Goal: Contribute content: Contribute content

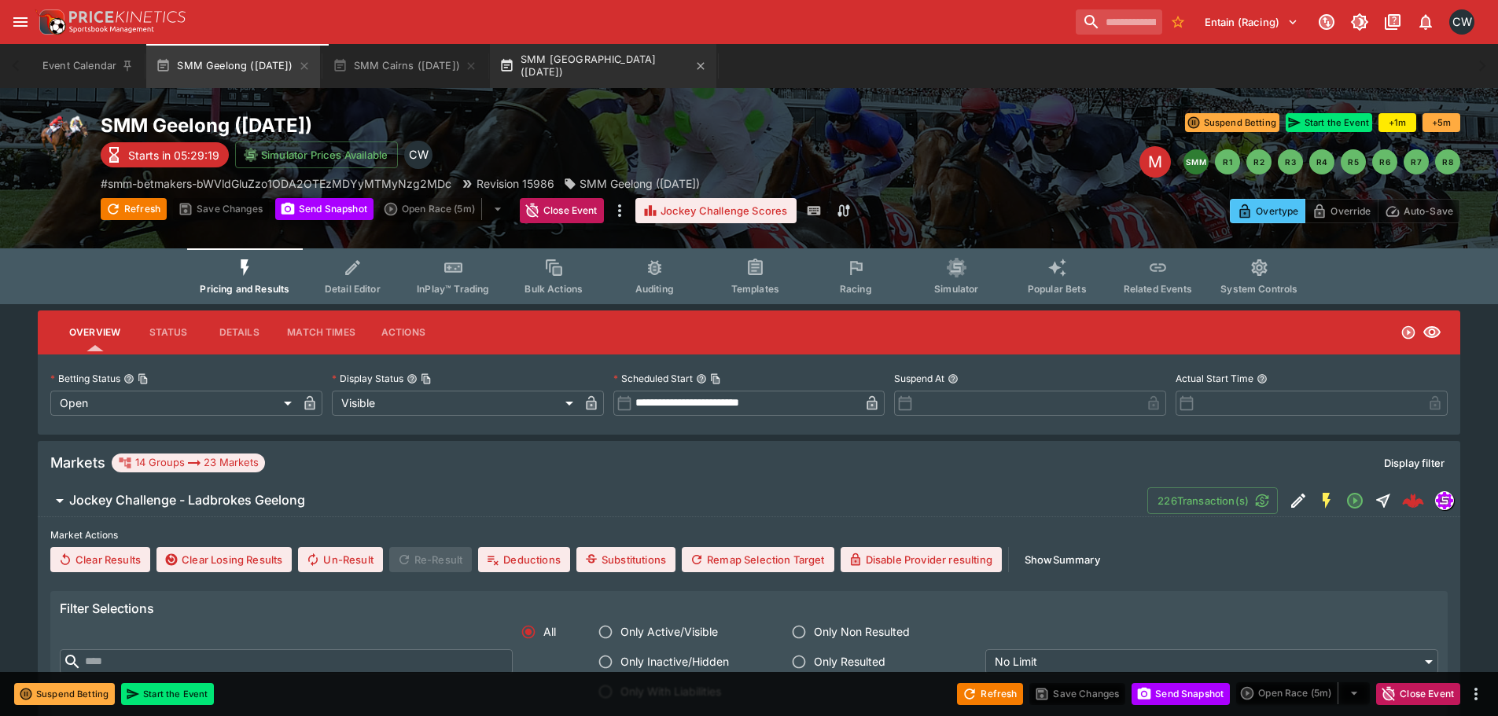
click at [603, 67] on button "SMM [GEOGRAPHIC_DATA] ([DATE])" at bounding box center [603, 66] width 226 height 44
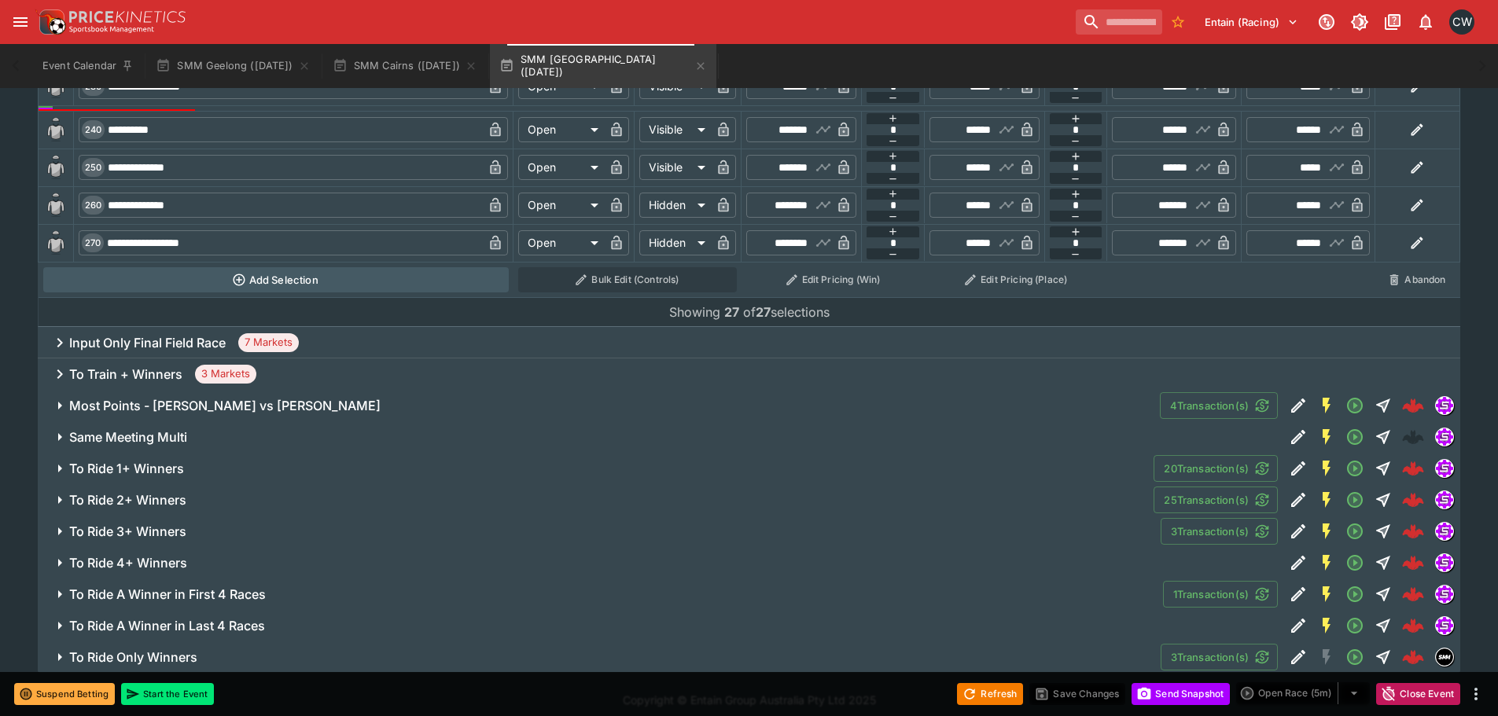
scroll to position [1689, 0]
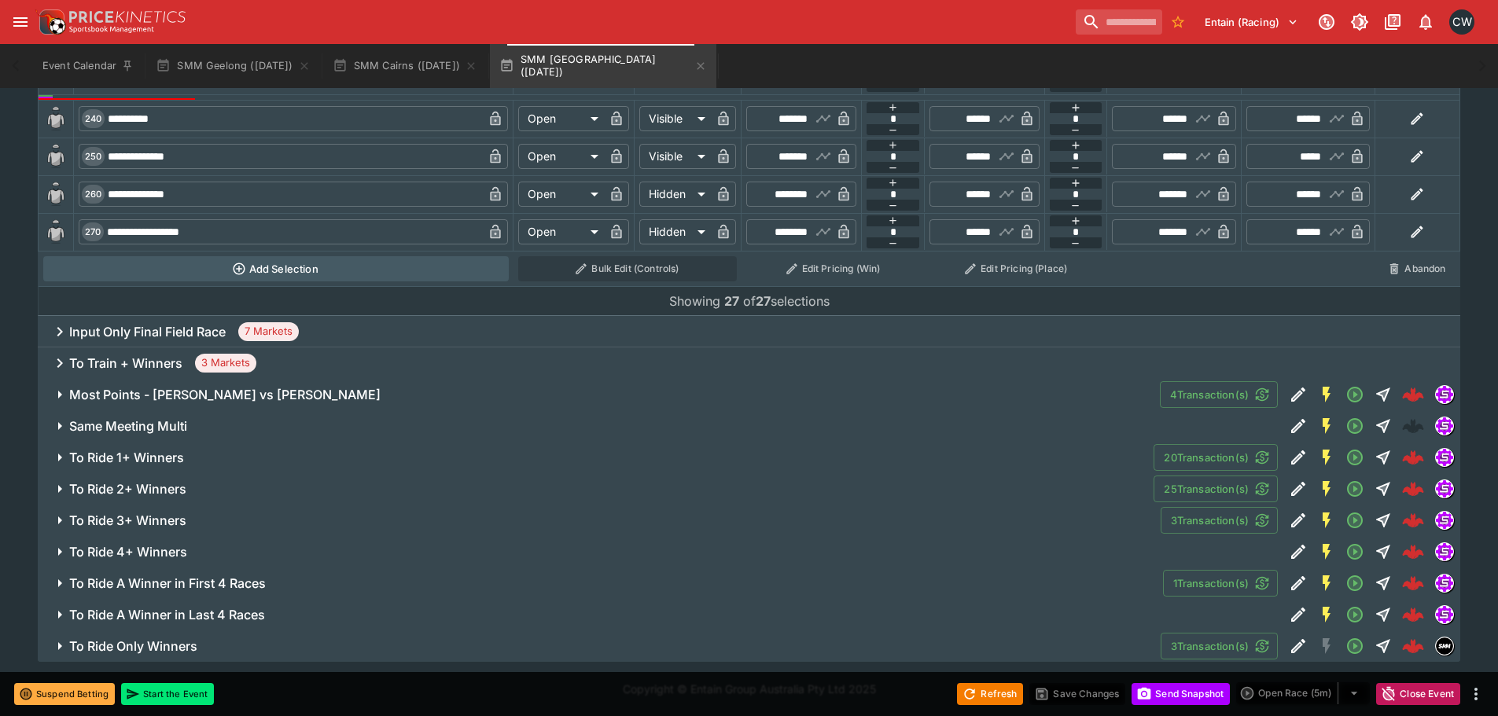
click at [205, 461] on span "To Ride 1+ Winners" at bounding box center [605, 458] width 1072 height 17
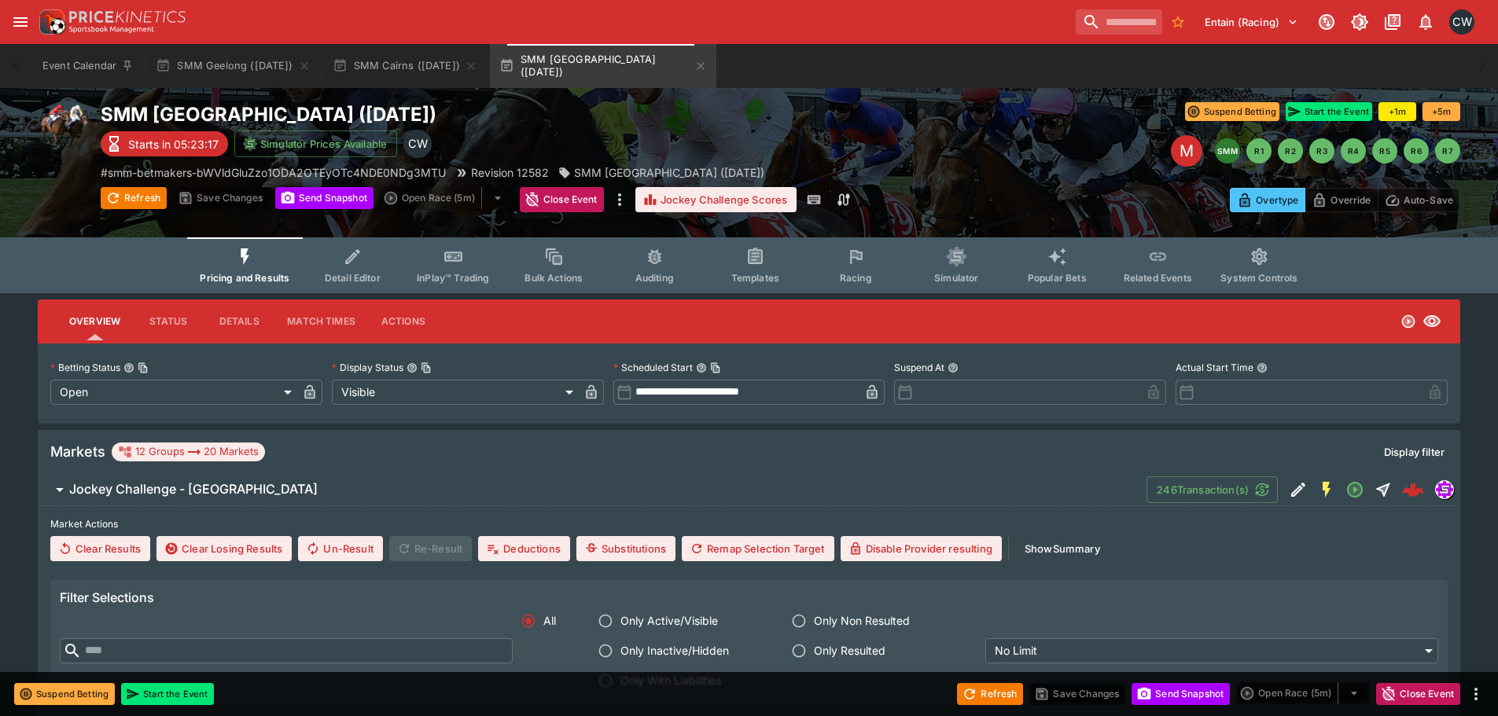
scroll to position [0, 0]
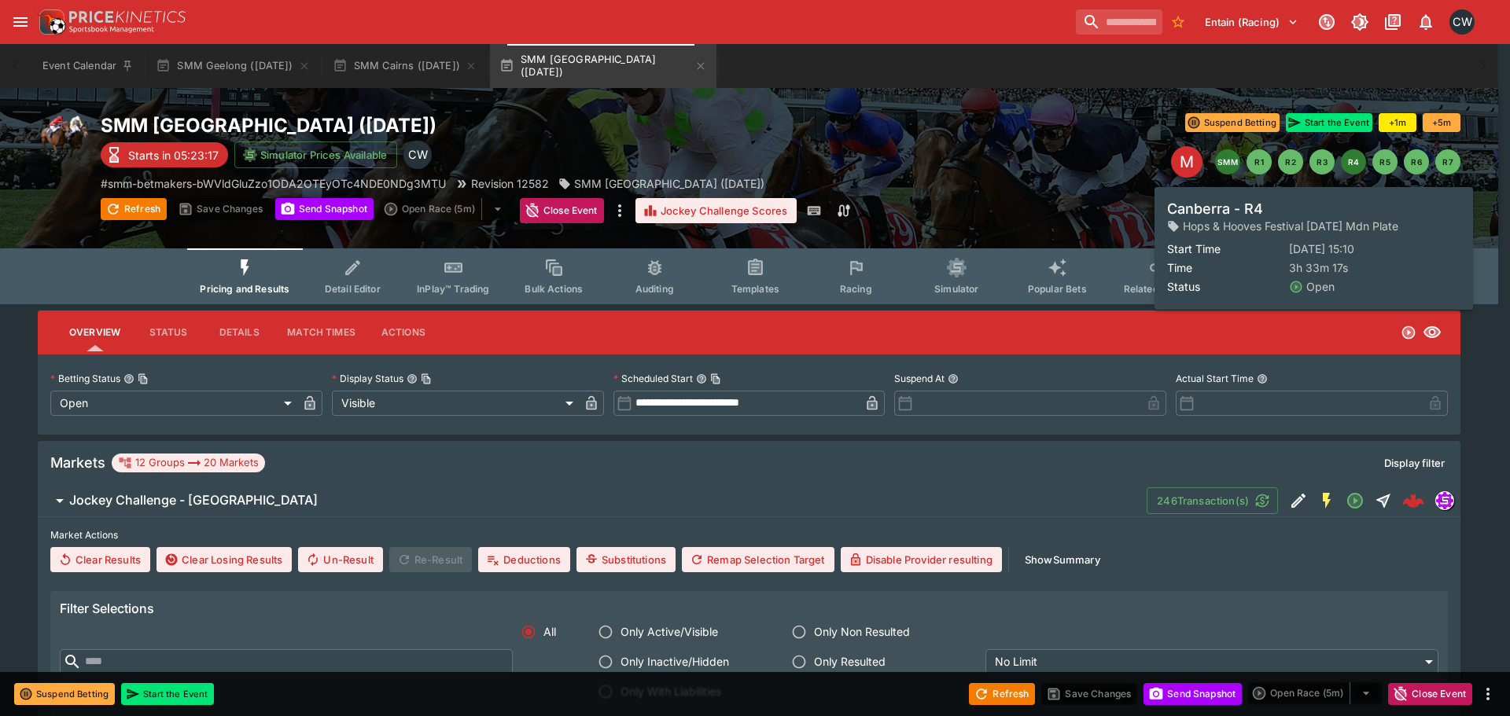
click at [1355, 171] on button "R4" at bounding box center [1353, 161] width 25 height 25
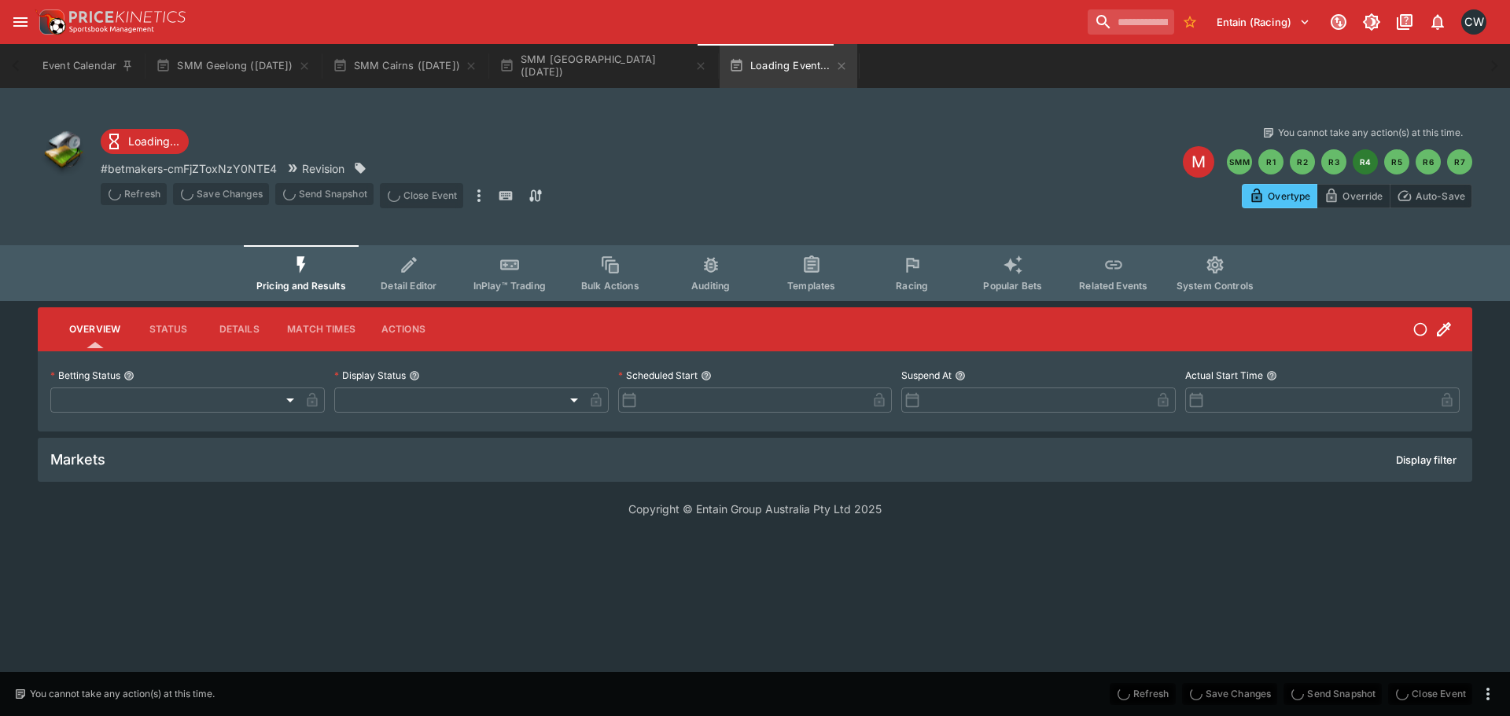
type input "**********"
type input "*******"
type input "**********"
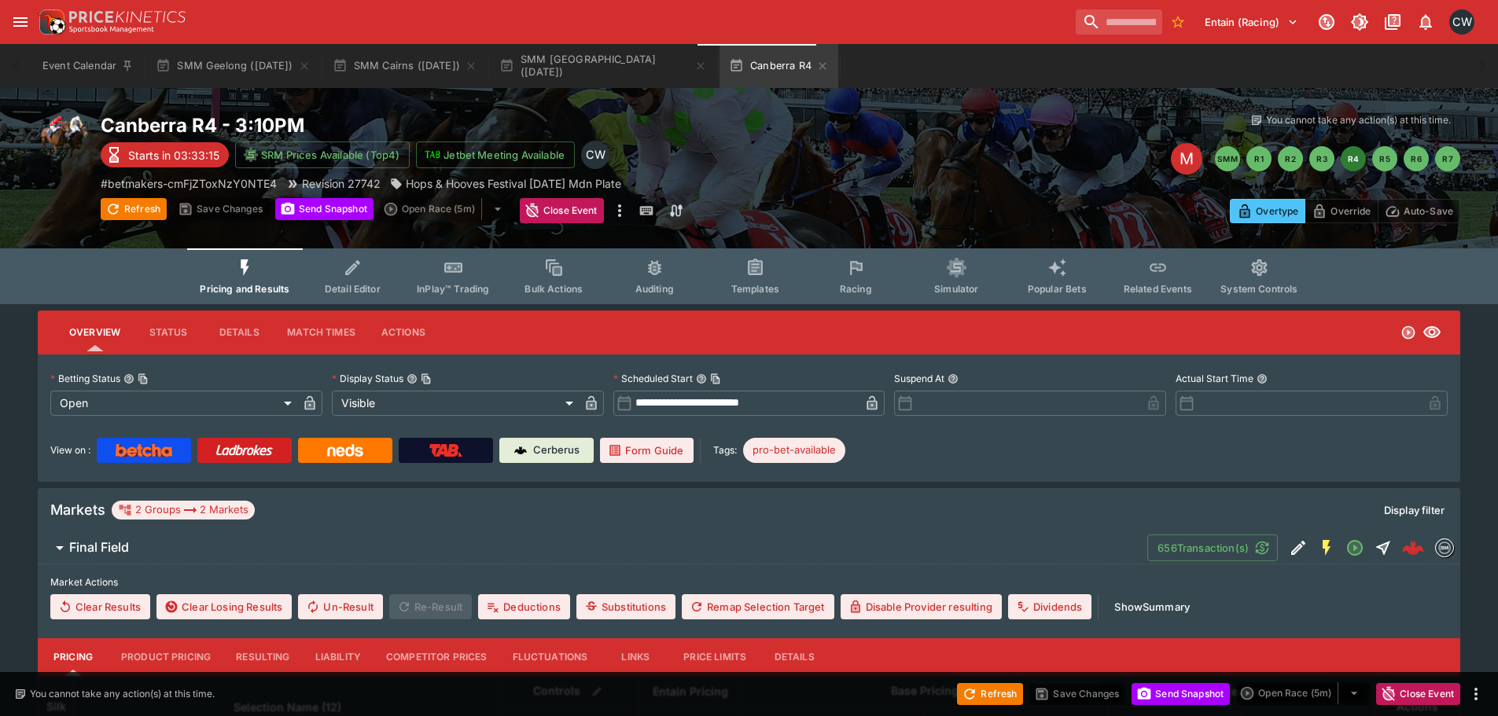
click at [866, 283] on span "Racing" at bounding box center [856, 289] width 32 height 12
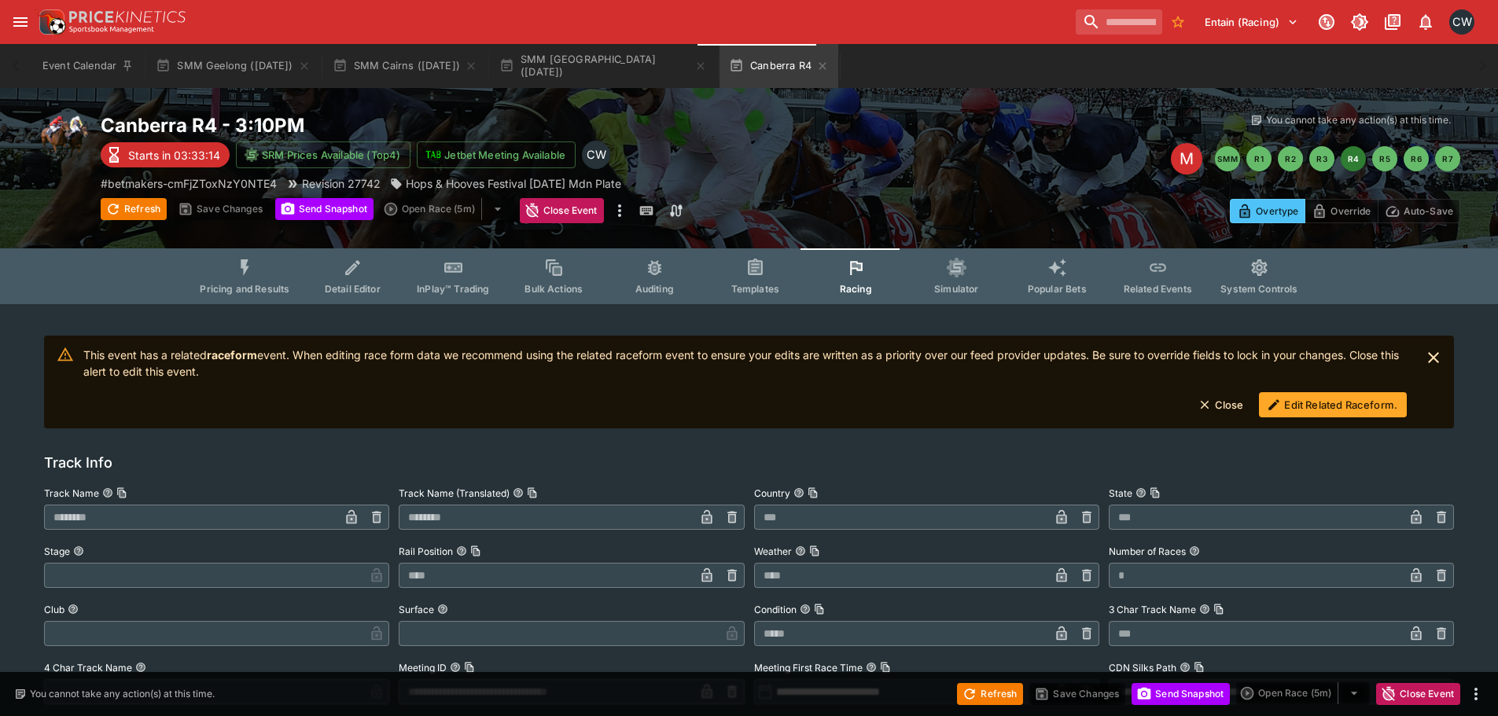
click at [1304, 401] on button "Edit Related Raceform." at bounding box center [1333, 404] width 148 height 25
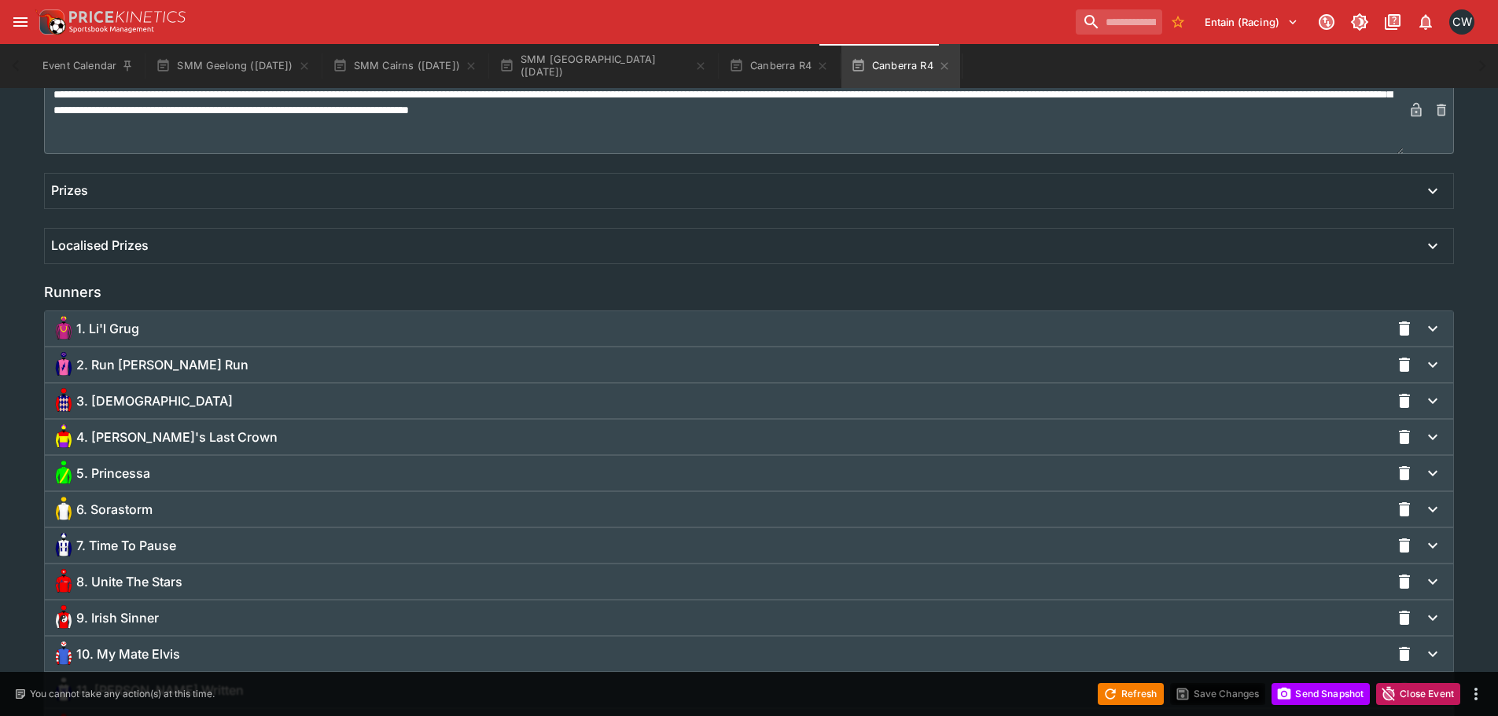
scroll to position [1051, 0]
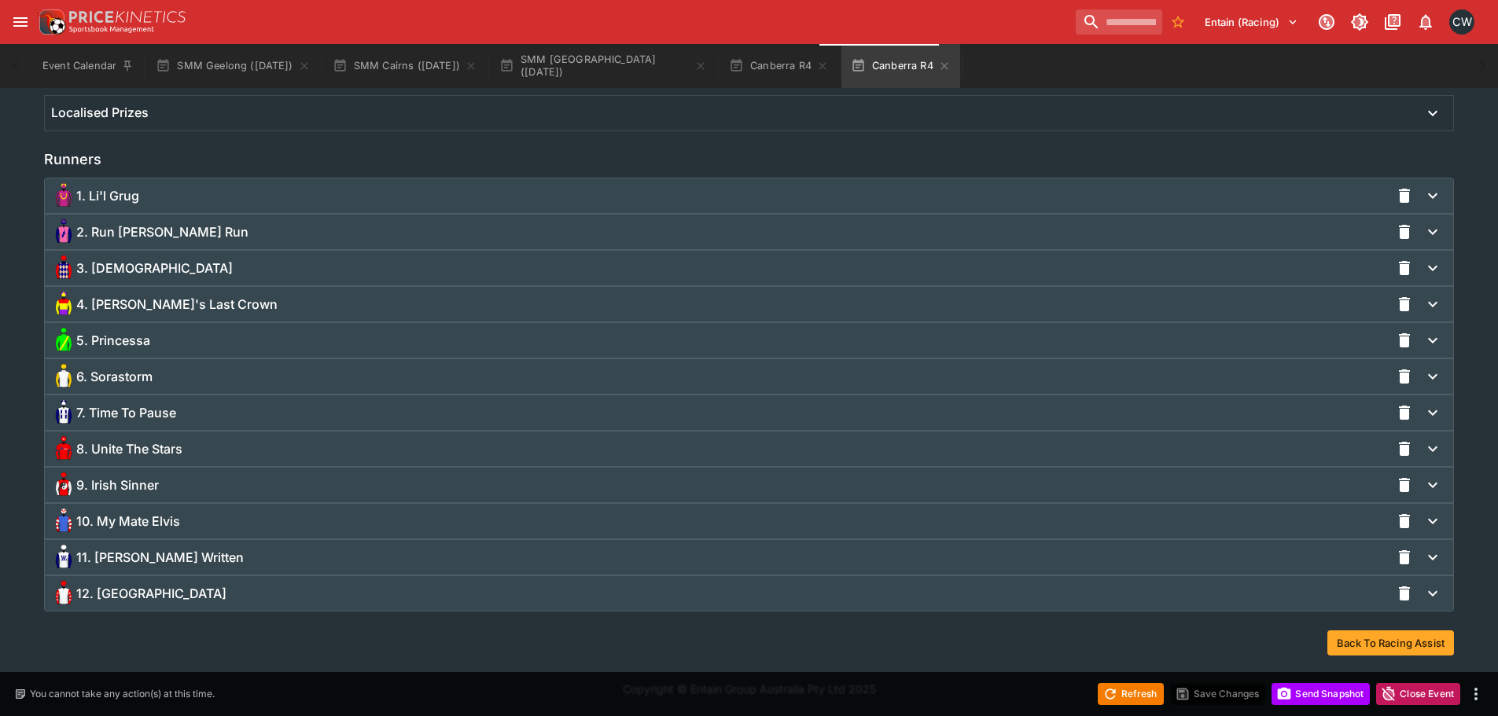
click at [135, 498] on div "9. Irish Sinner" at bounding box center [749, 485] width 1408 height 35
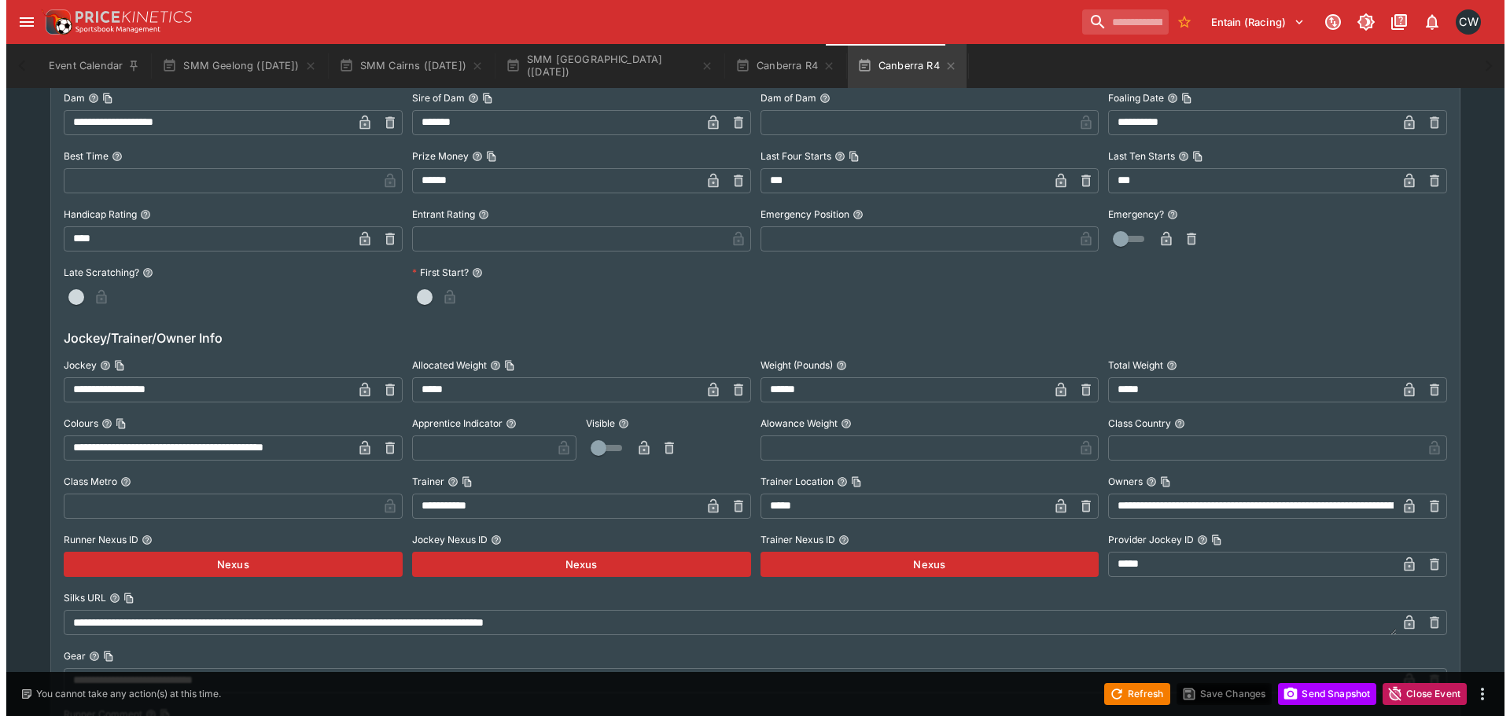
scroll to position [1683, 0]
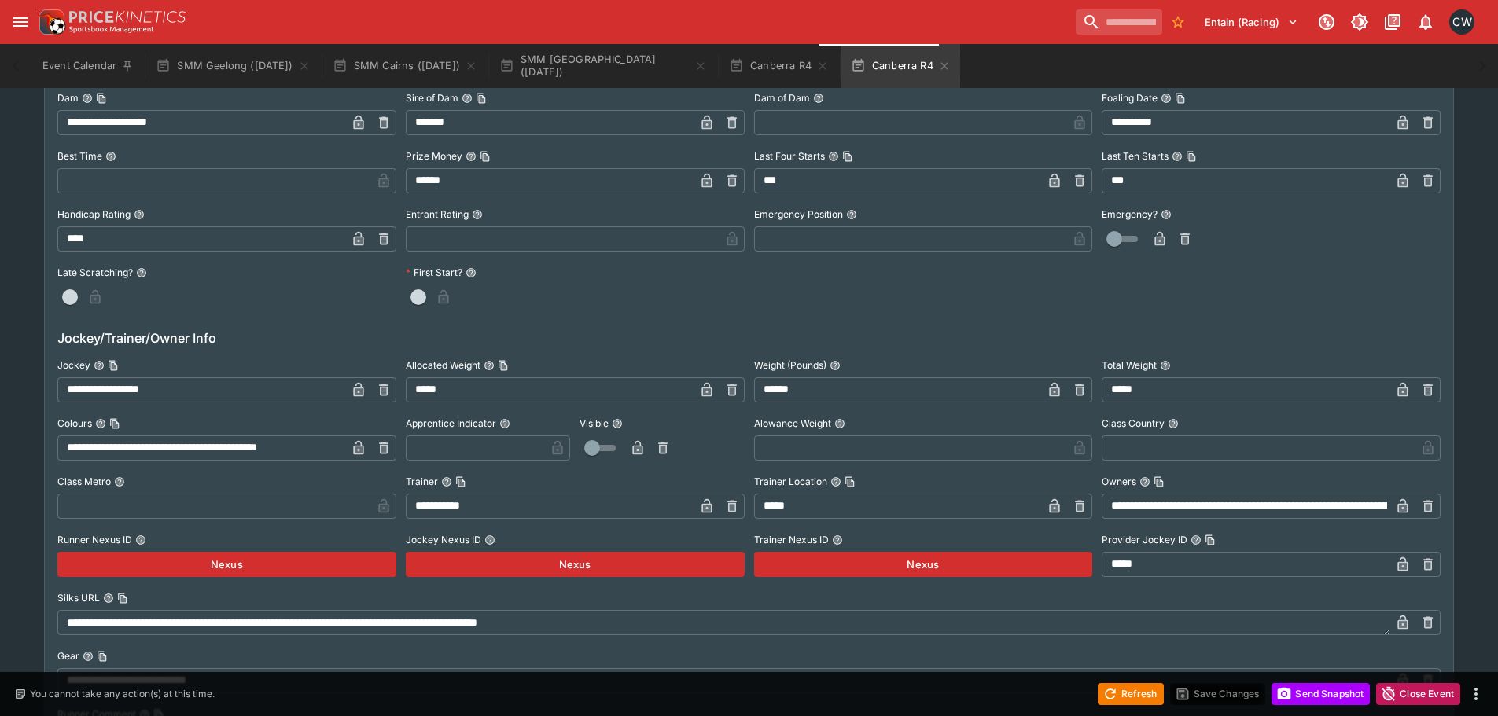
click at [255, 388] on input "**********" at bounding box center [201, 389] width 289 height 25
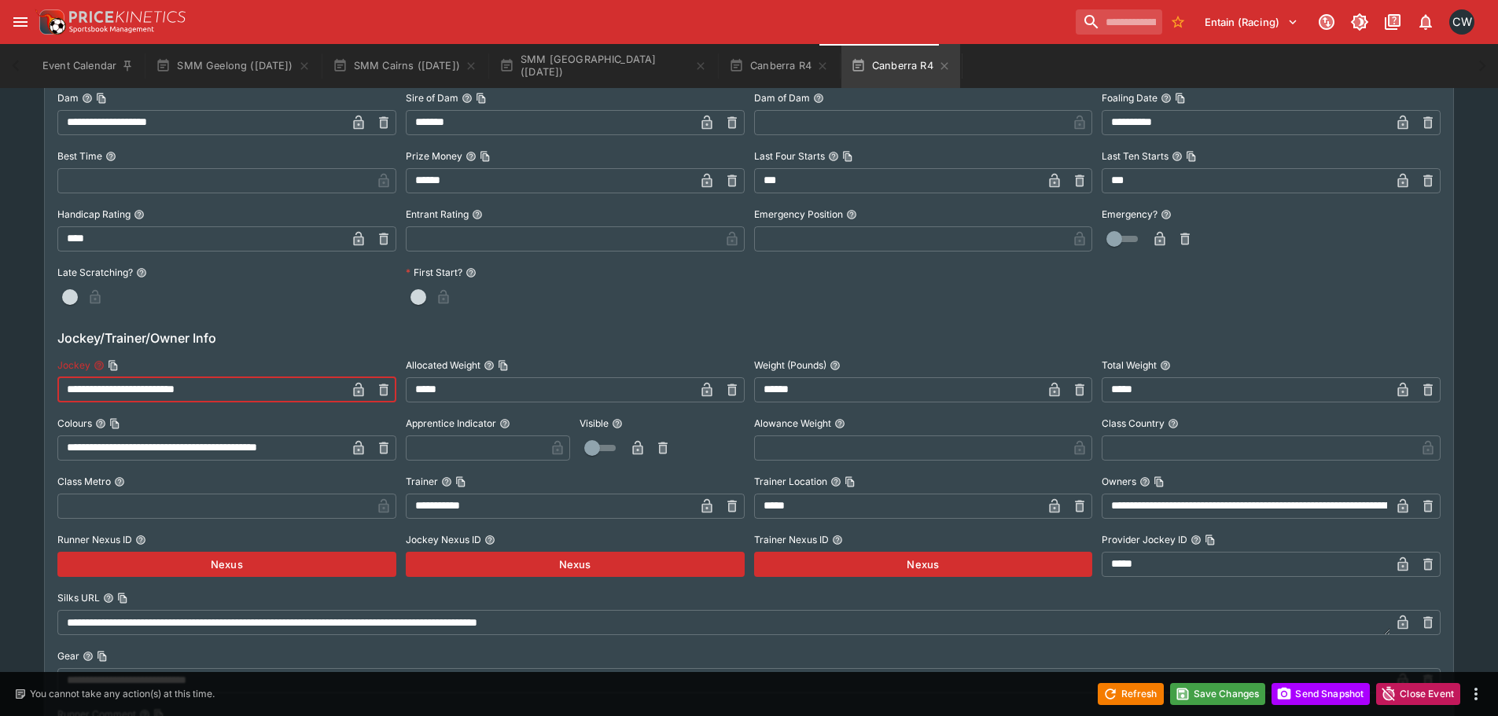
type input "**********"
click at [360, 395] on icon "button" at bounding box center [358, 390] width 10 height 14
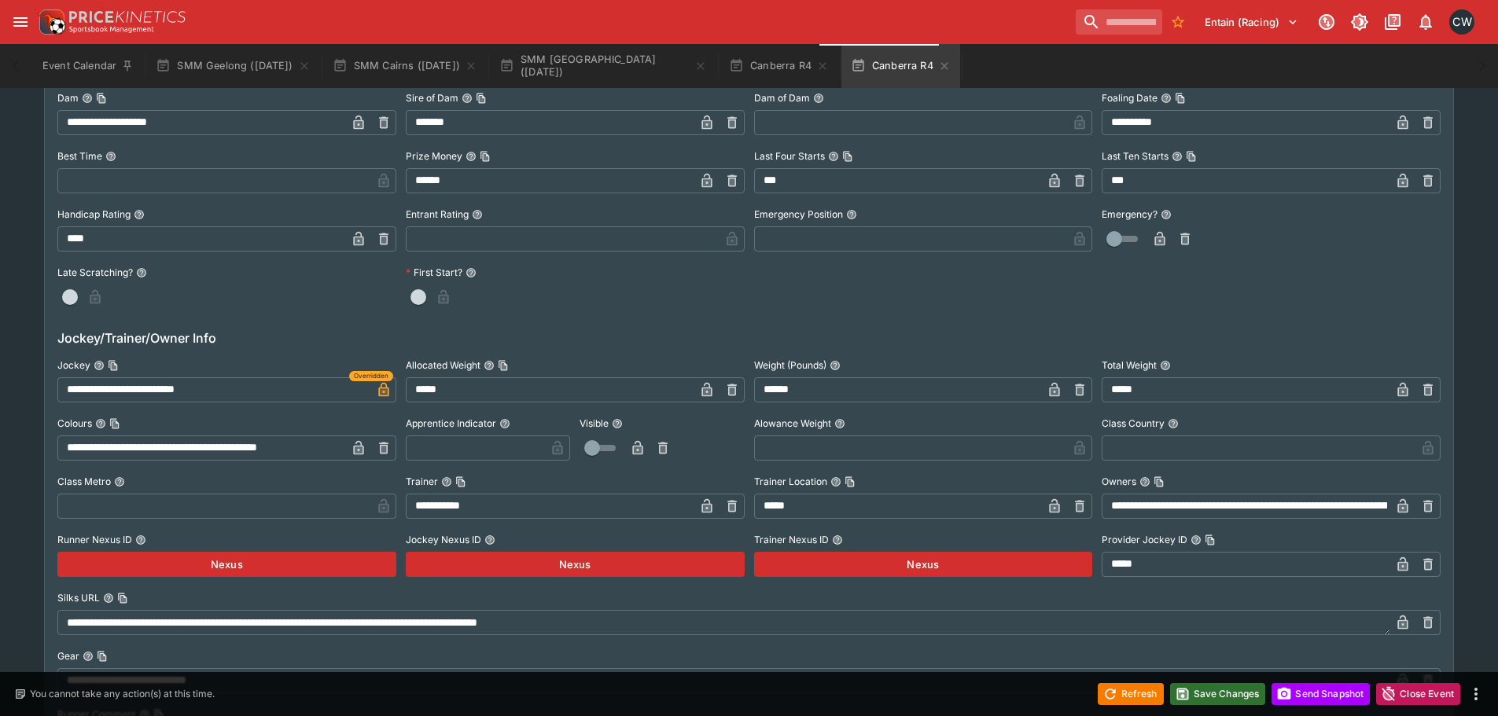
click at [1196, 687] on button "Save Changes" at bounding box center [1218, 694] width 96 height 22
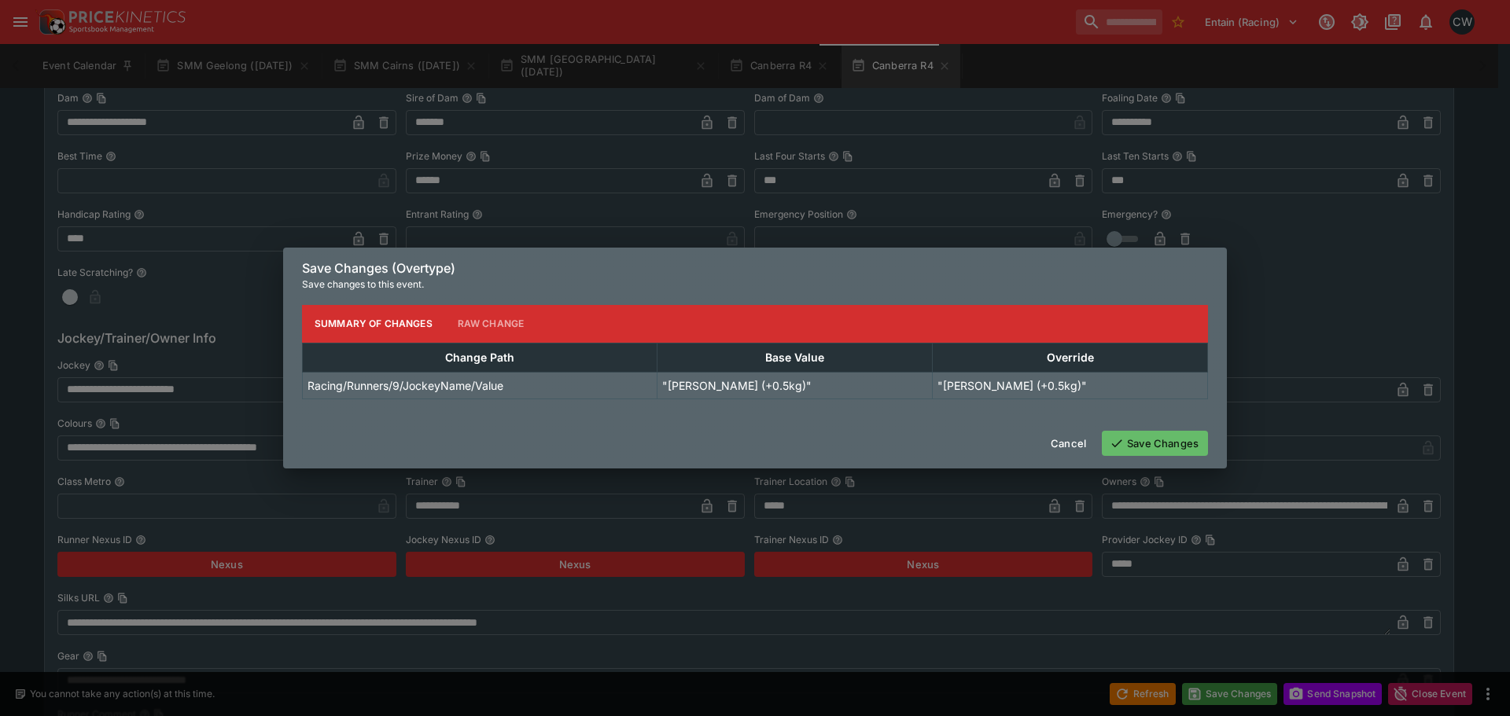
click at [1125, 448] on button "Save Changes" at bounding box center [1155, 443] width 106 height 25
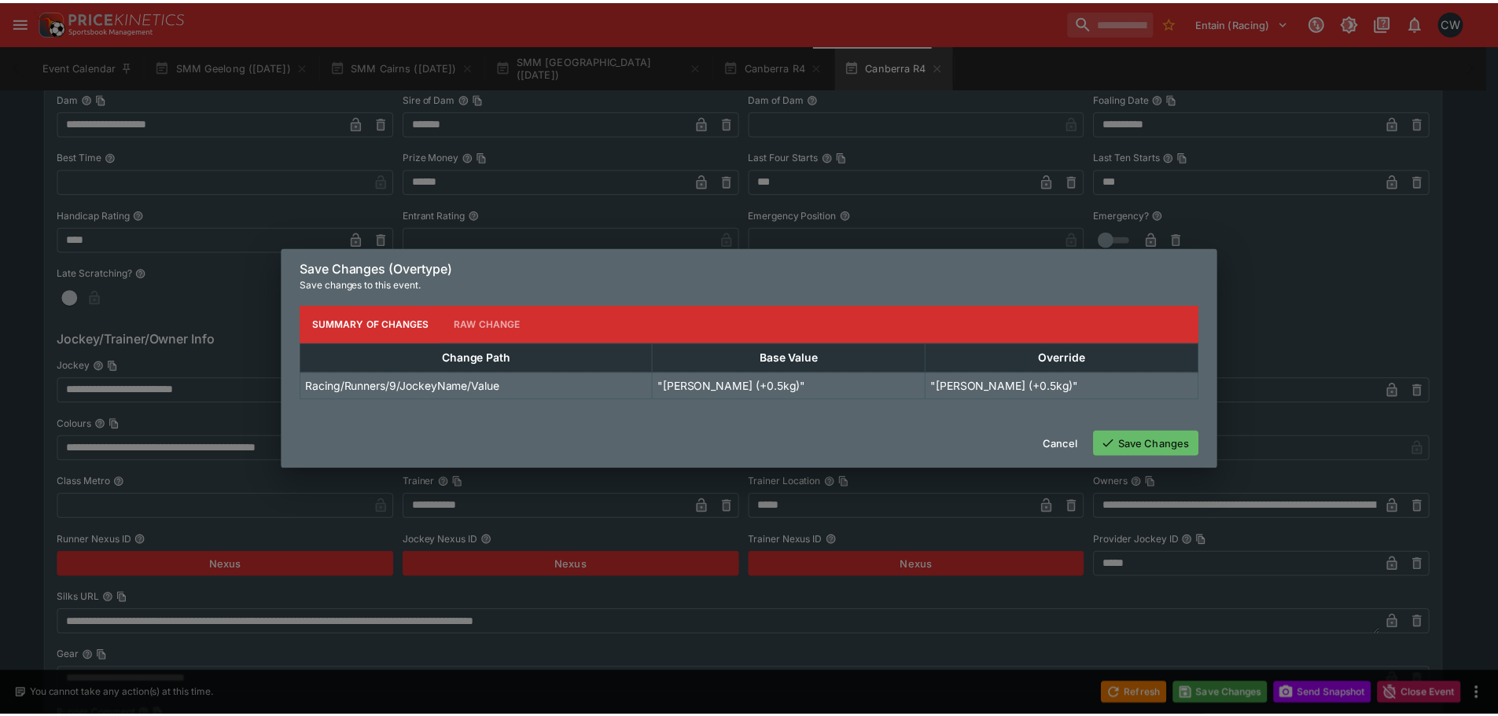
scroll to position [0, 0]
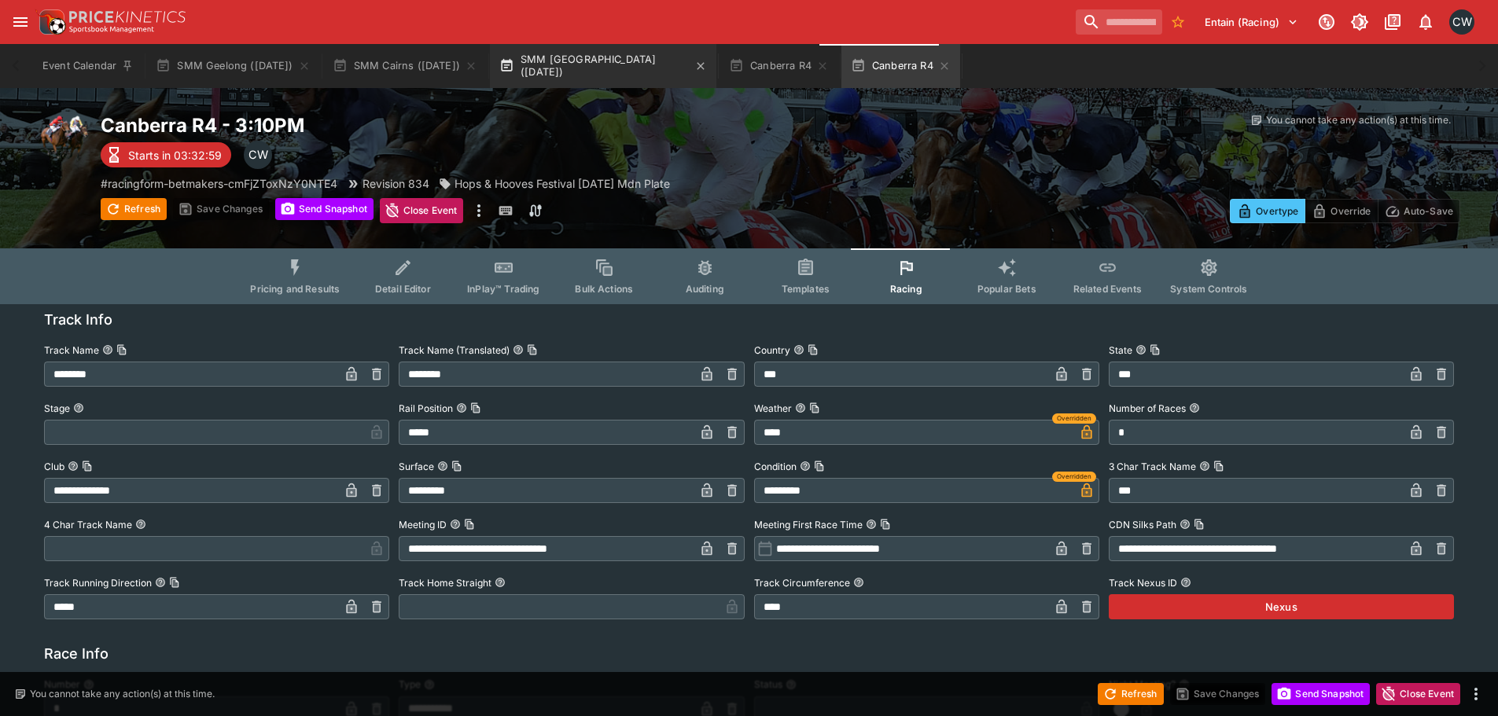
click at [613, 70] on button "SMM [GEOGRAPHIC_DATA] ([DATE])" at bounding box center [603, 66] width 226 height 44
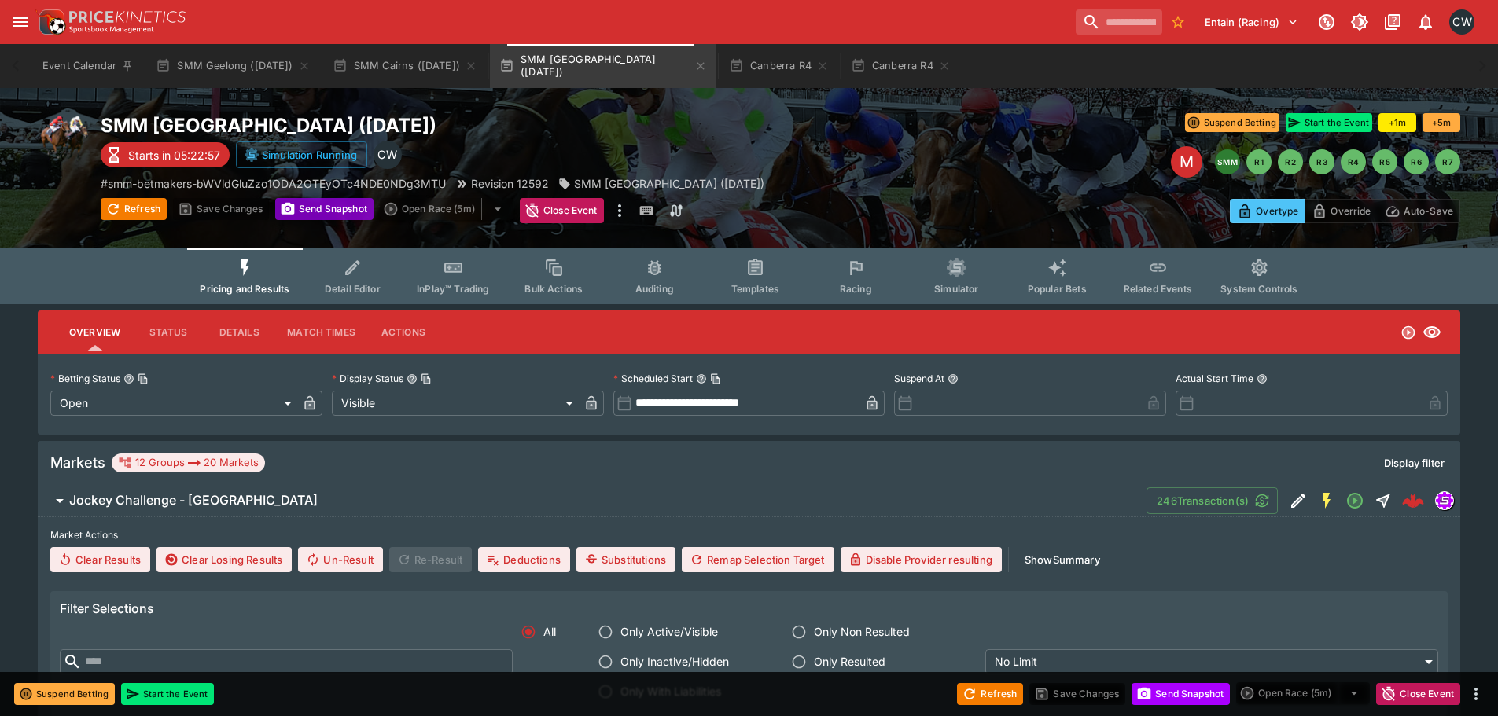
click at [311, 212] on button "Send Snapshot" at bounding box center [324, 209] width 98 height 22
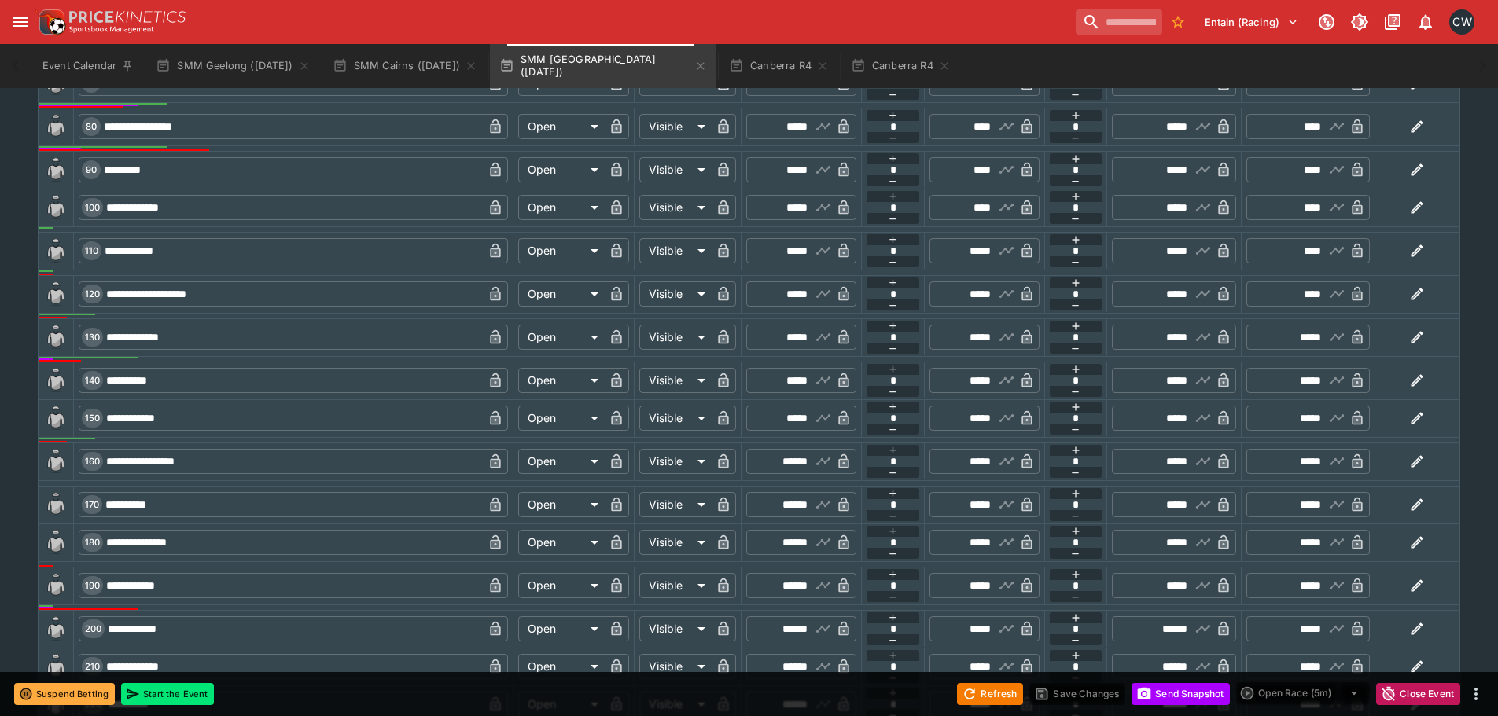
scroll to position [1494, 0]
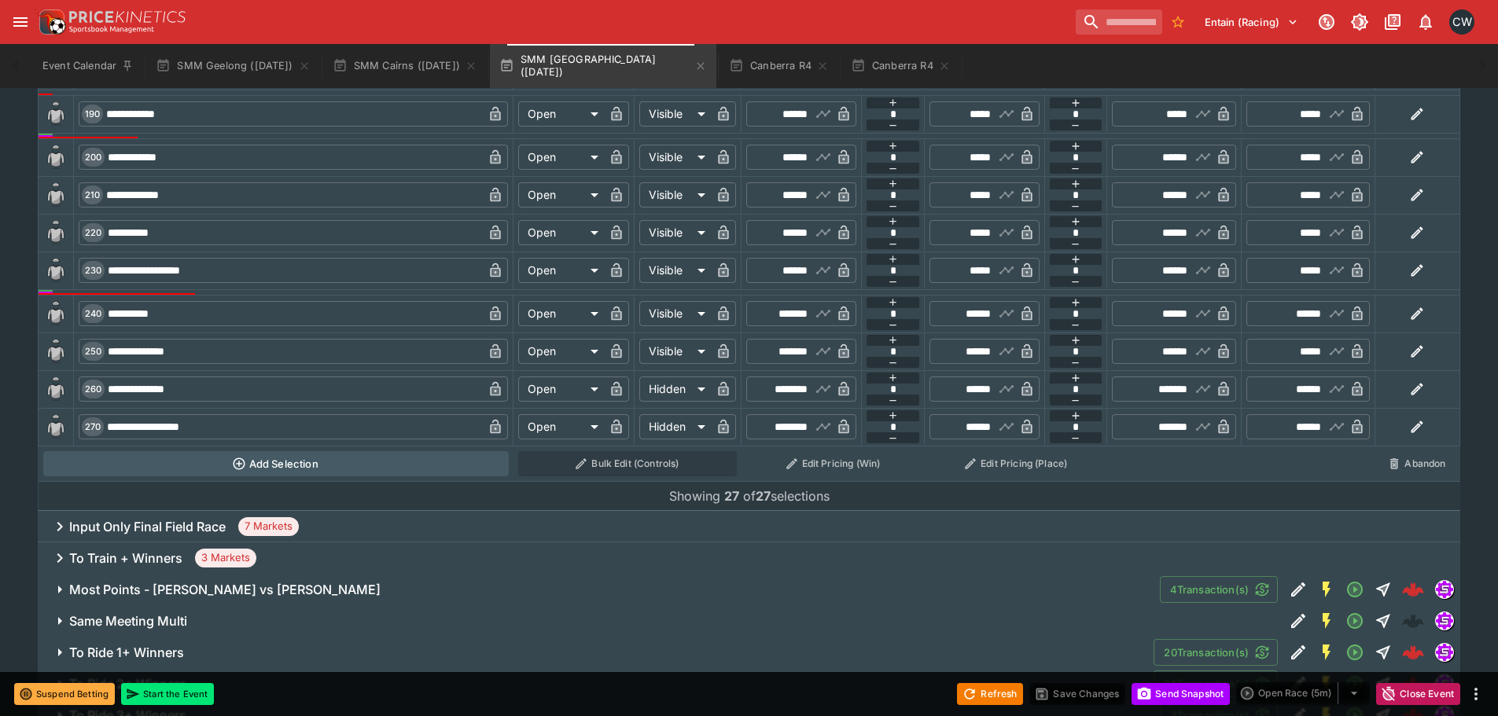
click at [1013, 691] on button "Refresh" at bounding box center [990, 694] width 66 height 22
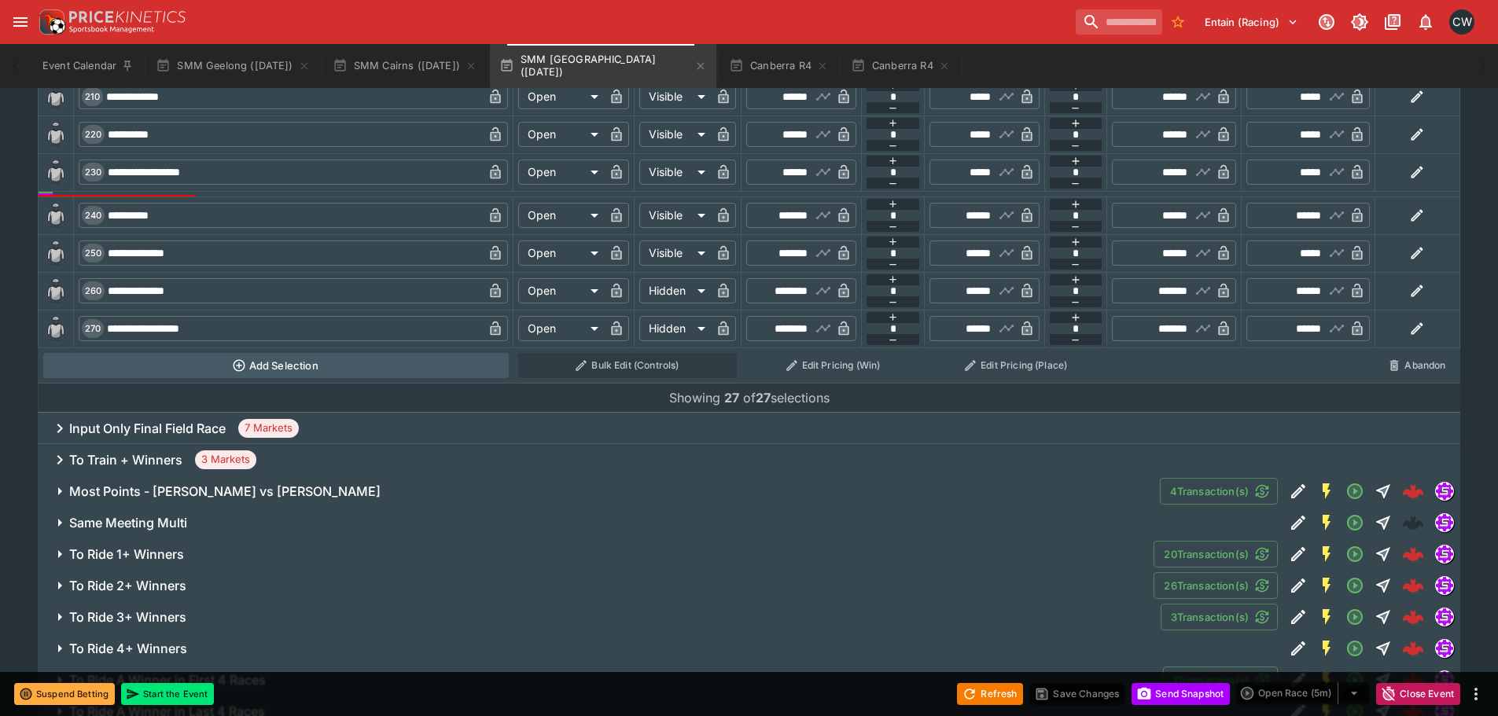
scroll to position [1689, 0]
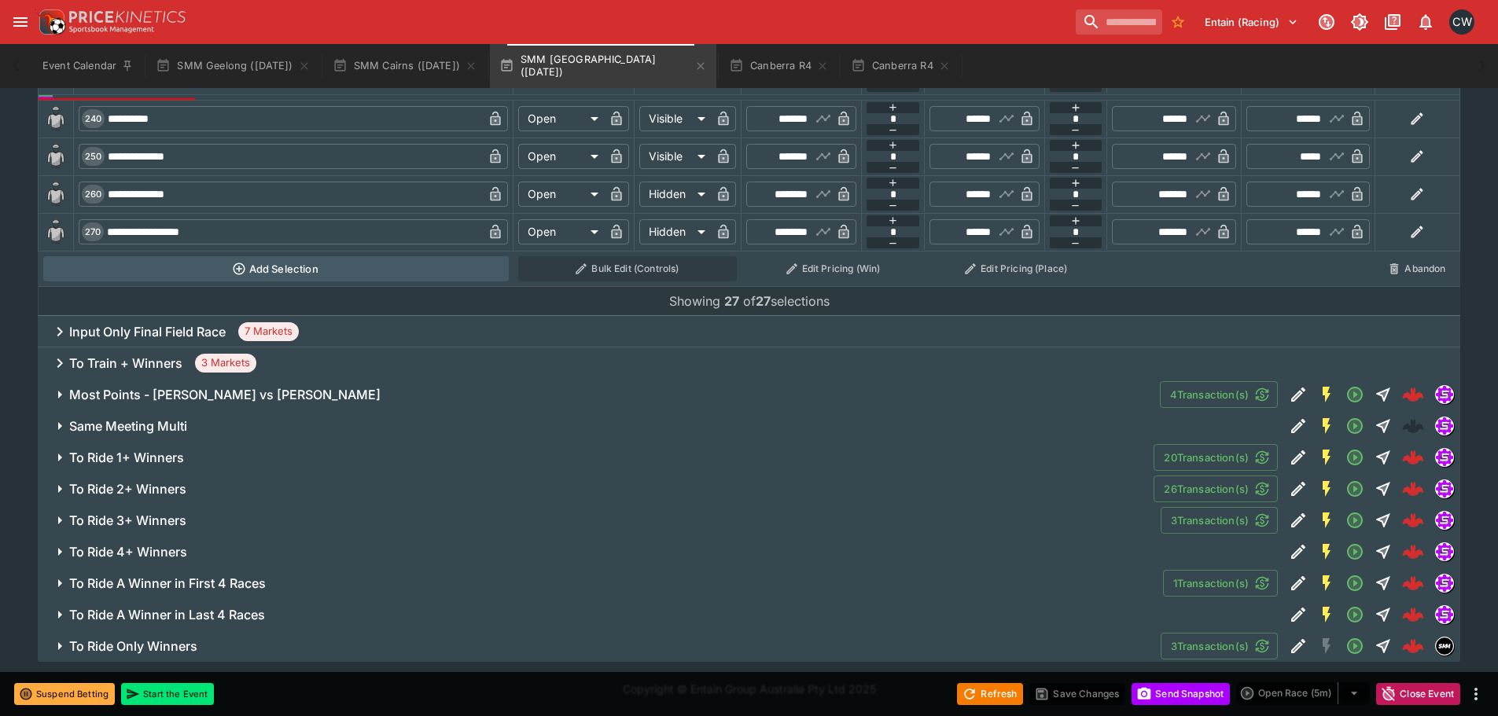
click at [205, 461] on span "To Ride 1+ Winners" at bounding box center [605, 458] width 1072 height 17
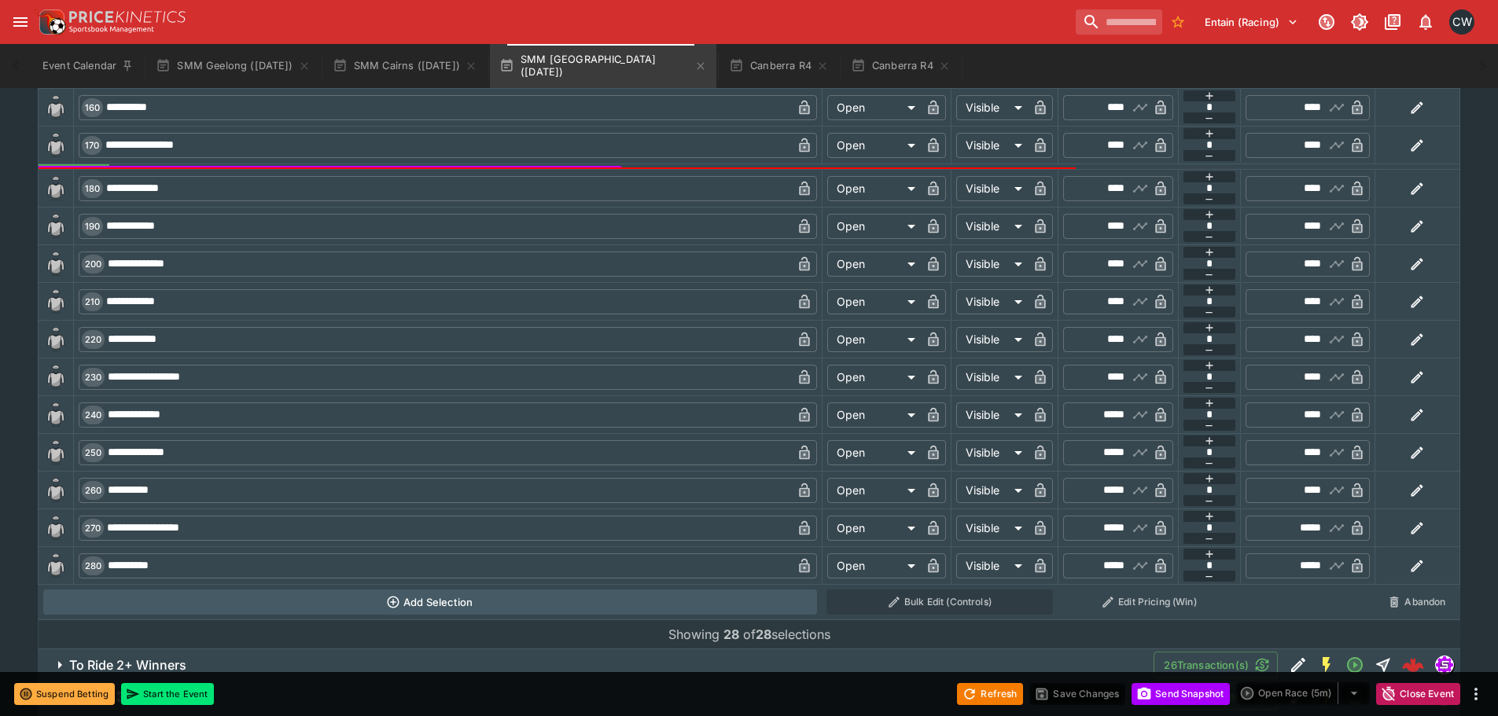
scroll to position [3188, 0]
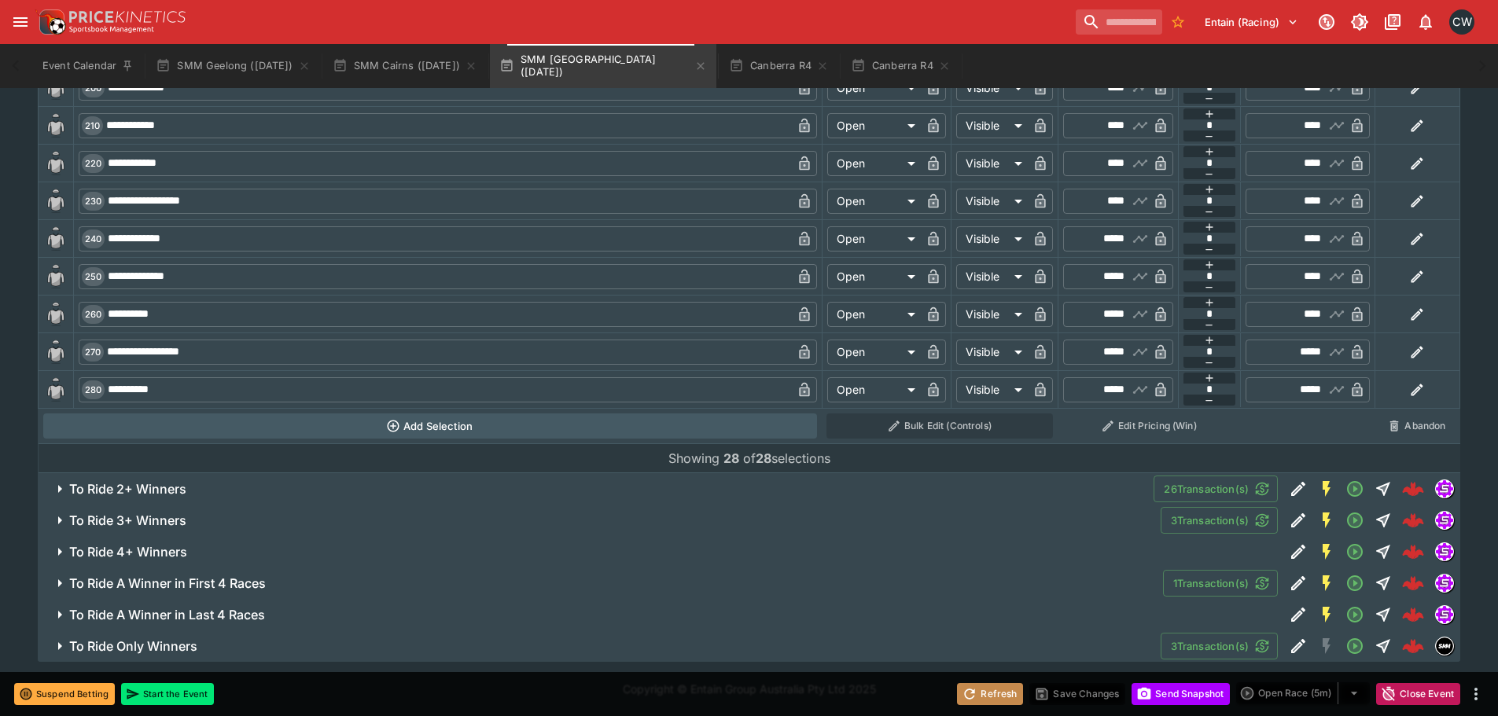
click at [979, 699] on button "Refresh" at bounding box center [990, 694] width 66 height 22
click at [1161, 694] on button "Send Snapshot" at bounding box center [1180, 694] width 98 height 22
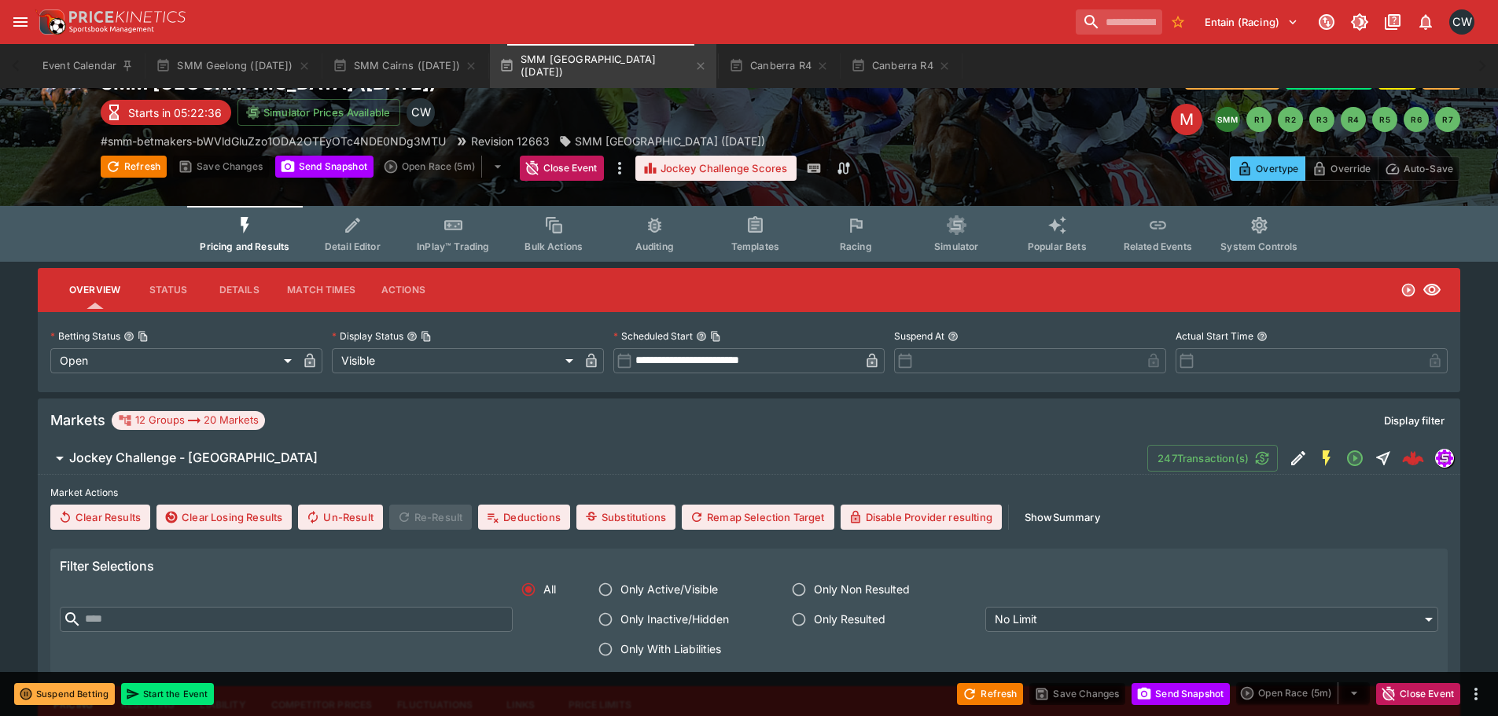
scroll to position [0, 0]
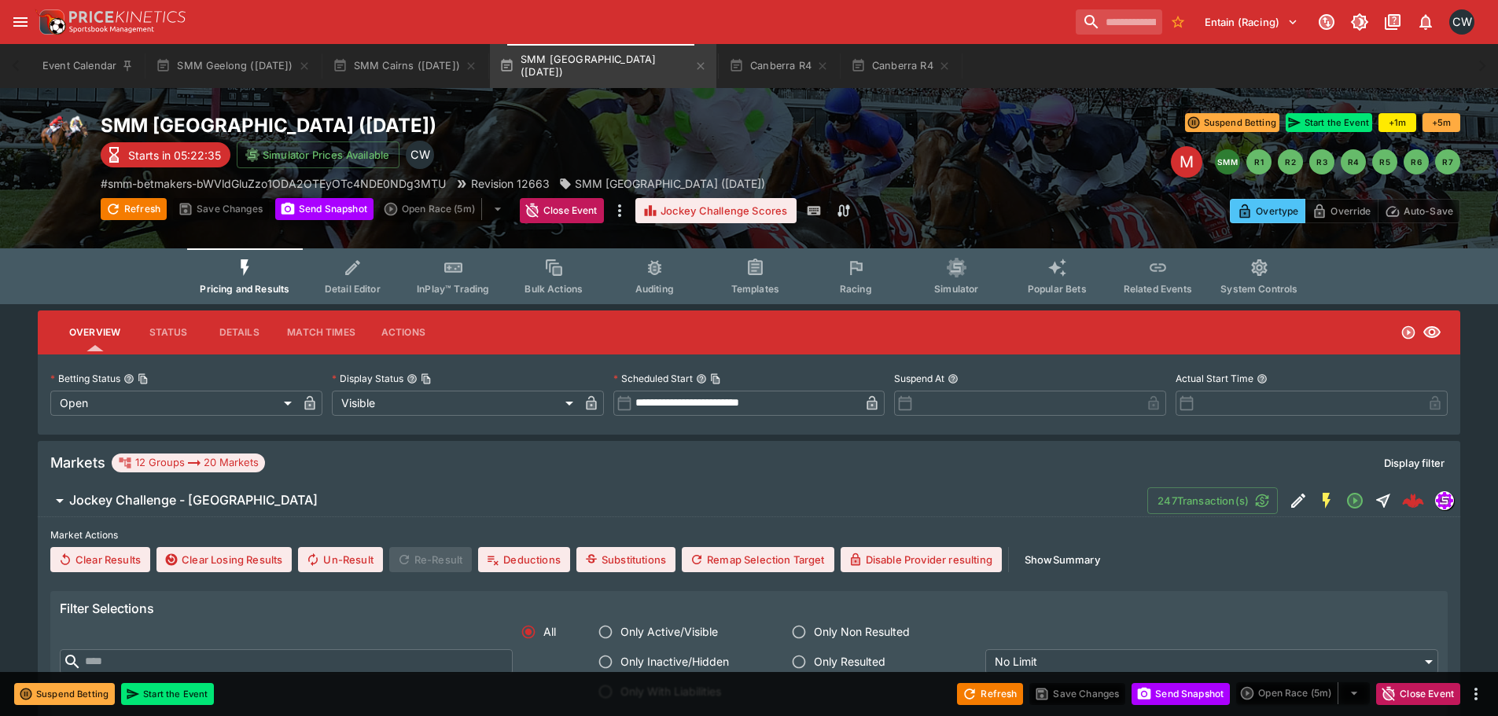
click at [902, 165] on div "M SMM R1 R2 R3 R4 R5 R6 R7" at bounding box center [1121, 161] width 680 height 31
click at [333, 205] on button "Send Snapshot" at bounding box center [324, 209] width 98 height 22
click at [149, 211] on button "Refresh" at bounding box center [134, 209] width 66 height 22
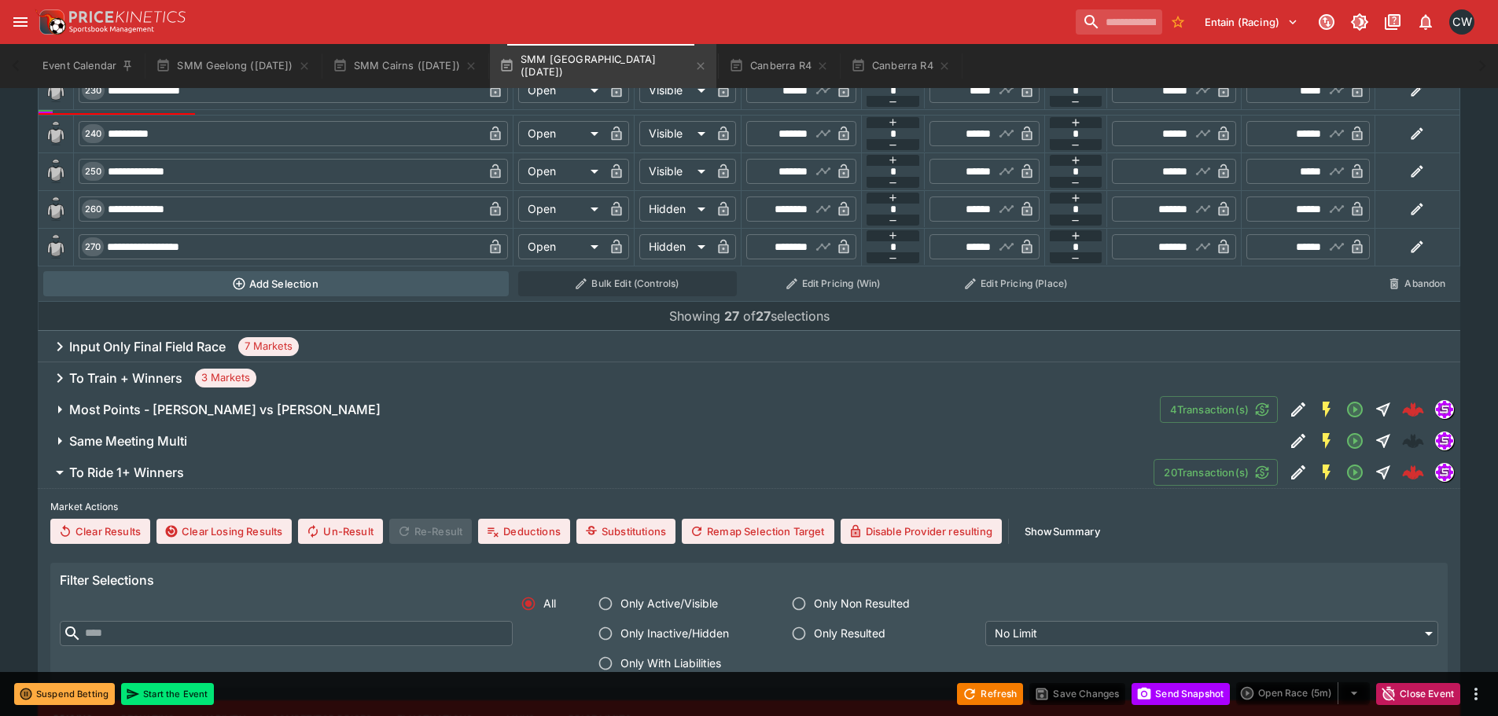
scroll to position [1730, 0]
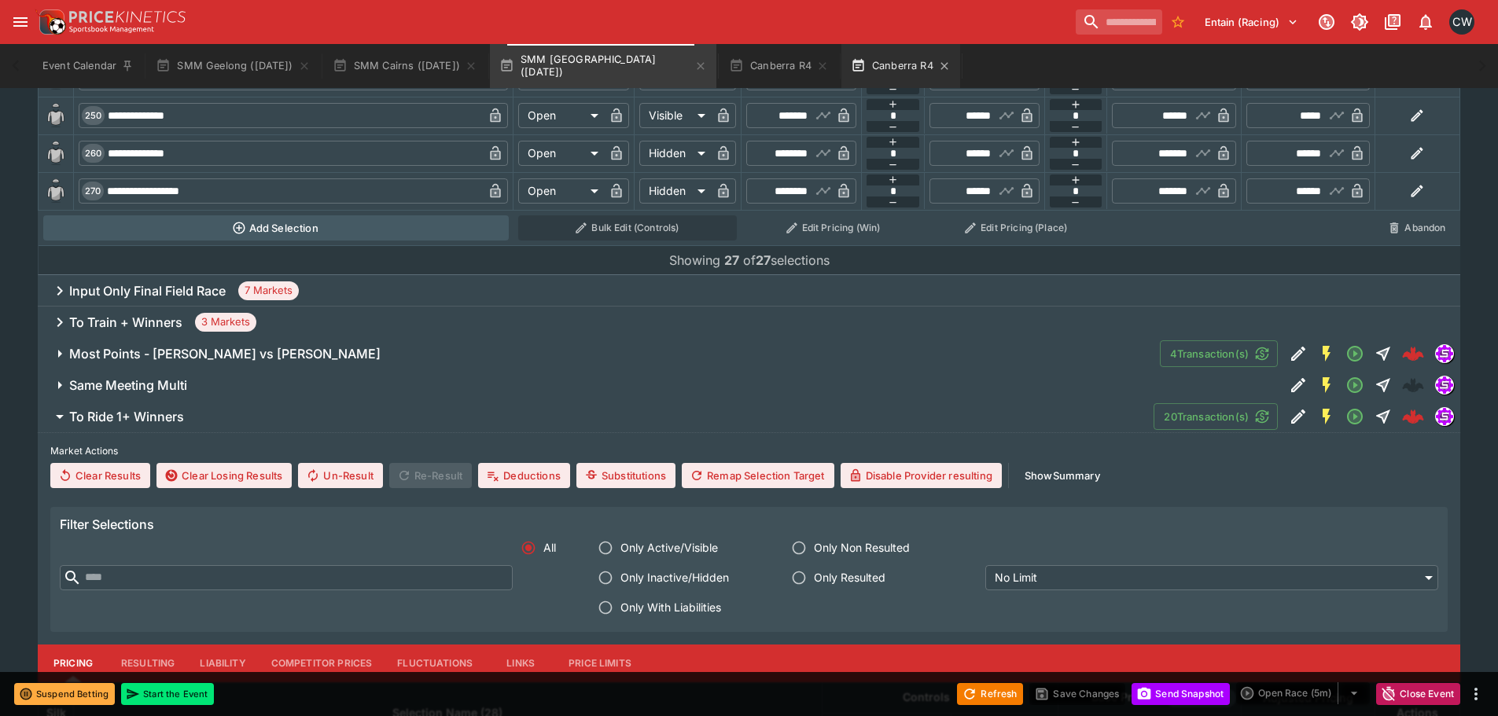
click at [870, 50] on button "Canberra R4" at bounding box center [900, 66] width 119 height 44
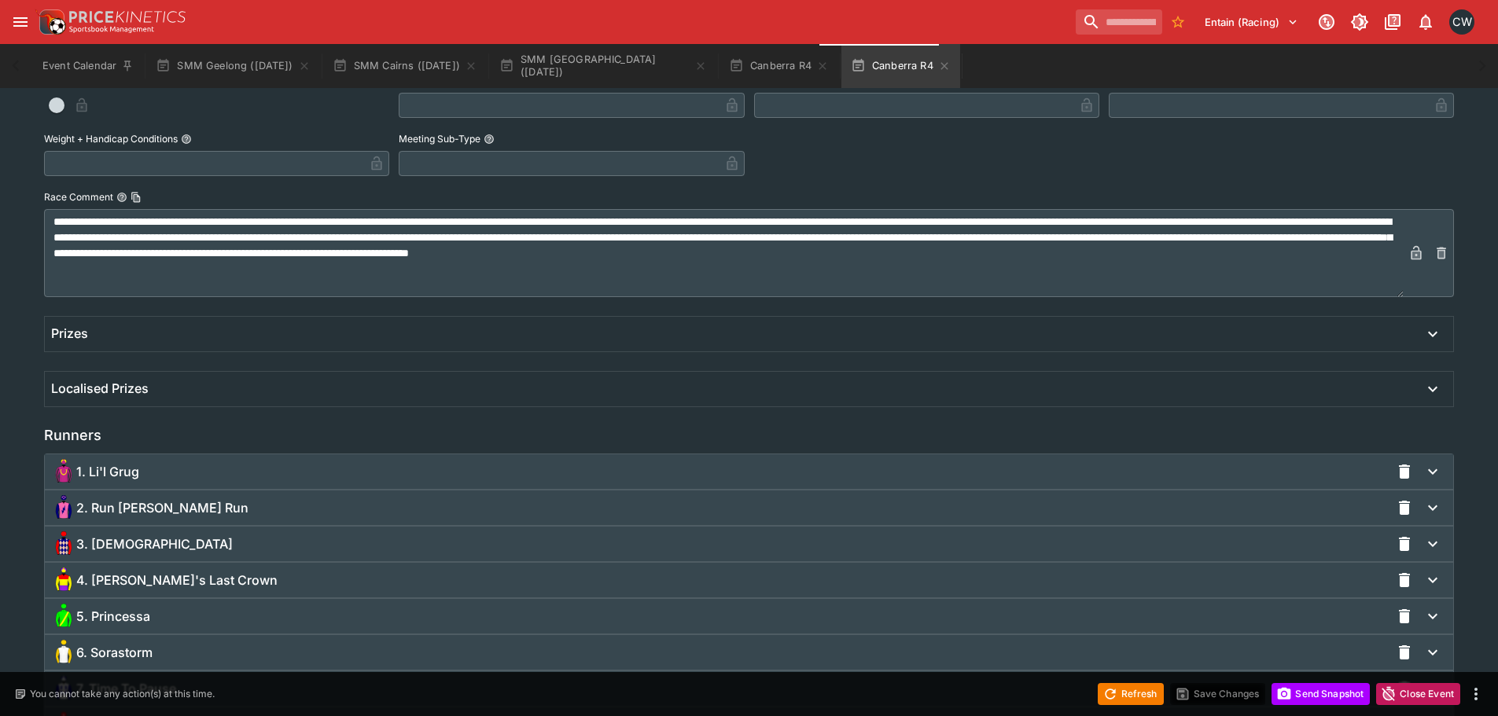
scroll to position [1022, 0]
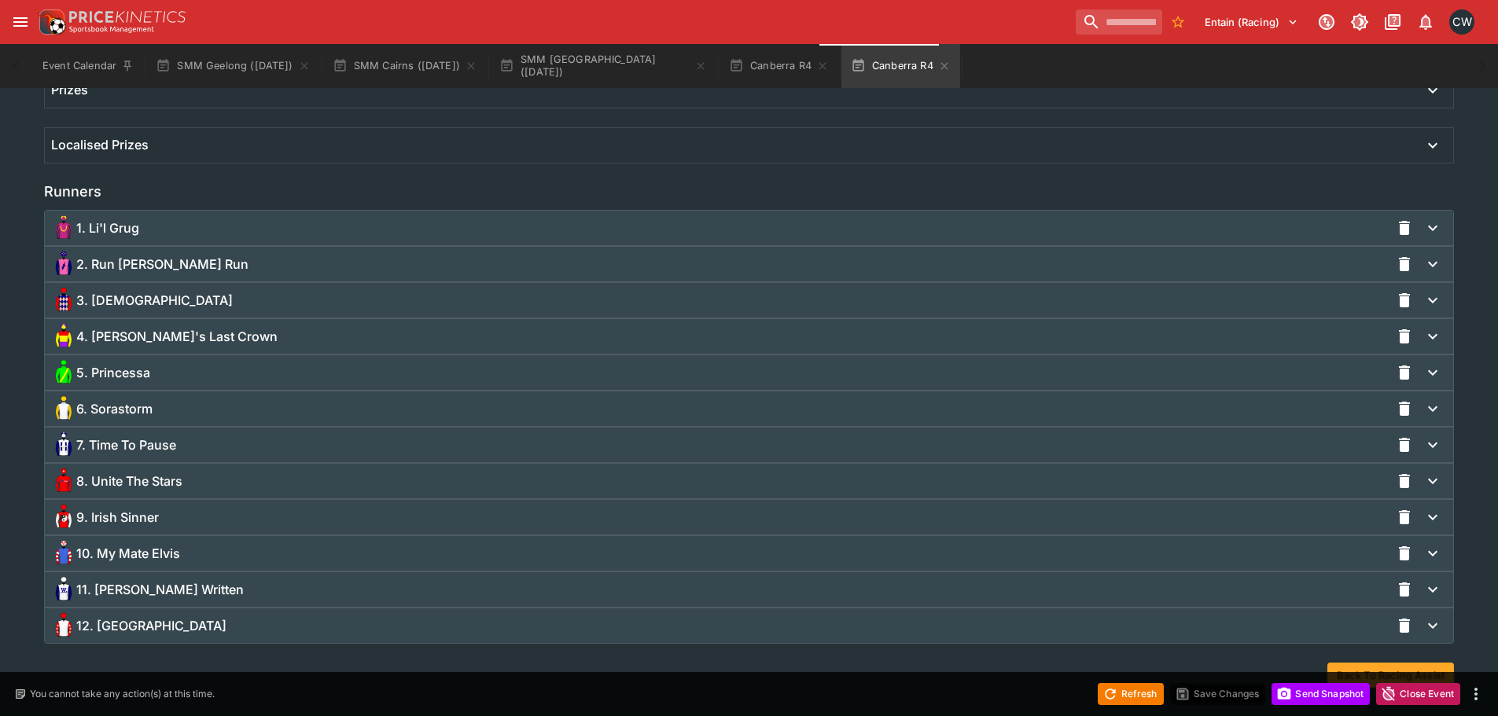
click at [152, 511] on span "9. Irish Sinner" at bounding box center [117, 518] width 83 height 17
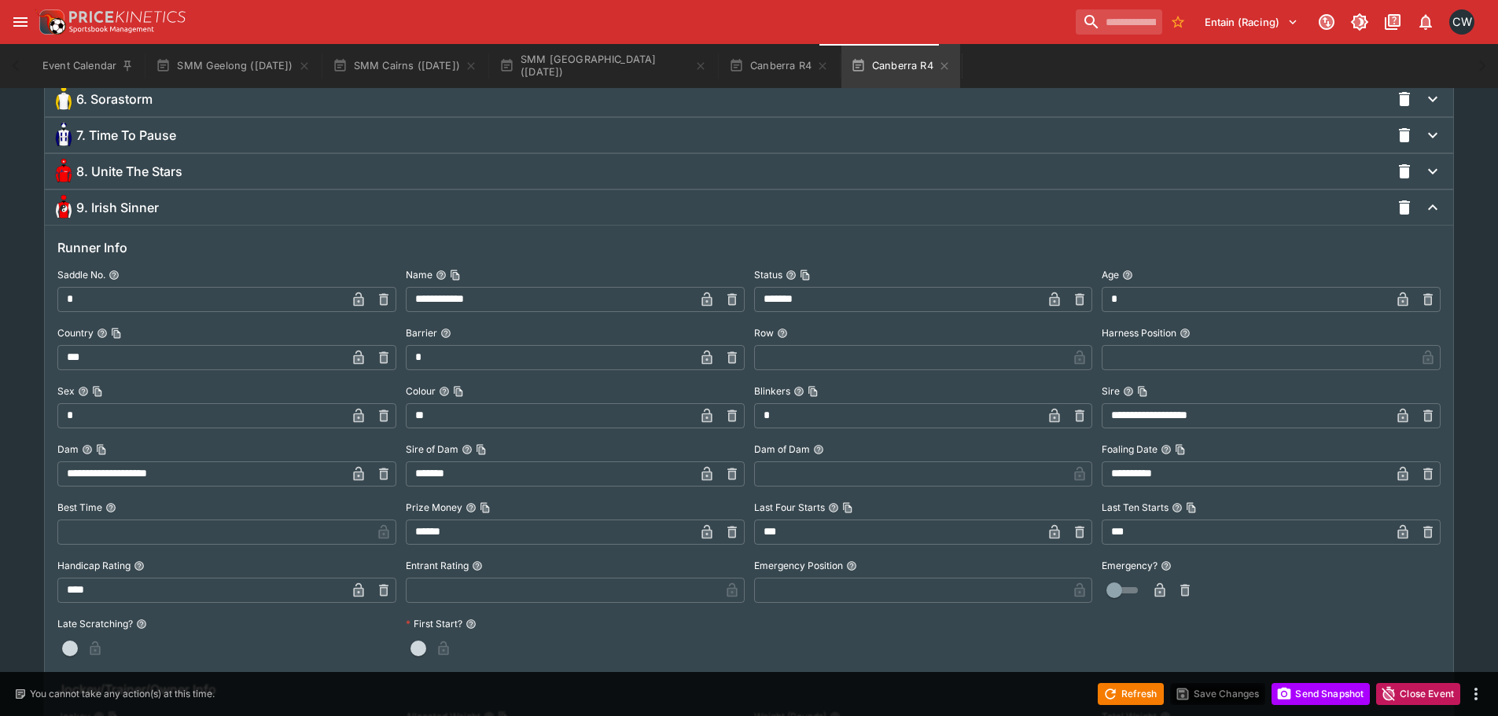
scroll to position [1573, 0]
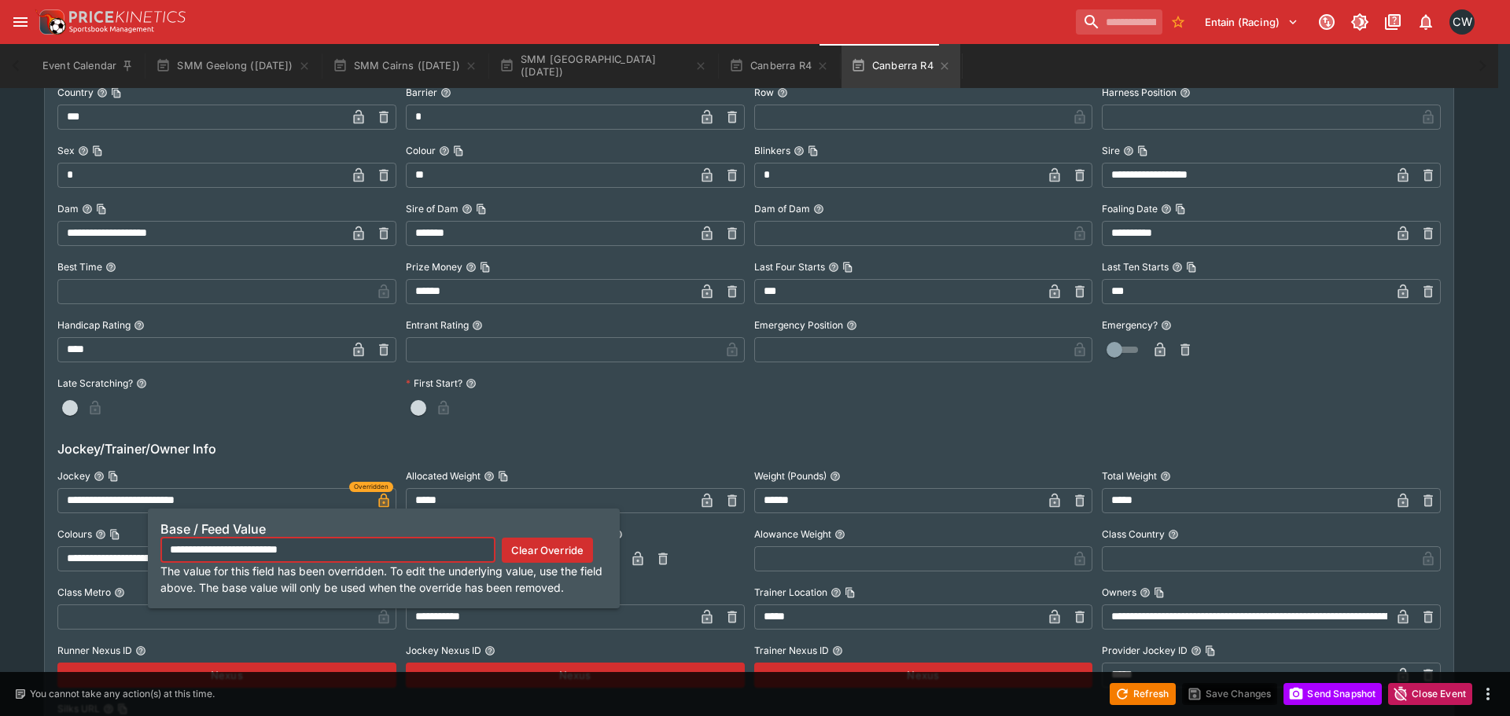
click at [534, 539] on button "Clear Override" at bounding box center [547, 550] width 91 height 25
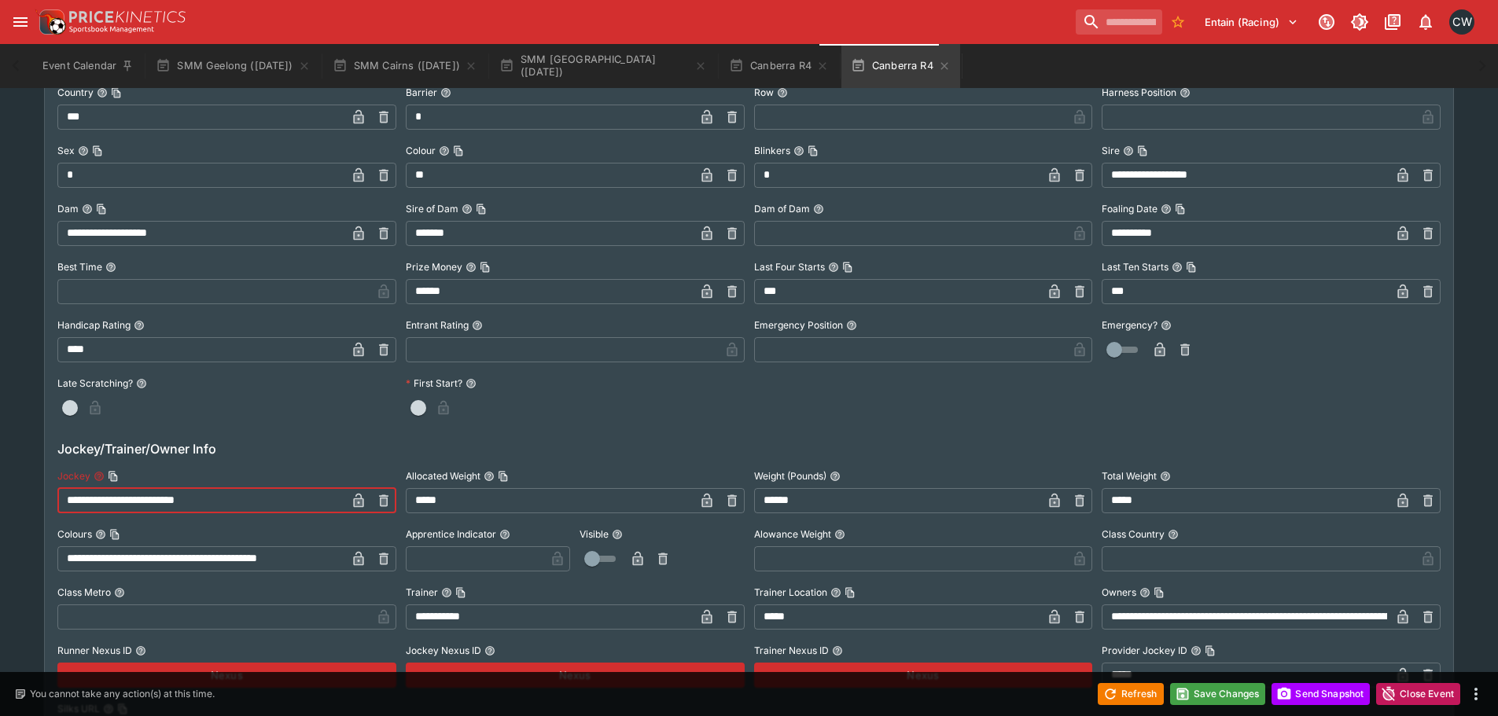
drag, startPoint x: 178, startPoint y: 504, endPoint x: 327, endPoint y: 505, distance: 148.6
click at [327, 505] on input "**********" at bounding box center [201, 500] width 289 height 25
type input "**********"
click at [385, 502] on icon "button" at bounding box center [384, 501] width 6 height 6
click at [286, 500] on input "text" at bounding box center [214, 500] width 314 height 25
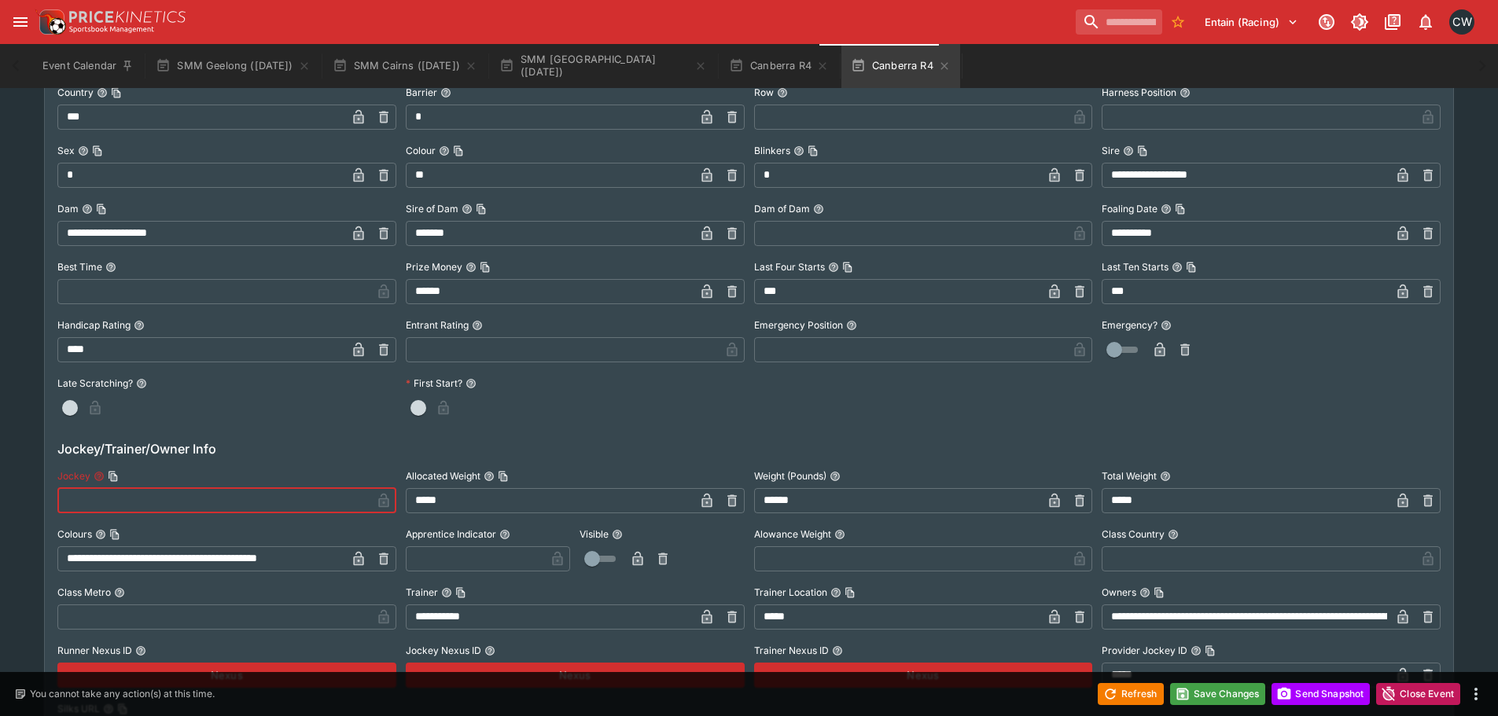
paste input "**********"
type input "**********"
click at [1198, 687] on button "Save Changes" at bounding box center [1218, 694] width 96 height 22
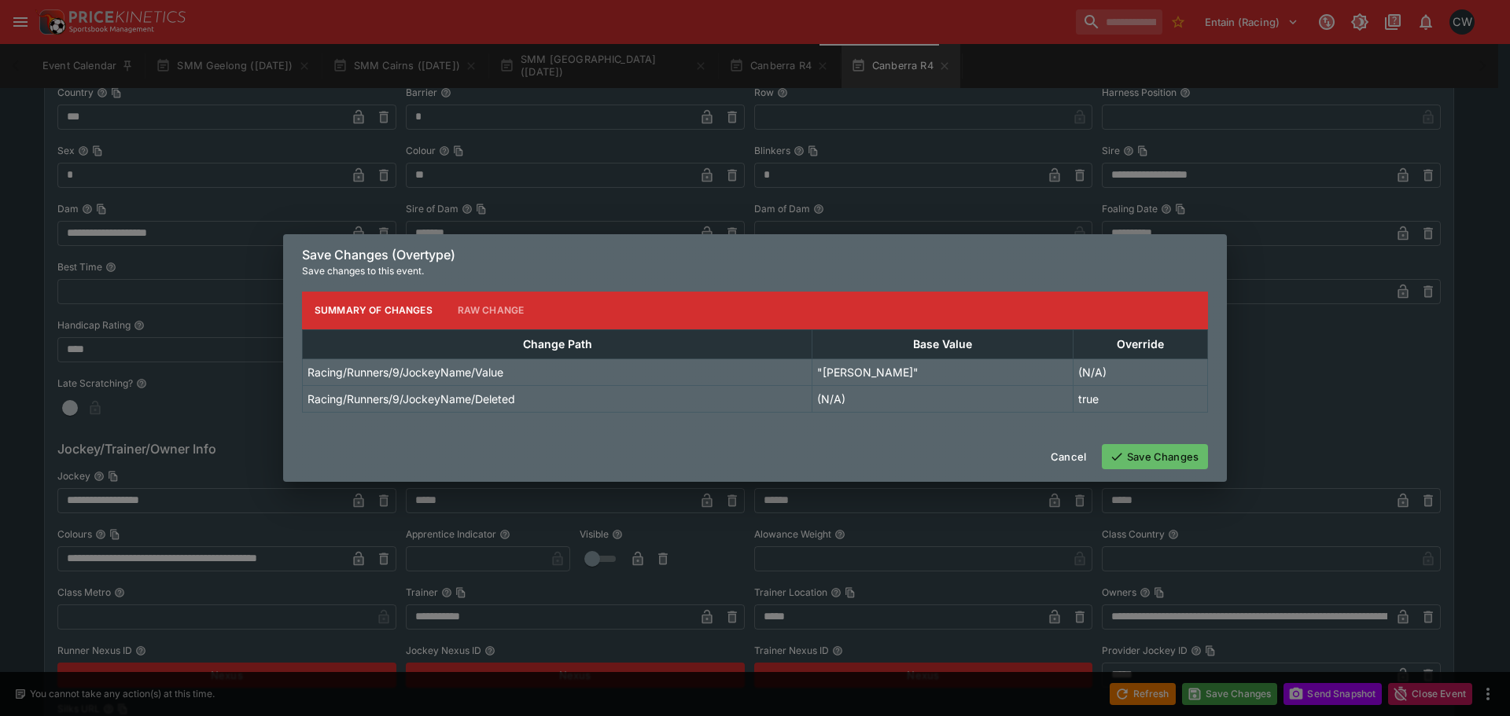
click at [1172, 454] on button "Save Changes" at bounding box center [1155, 456] width 106 height 25
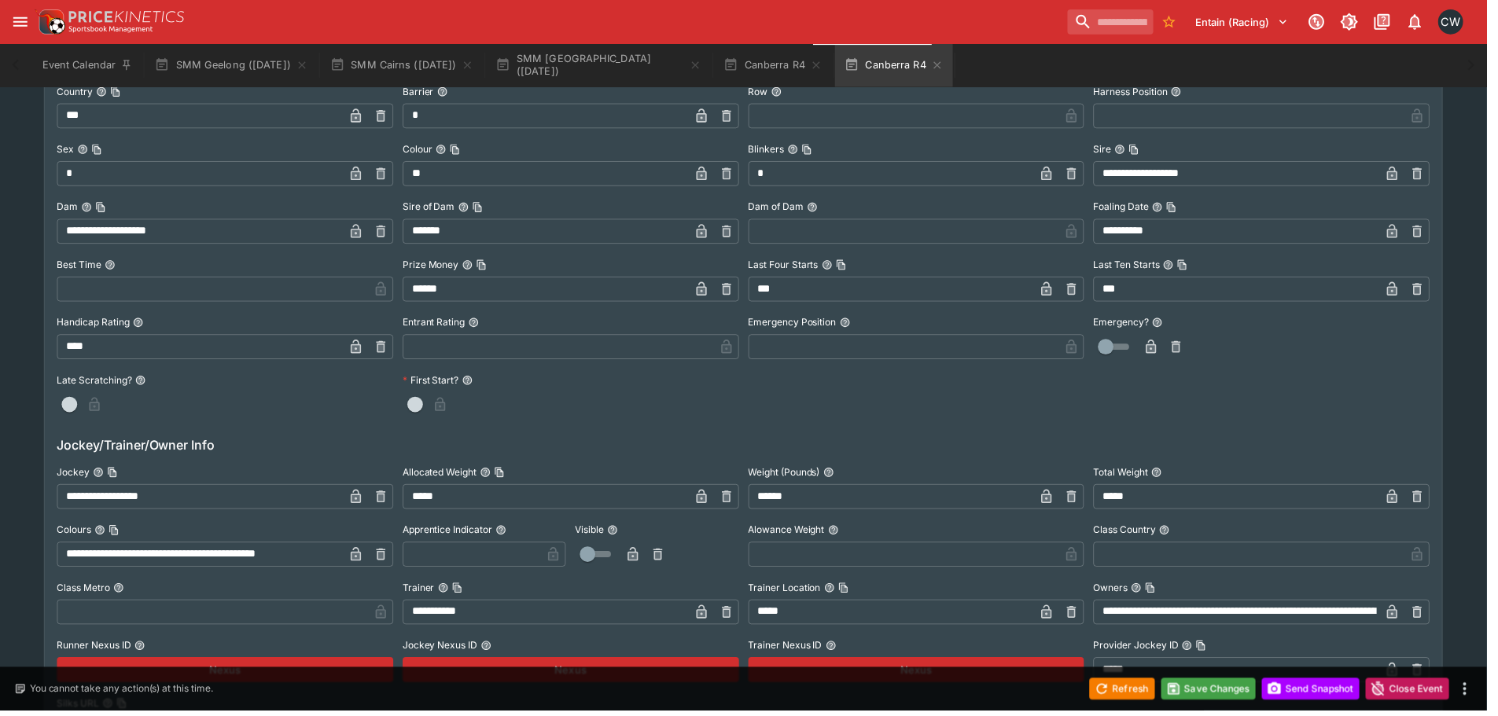
scroll to position [0, 0]
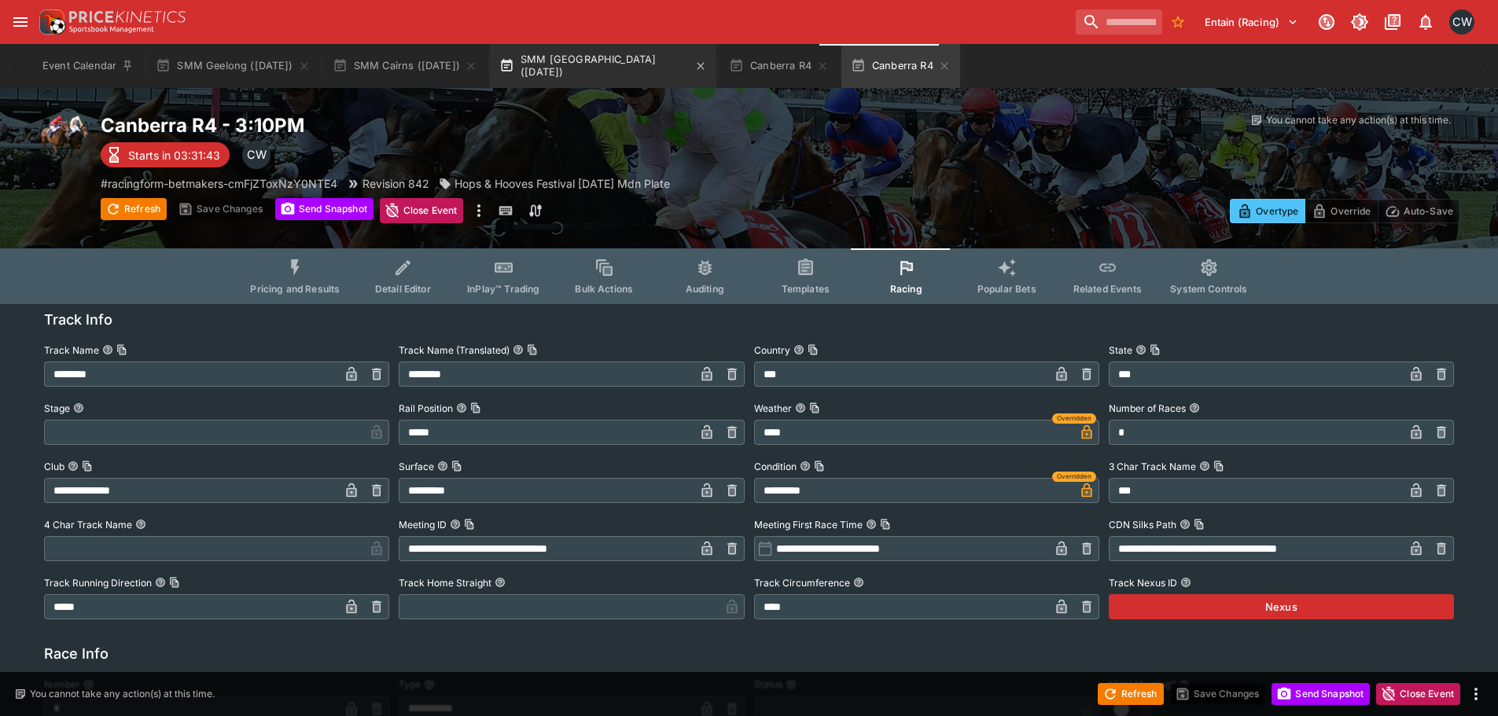
click at [594, 66] on button "SMM [GEOGRAPHIC_DATA] ([DATE])" at bounding box center [603, 66] width 226 height 44
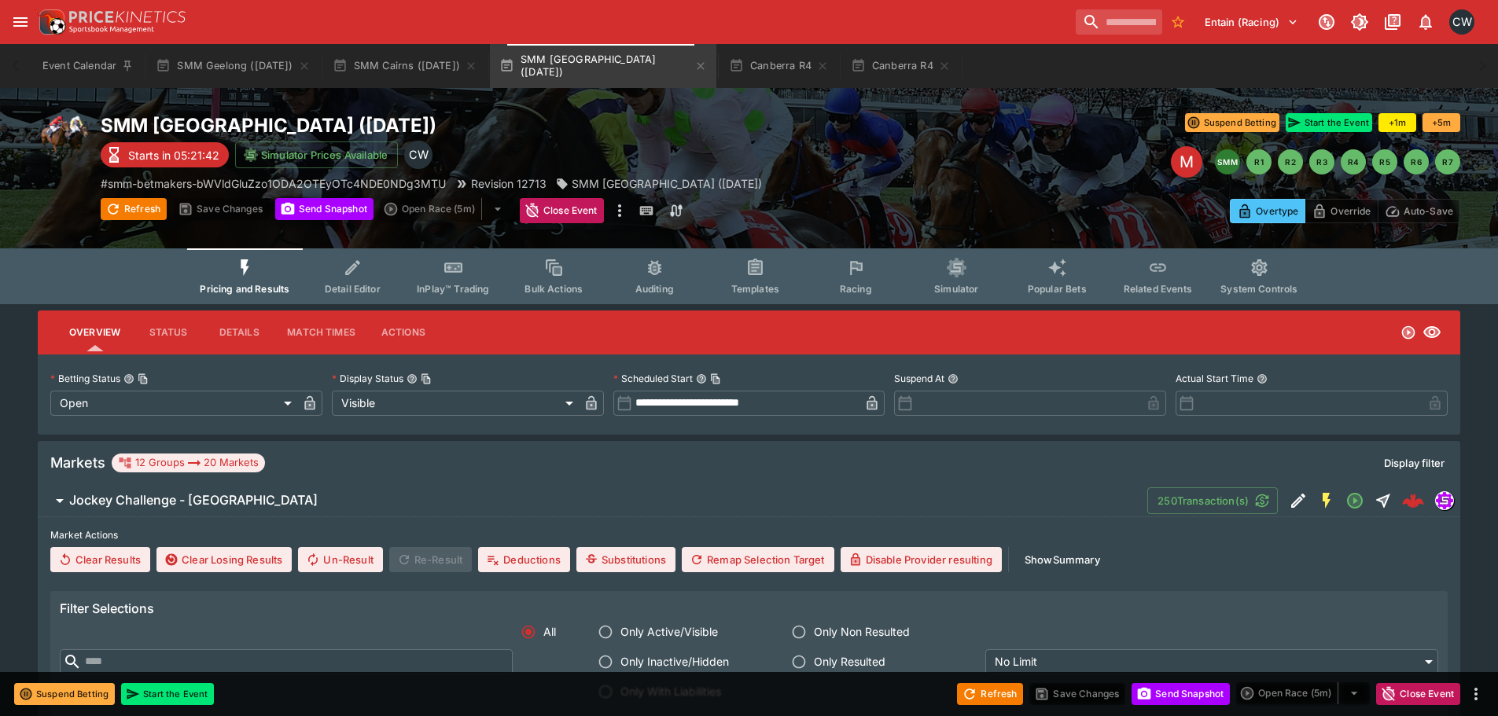
click at [844, 281] on button "Racing" at bounding box center [855, 276] width 101 height 56
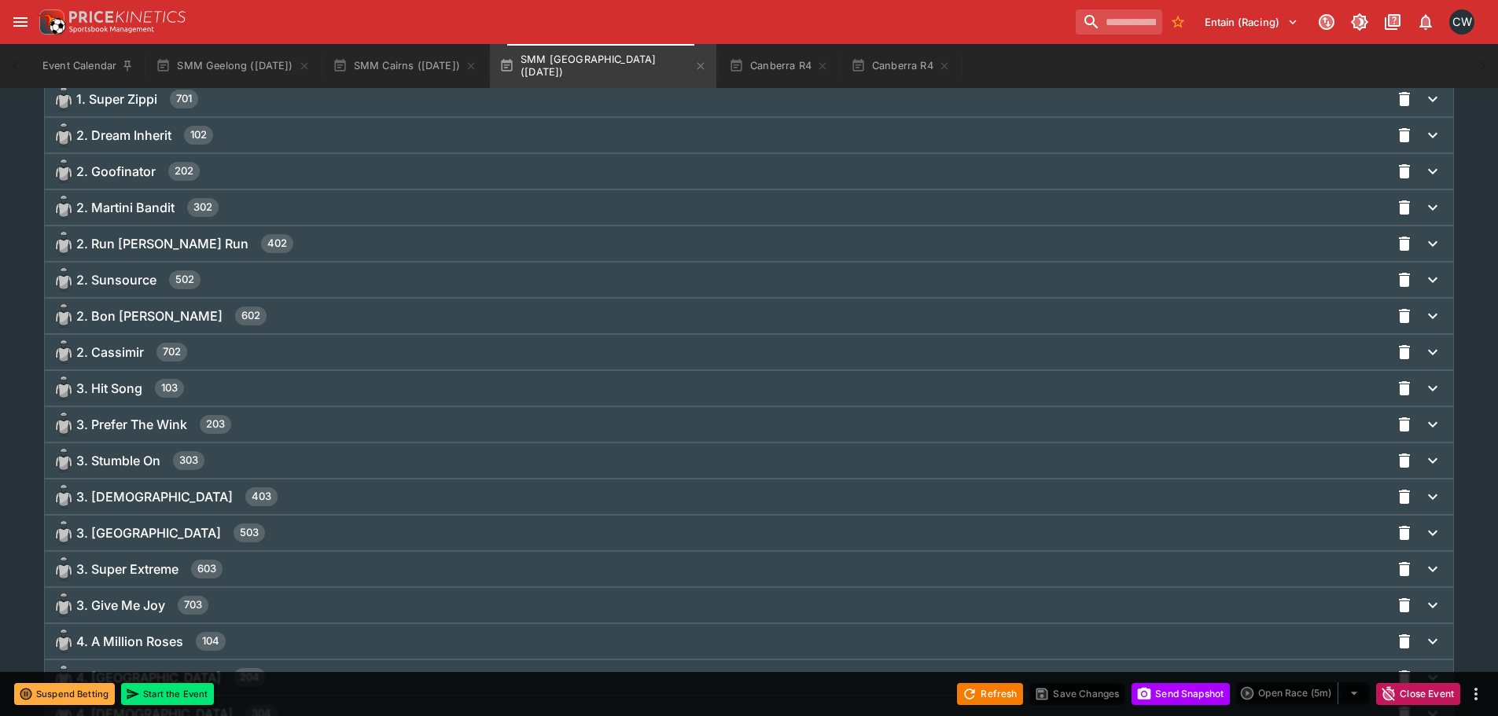
scroll to position [1730, 0]
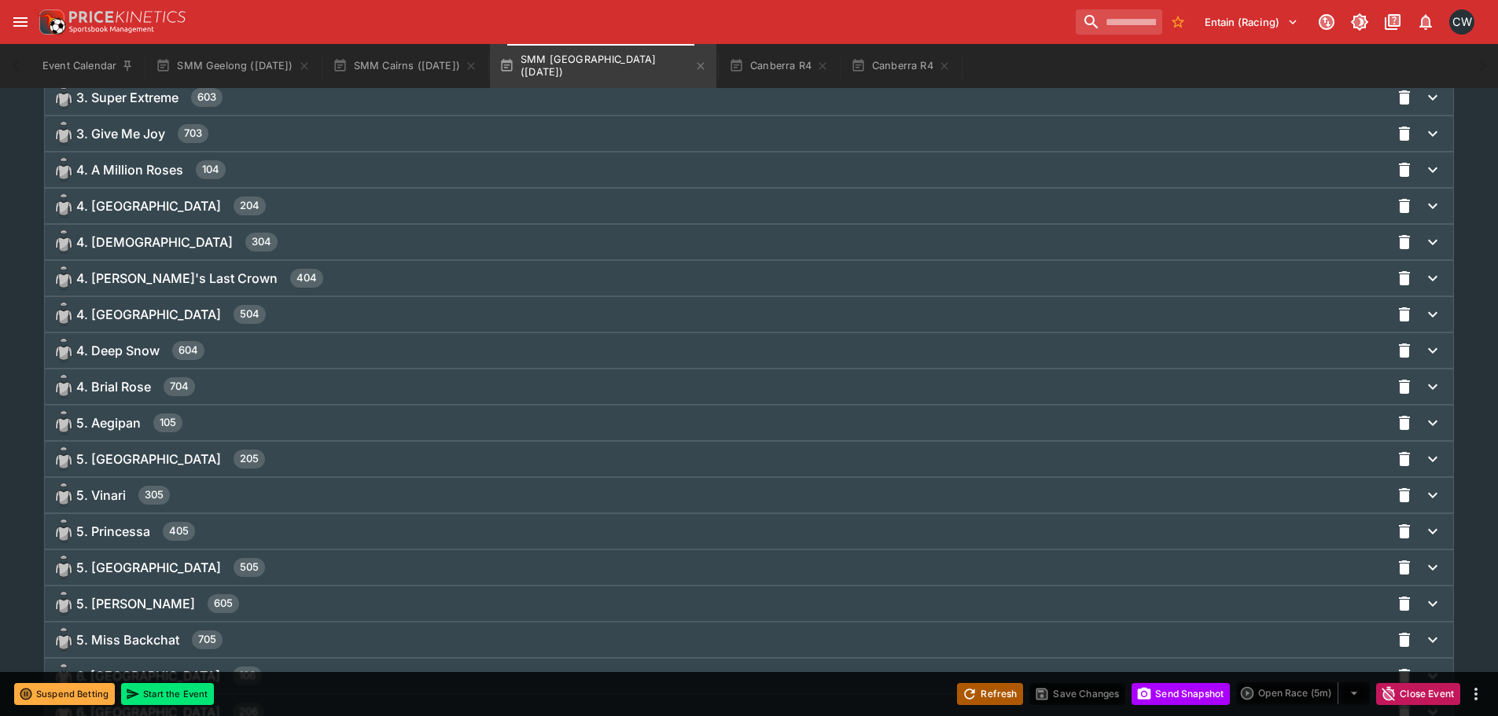
click at [997, 702] on button "Refresh" at bounding box center [990, 694] width 66 height 22
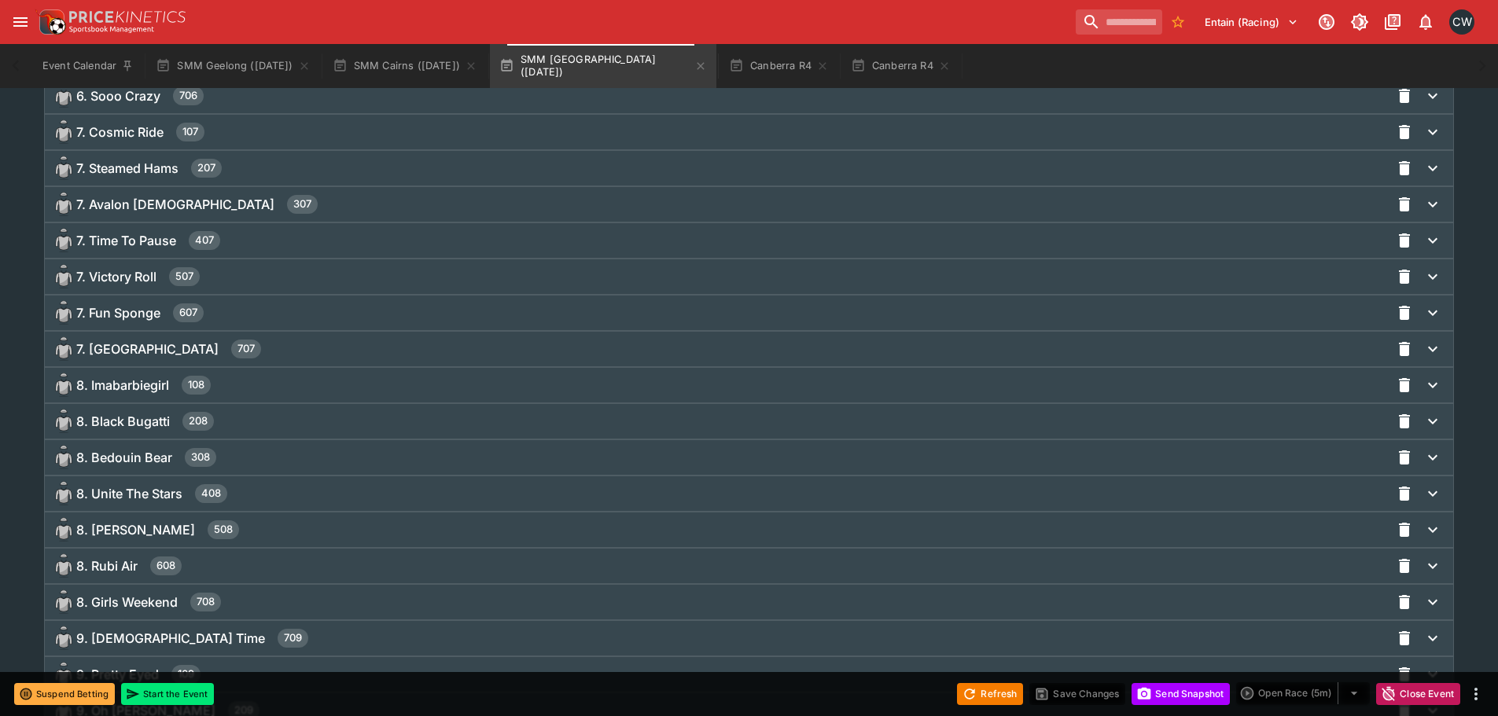
scroll to position [2909, 0]
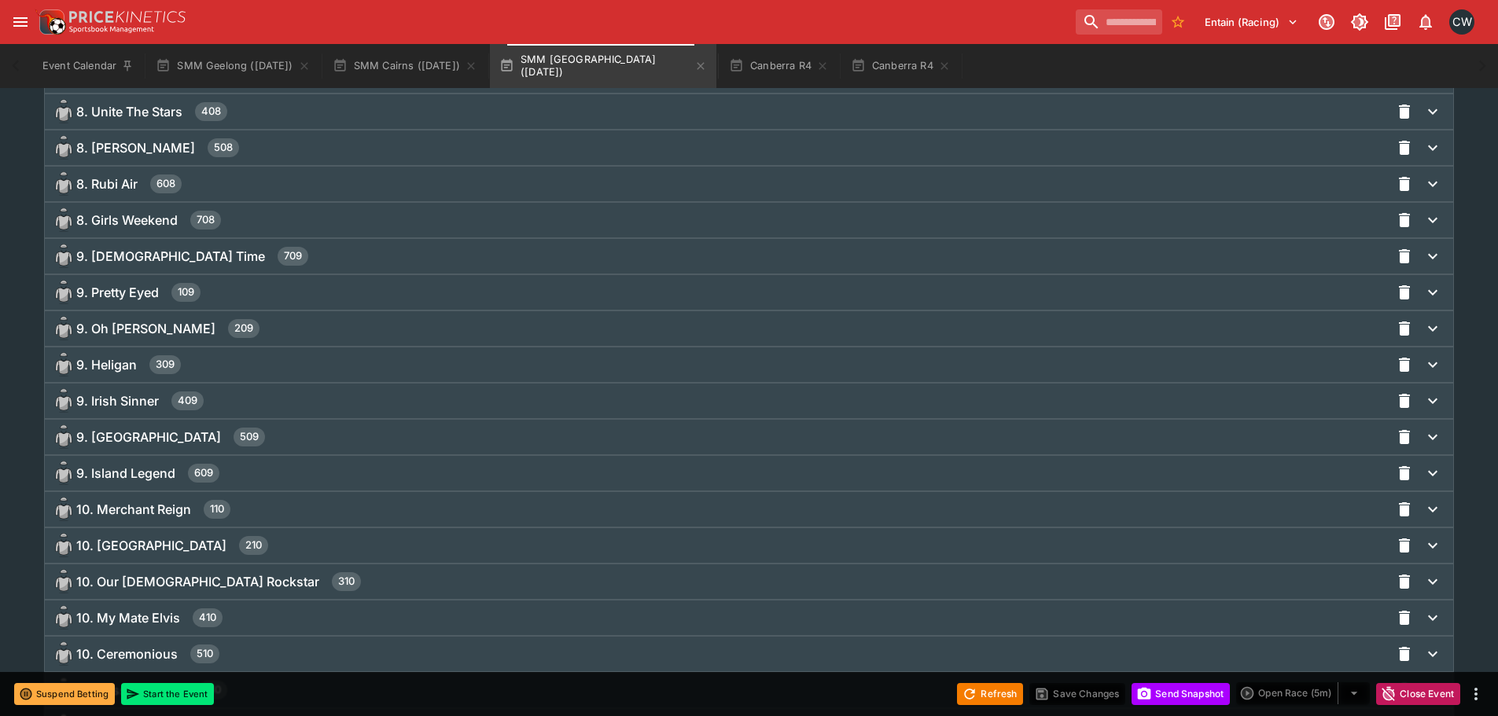
click at [208, 415] on div "9. Irish Sinner 409" at bounding box center [749, 401] width 1408 height 35
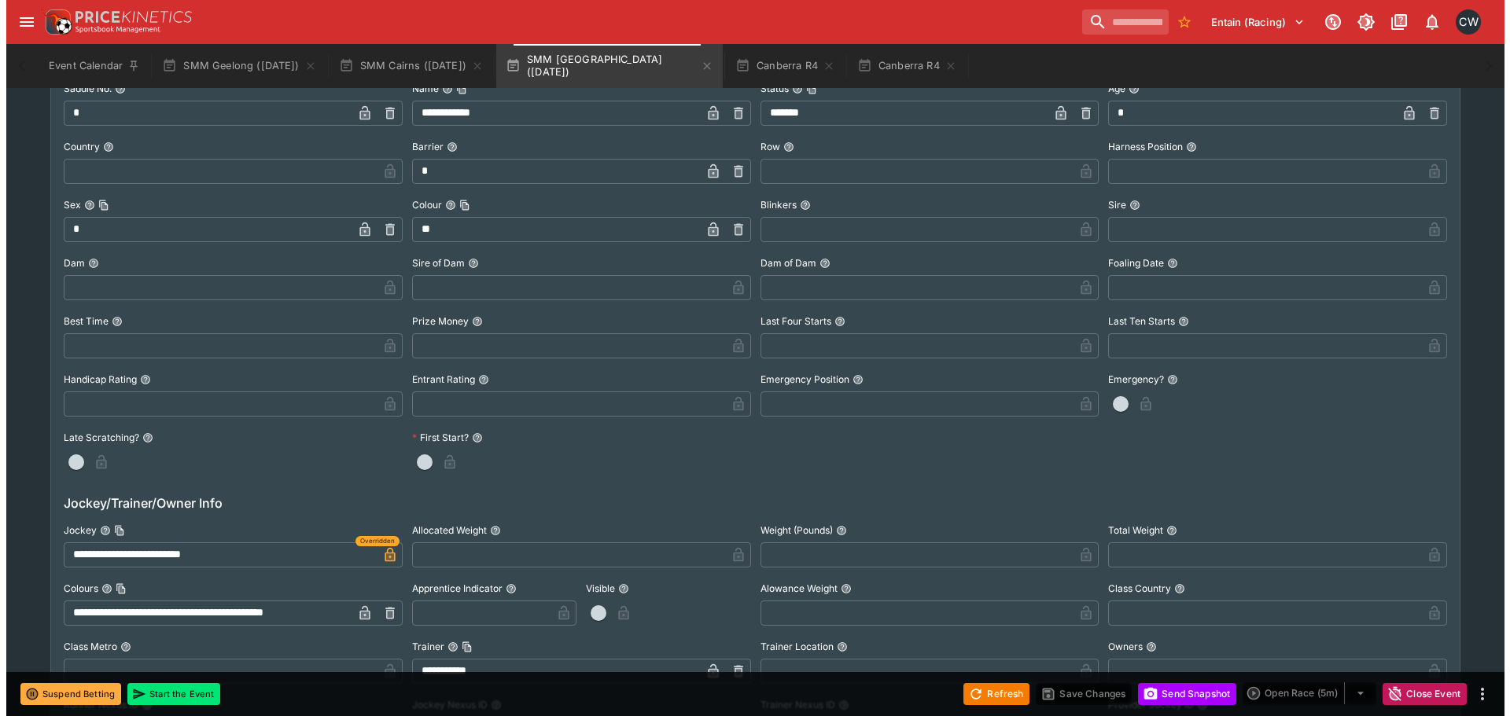
scroll to position [3460, 0]
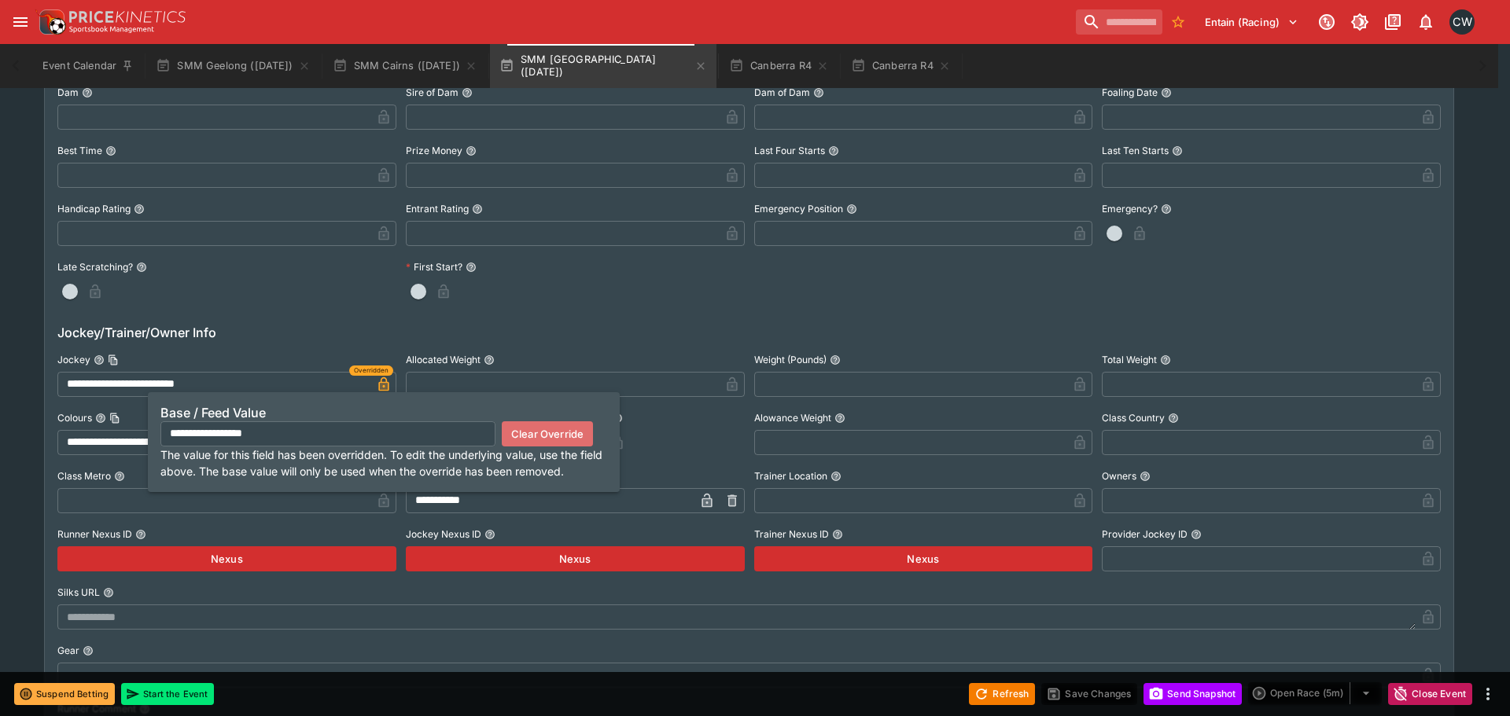
click at [549, 437] on button "Clear Override" at bounding box center [547, 433] width 91 height 25
type input "**********"
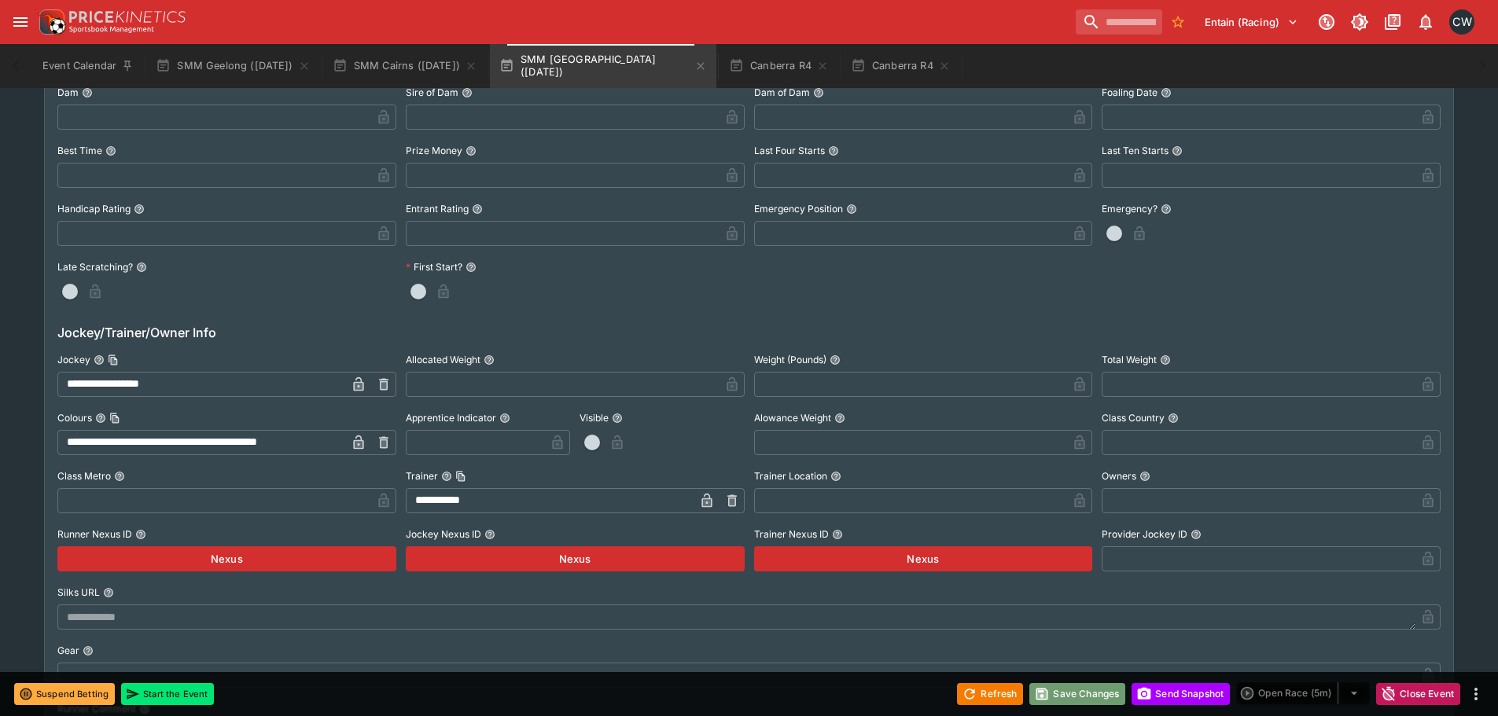
click at [1094, 695] on button "Save Changes" at bounding box center [1077, 694] width 96 height 22
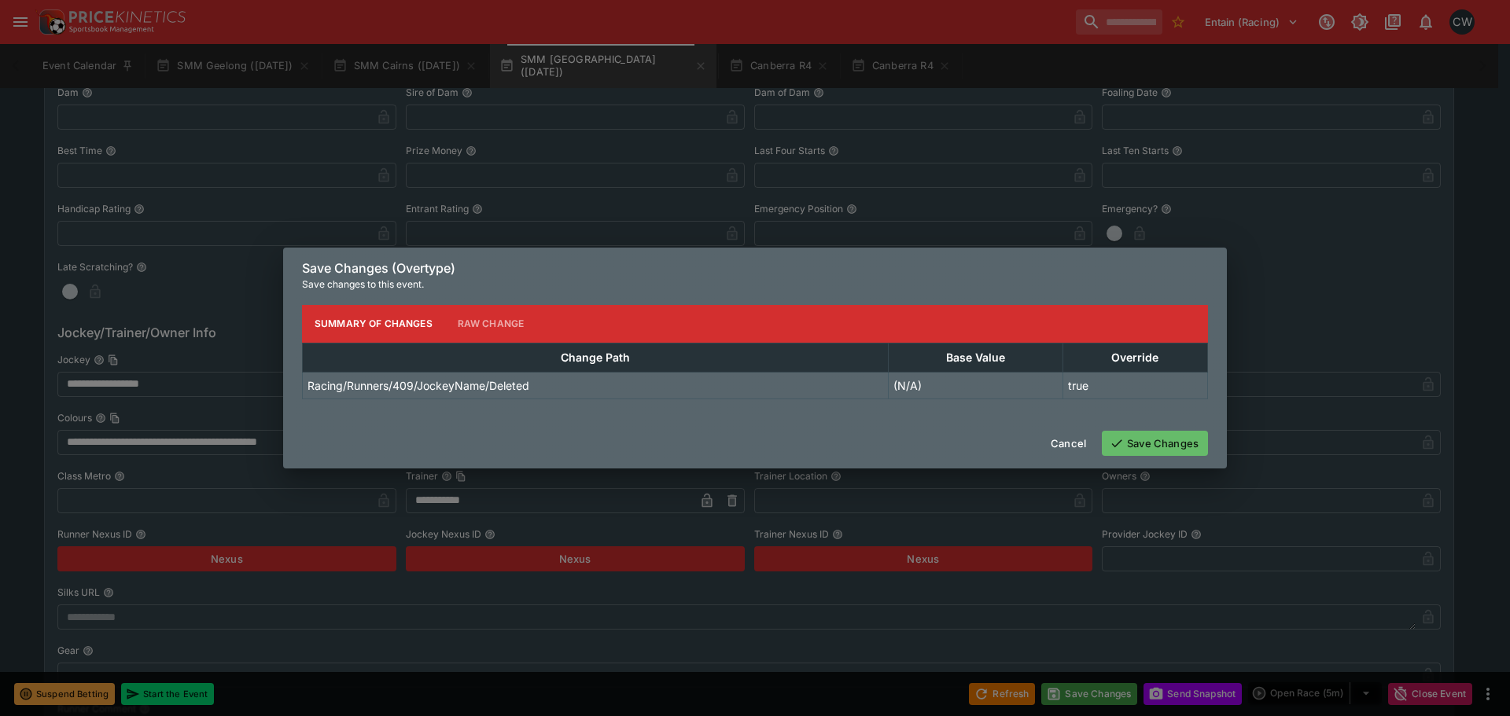
click at [1148, 450] on button "Save Changes" at bounding box center [1155, 443] width 106 height 25
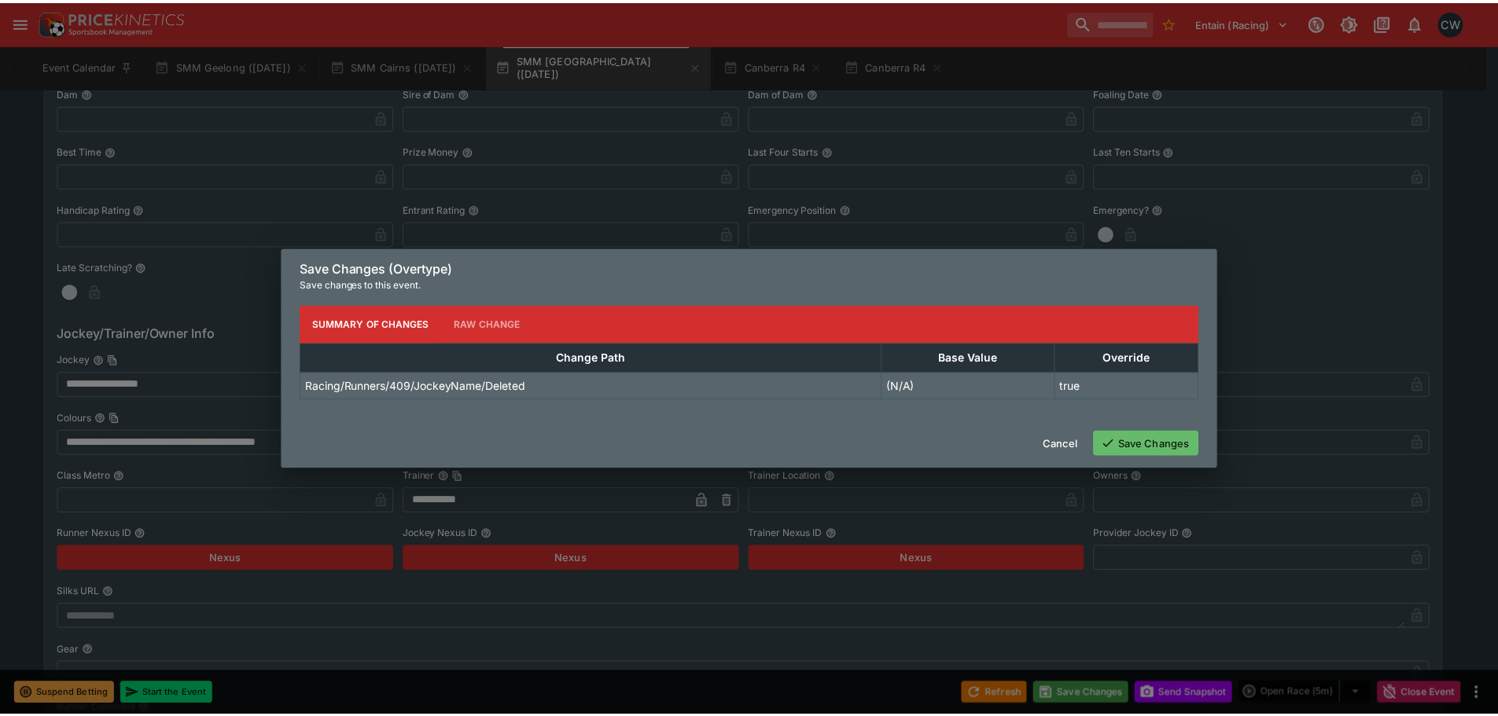
scroll to position [0, 0]
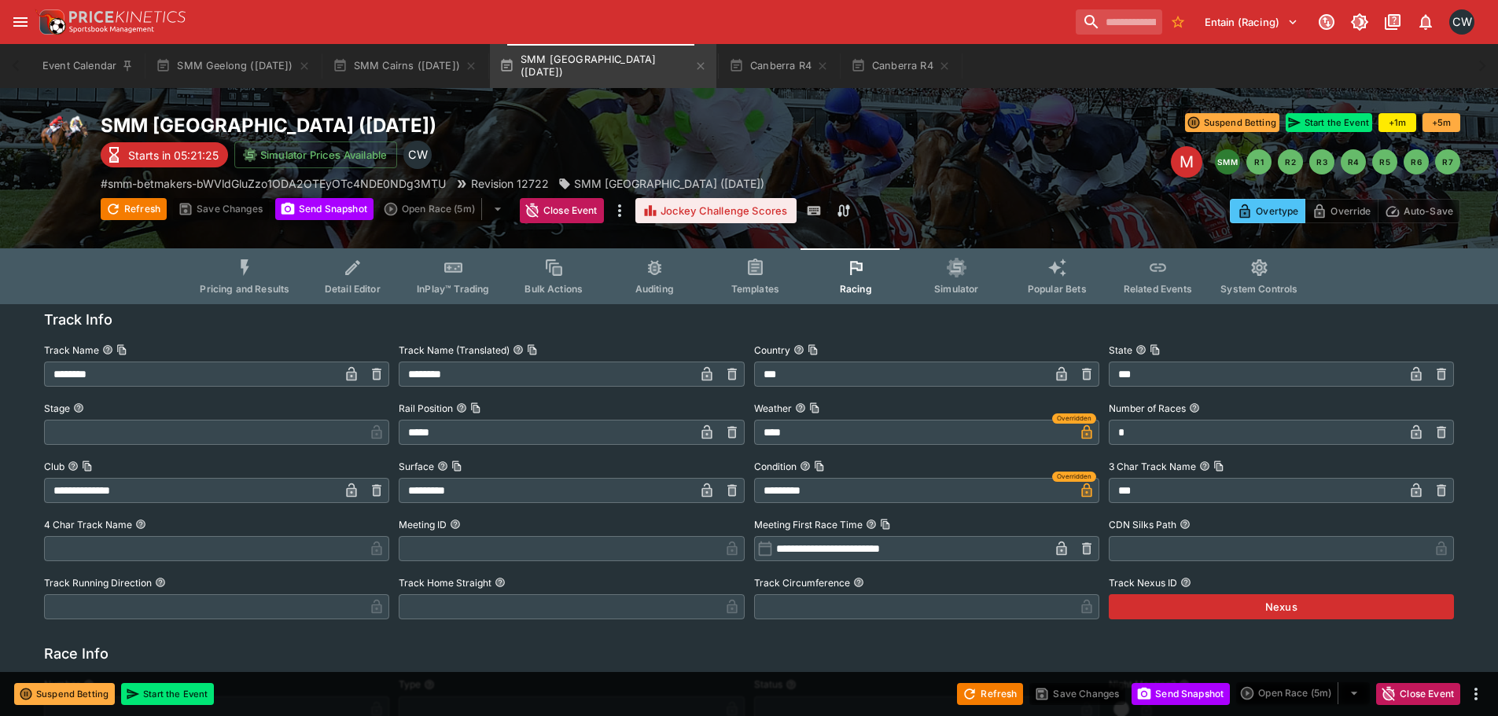
click at [238, 287] on span "Pricing and Results" at bounding box center [245, 289] width 90 height 12
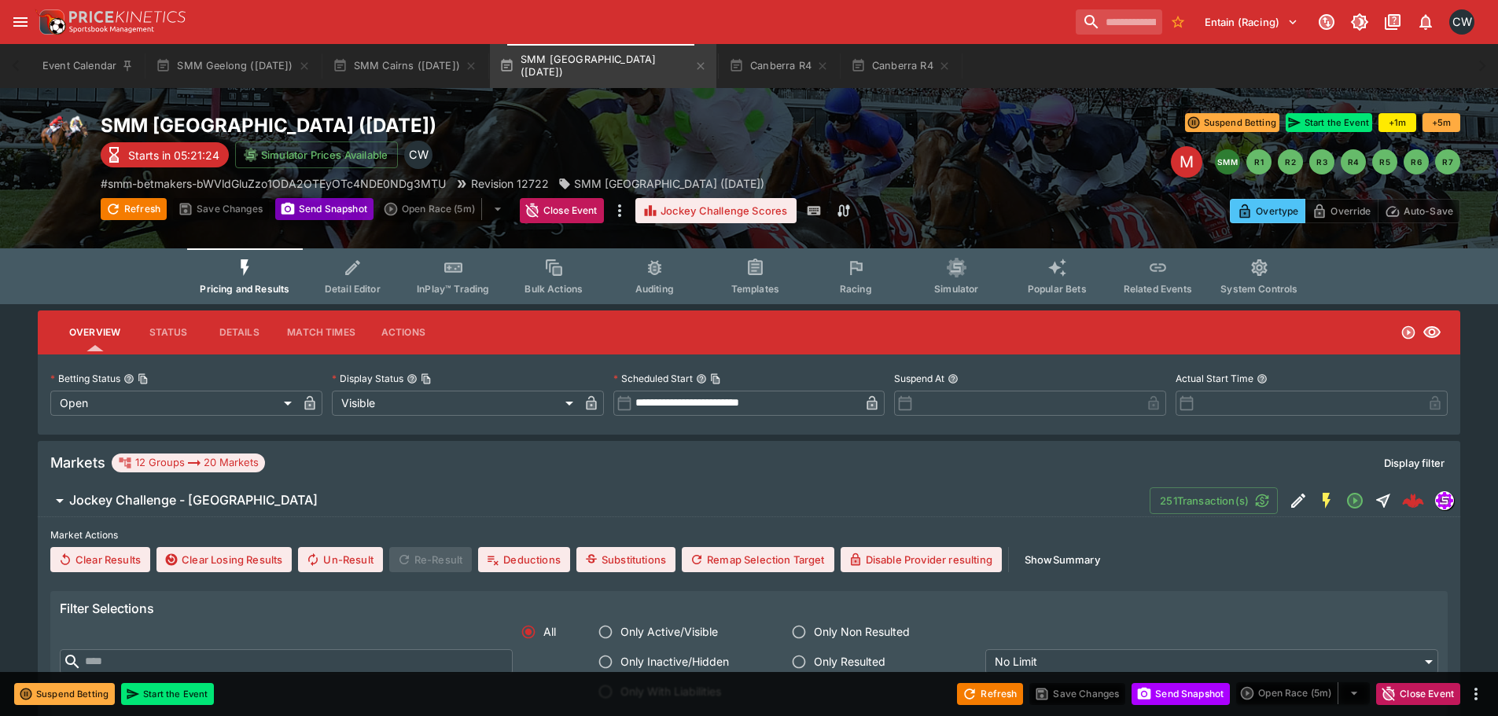
click at [320, 207] on button "Send Snapshot" at bounding box center [324, 209] width 98 height 22
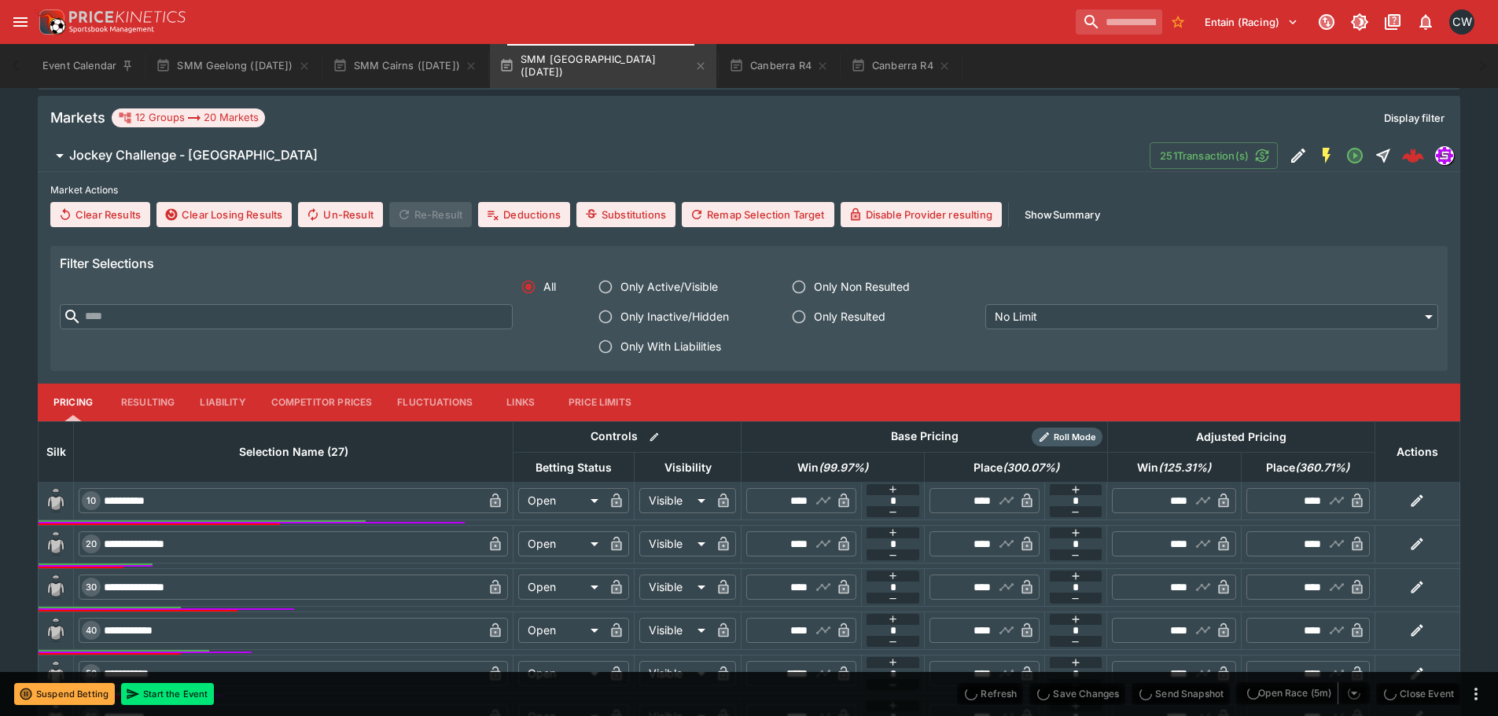
scroll to position [550, 0]
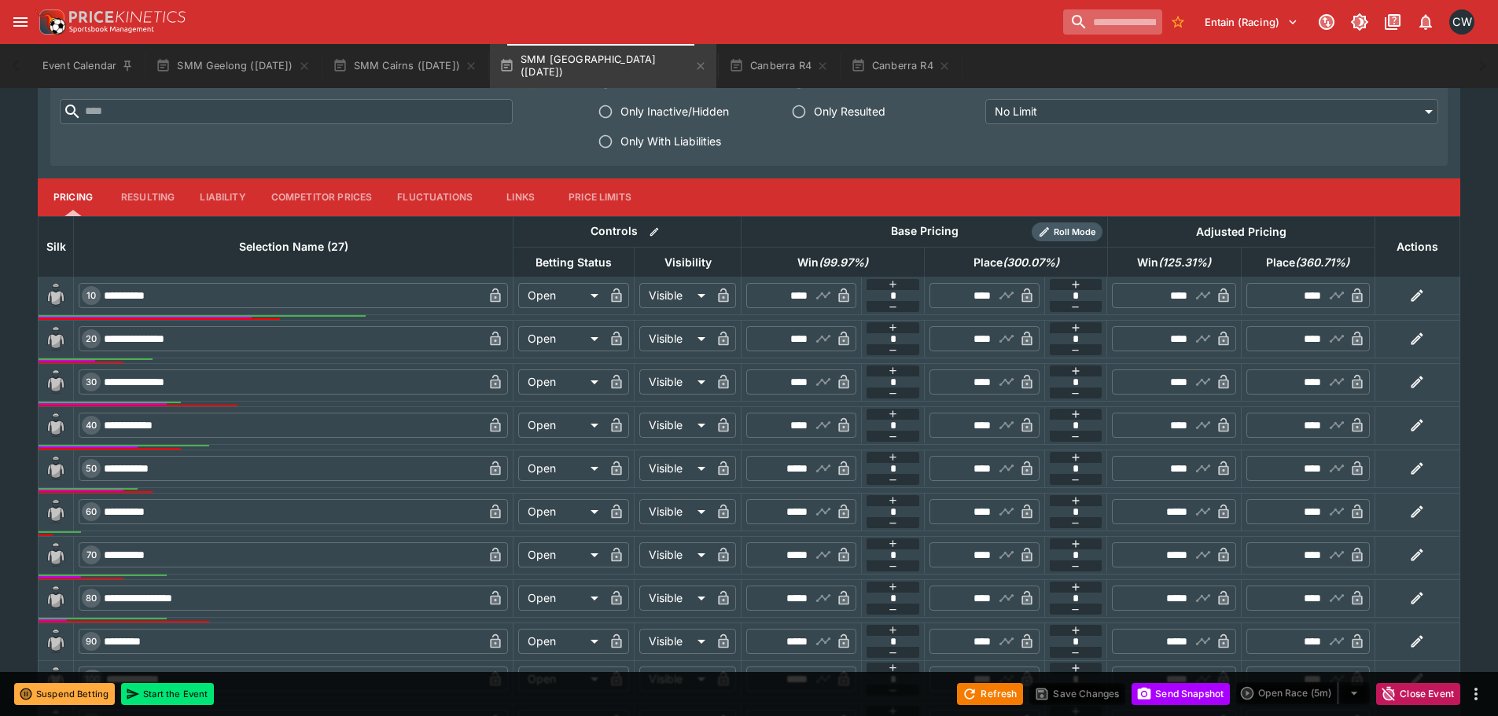
click at [1131, 20] on input "search" at bounding box center [1112, 21] width 99 height 25
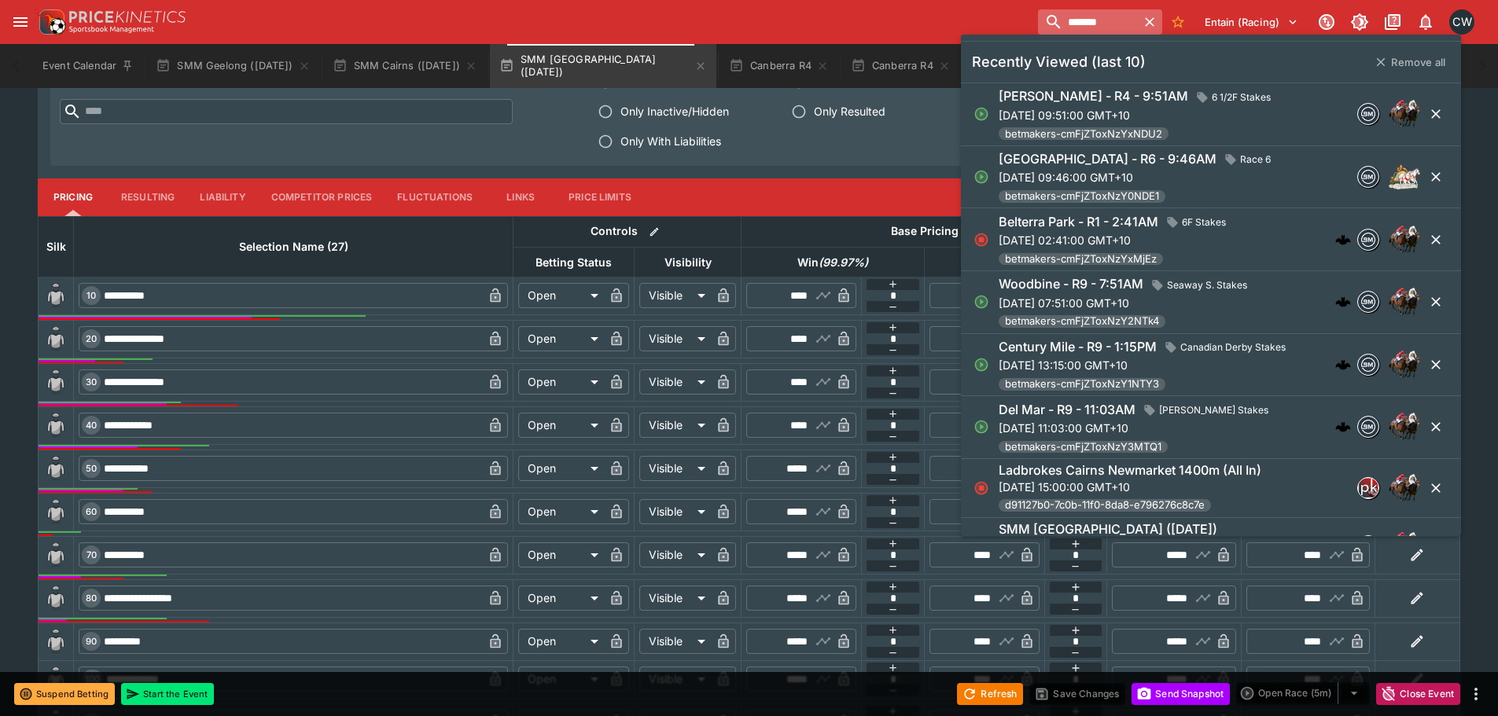
type input "*******"
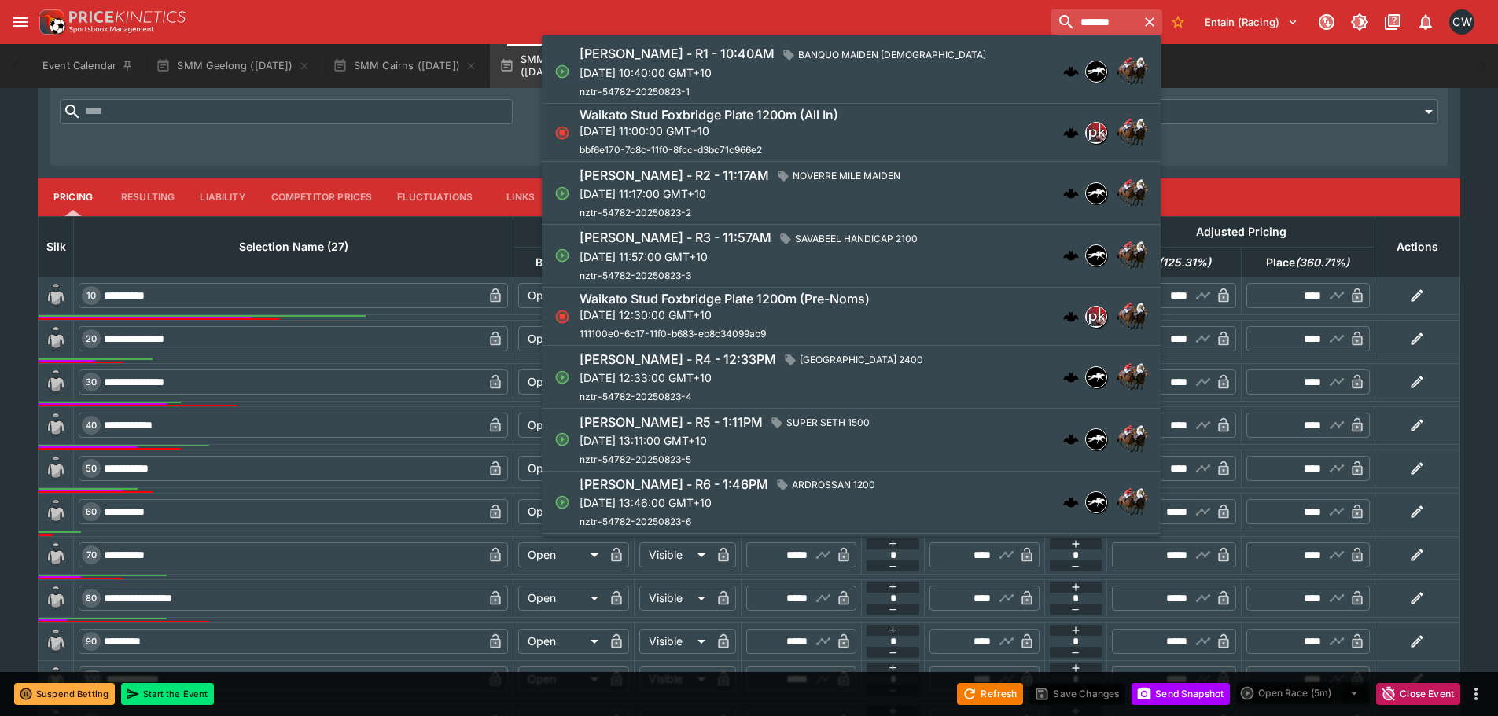
click at [921, 69] on div "[PERSON_NAME] - R1 - 10:40AM BANQUO MAIDEN [DEMOGRAPHIC_DATA] [DATE] 10:40:00 G…" at bounding box center [843, 72] width 528 height 56
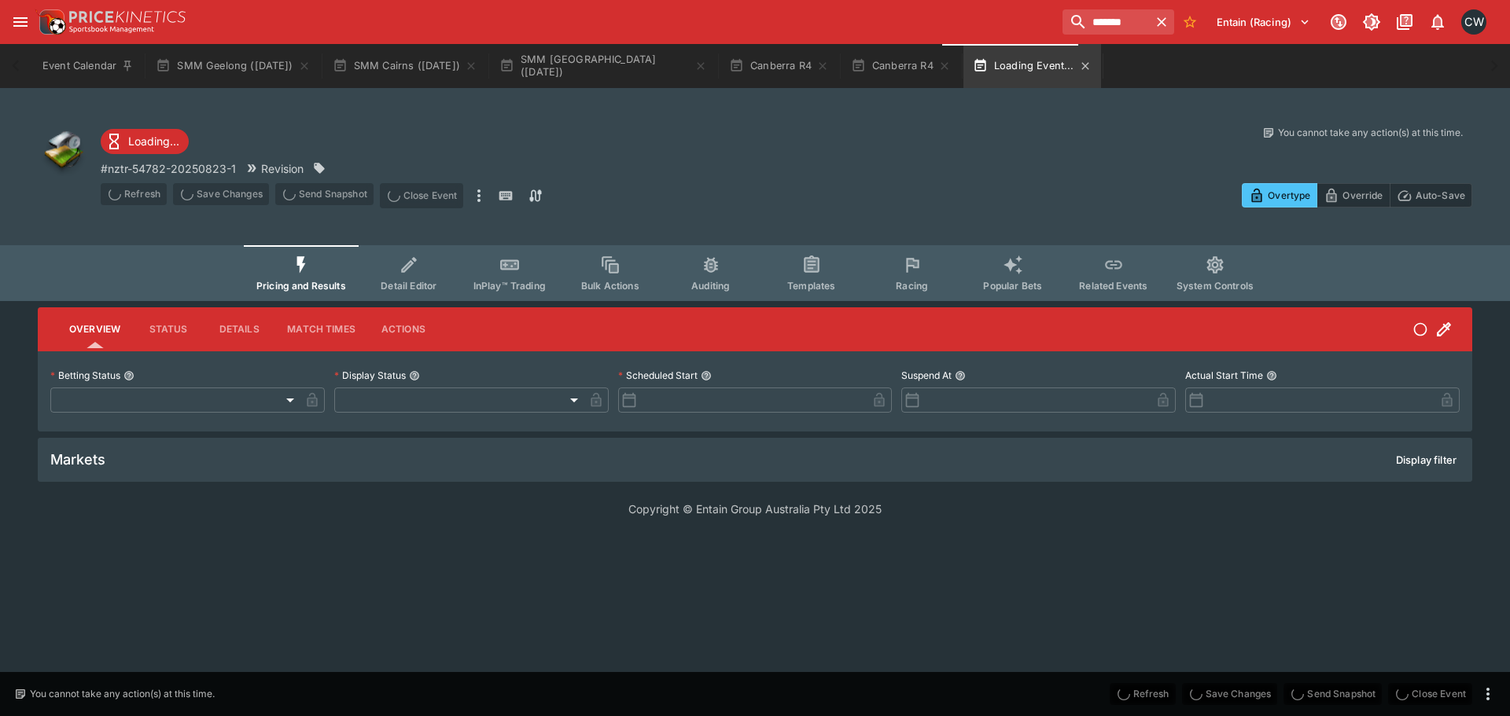
type input "**********"
type input "*******"
type input "**********"
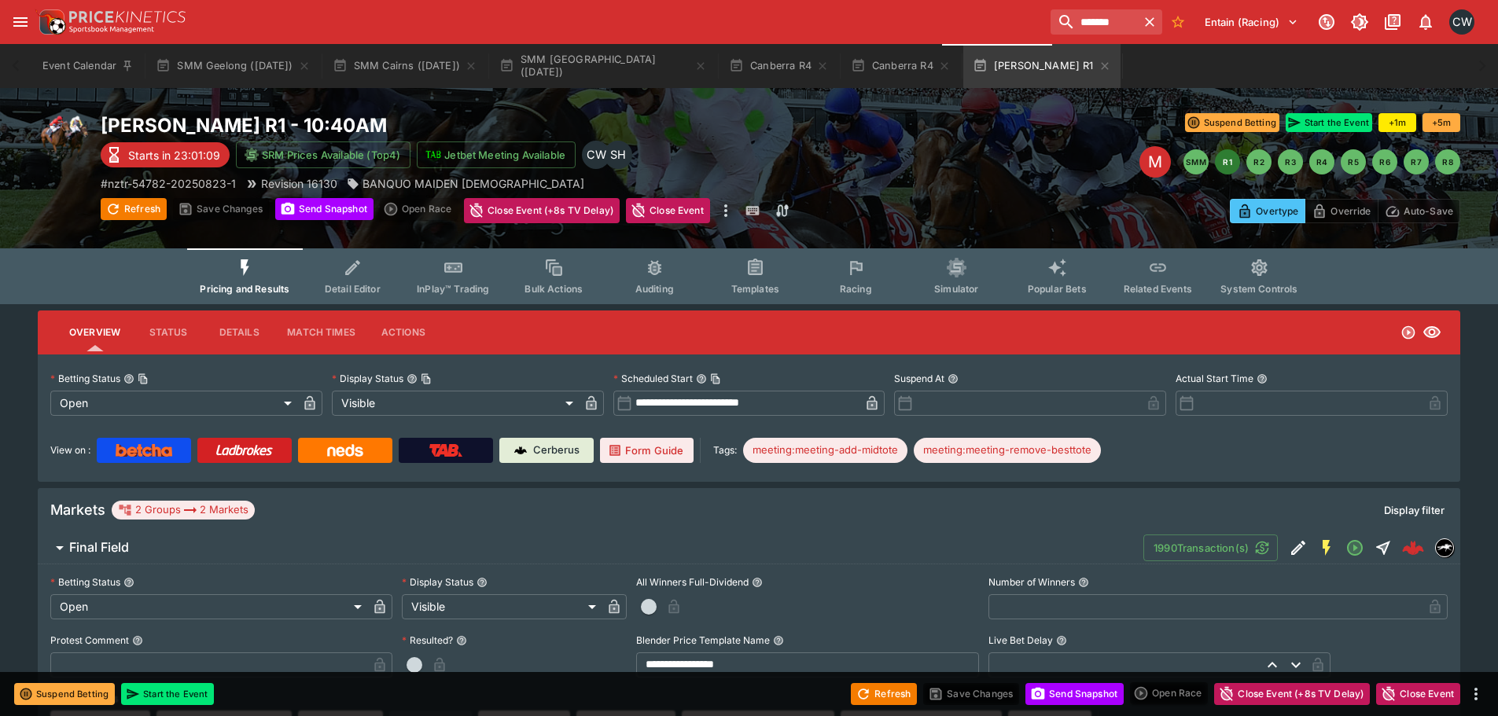
click at [857, 288] on span "Racing" at bounding box center [856, 289] width 32 height 12
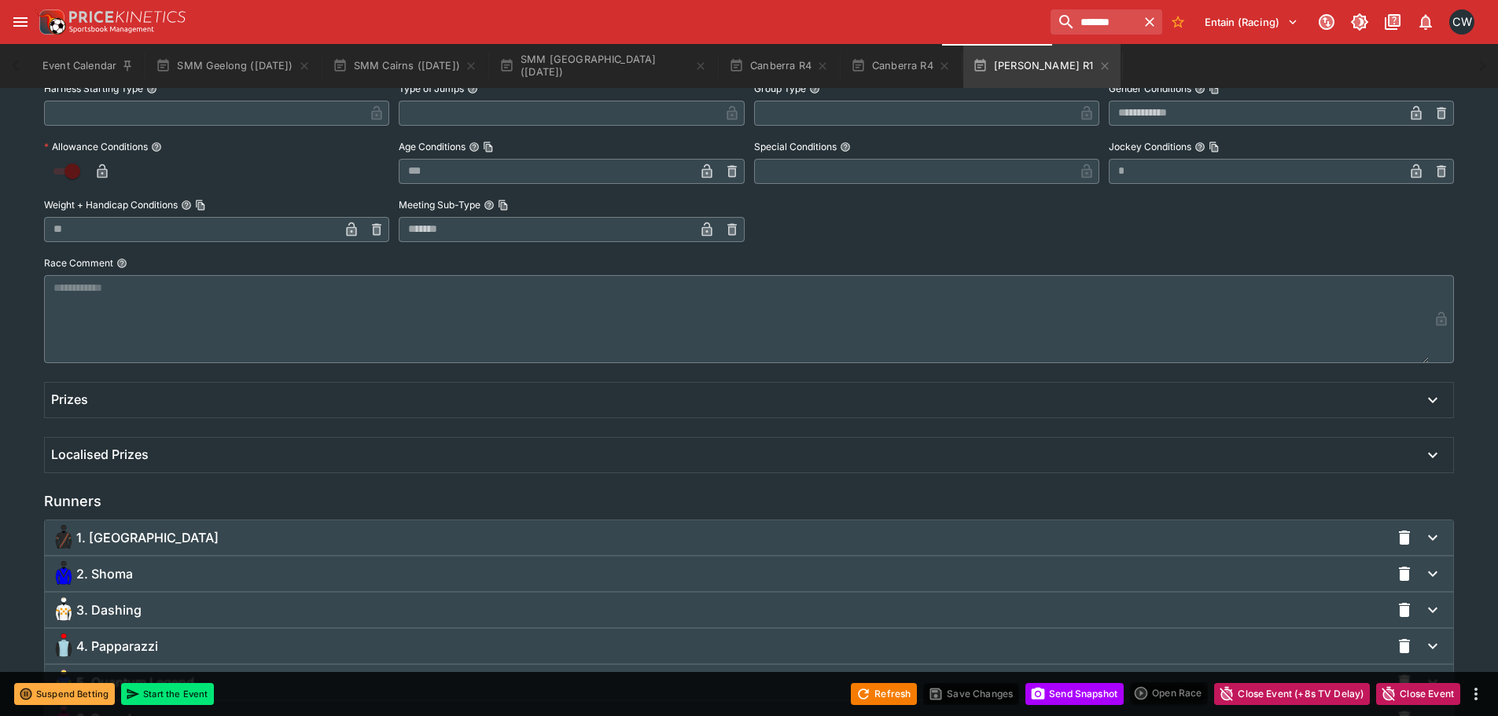
scroll to position [1022, 0]
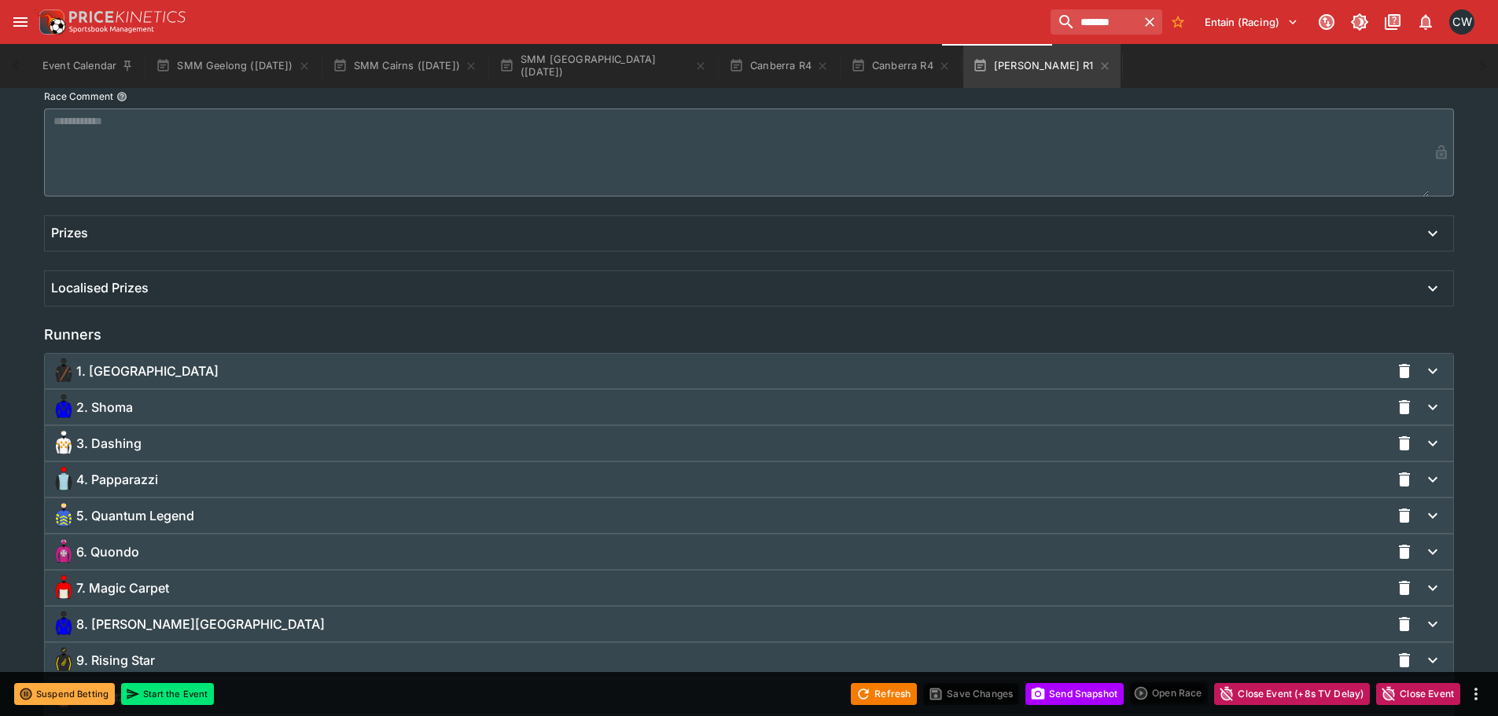
click at [263, 450] on div "3. Dashing" at bounding box center [720, 443] width 1339 height 25
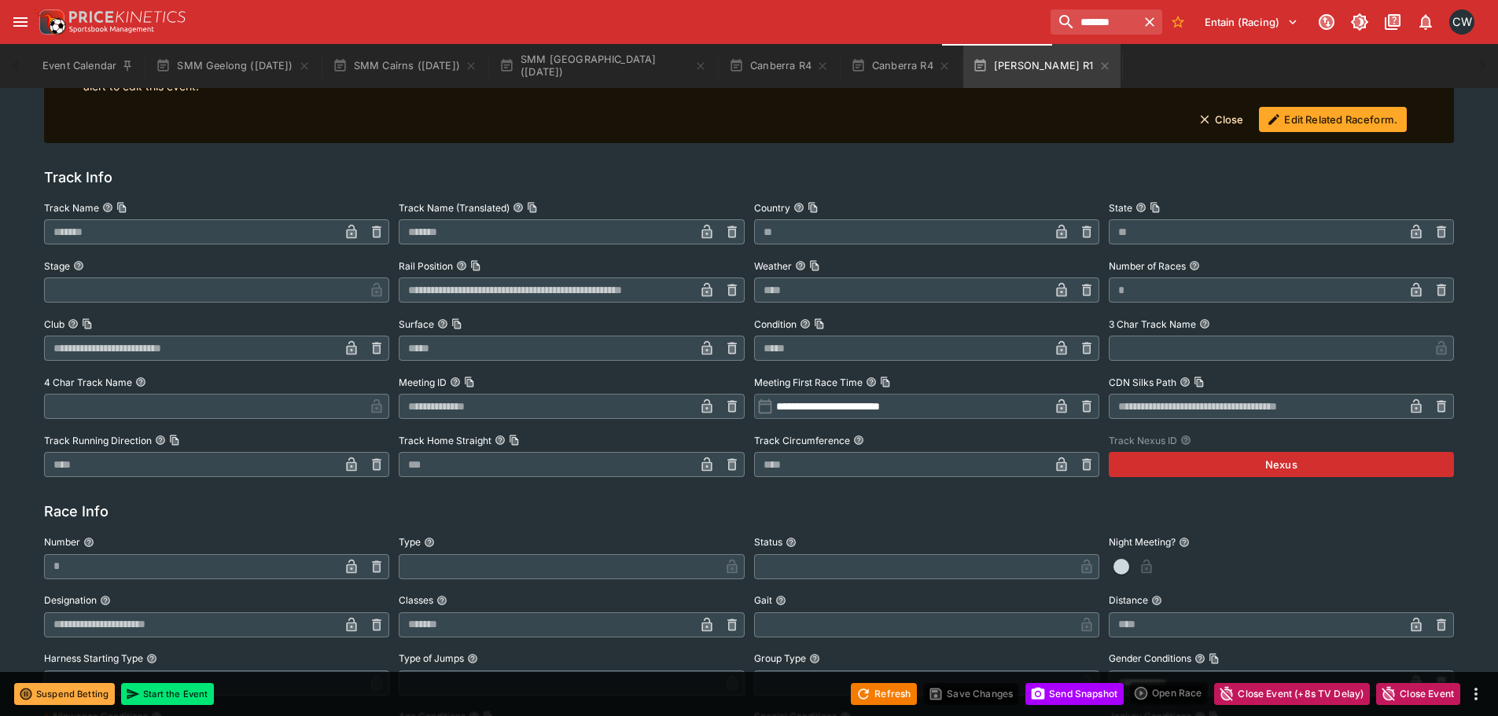
scroll to position [0, 0]
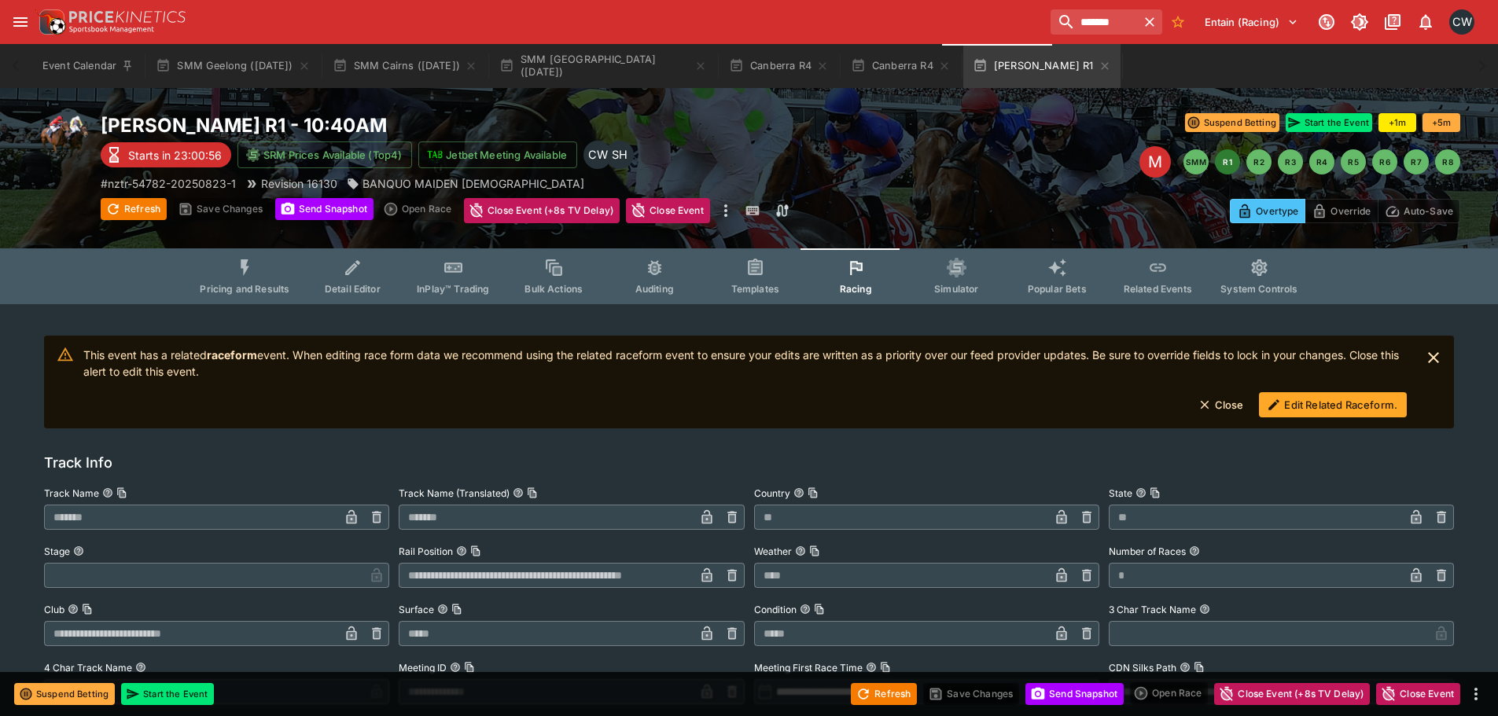
click at [1333, 410] on button "Edit Related Raceform." at bounding box center [1333, 404] width 148 height 25
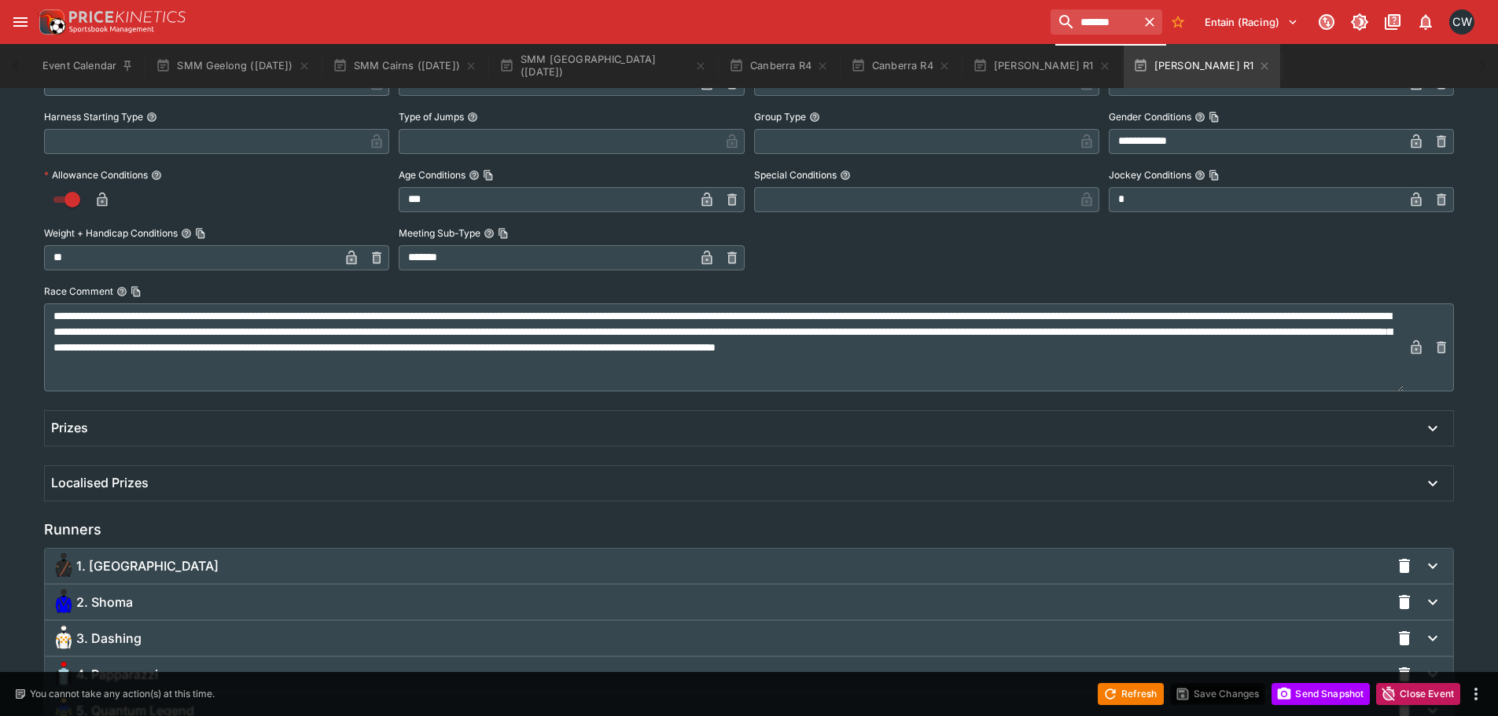
scroll to position [1051, 0]
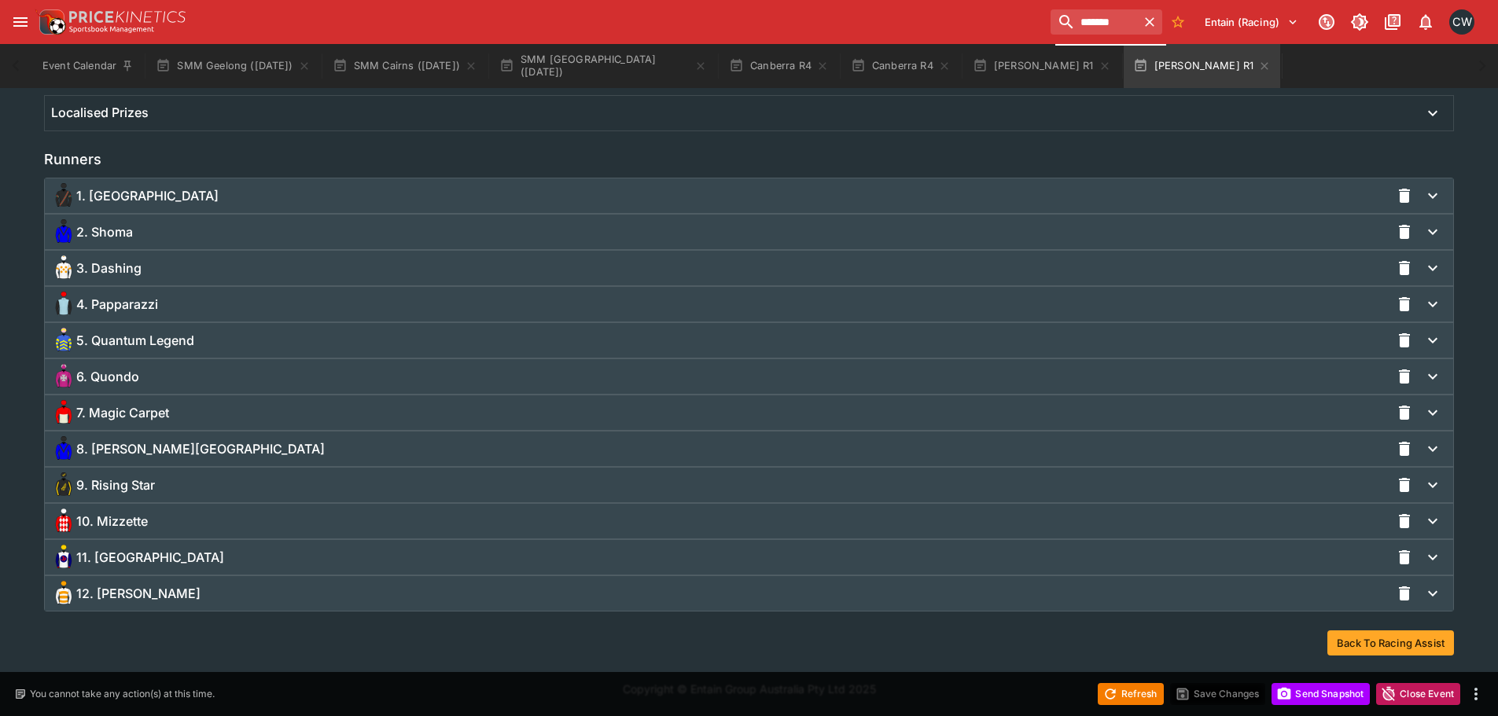
click at [130, 311] on span "4. Papparazzi" at bounding box center [117, 304] width 82 height 17
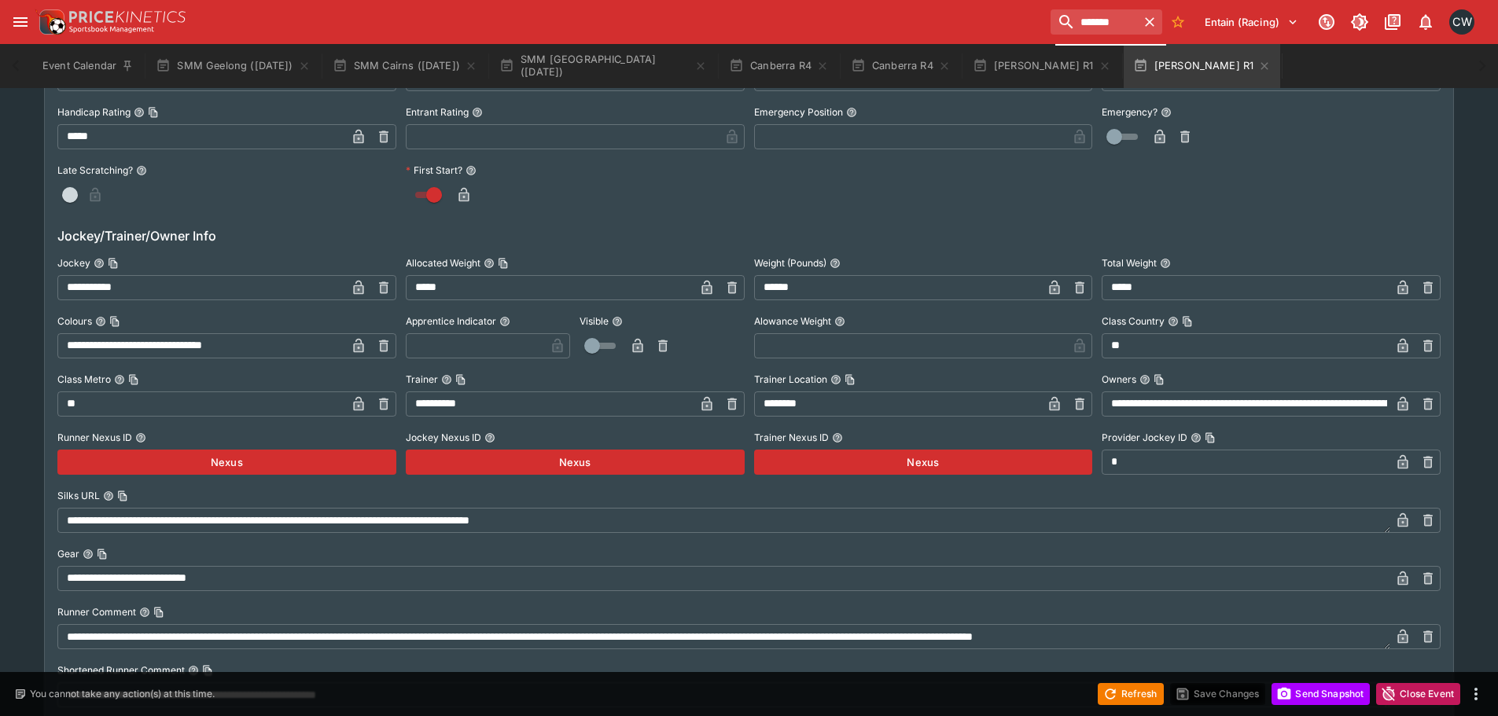
scroll to position [1605, 0]
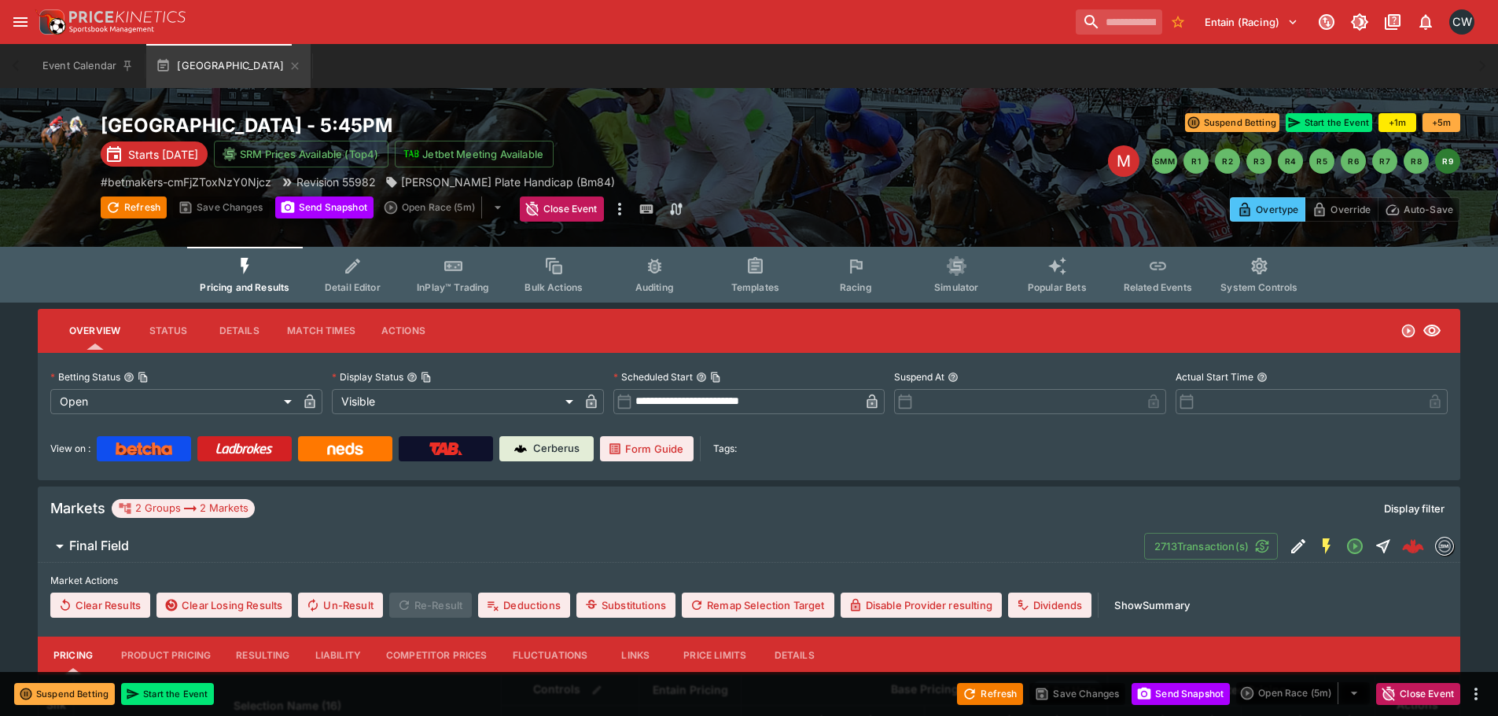
click at [866, 277] on button "Racing" at bounding box center [855, 275] width 101 height 56
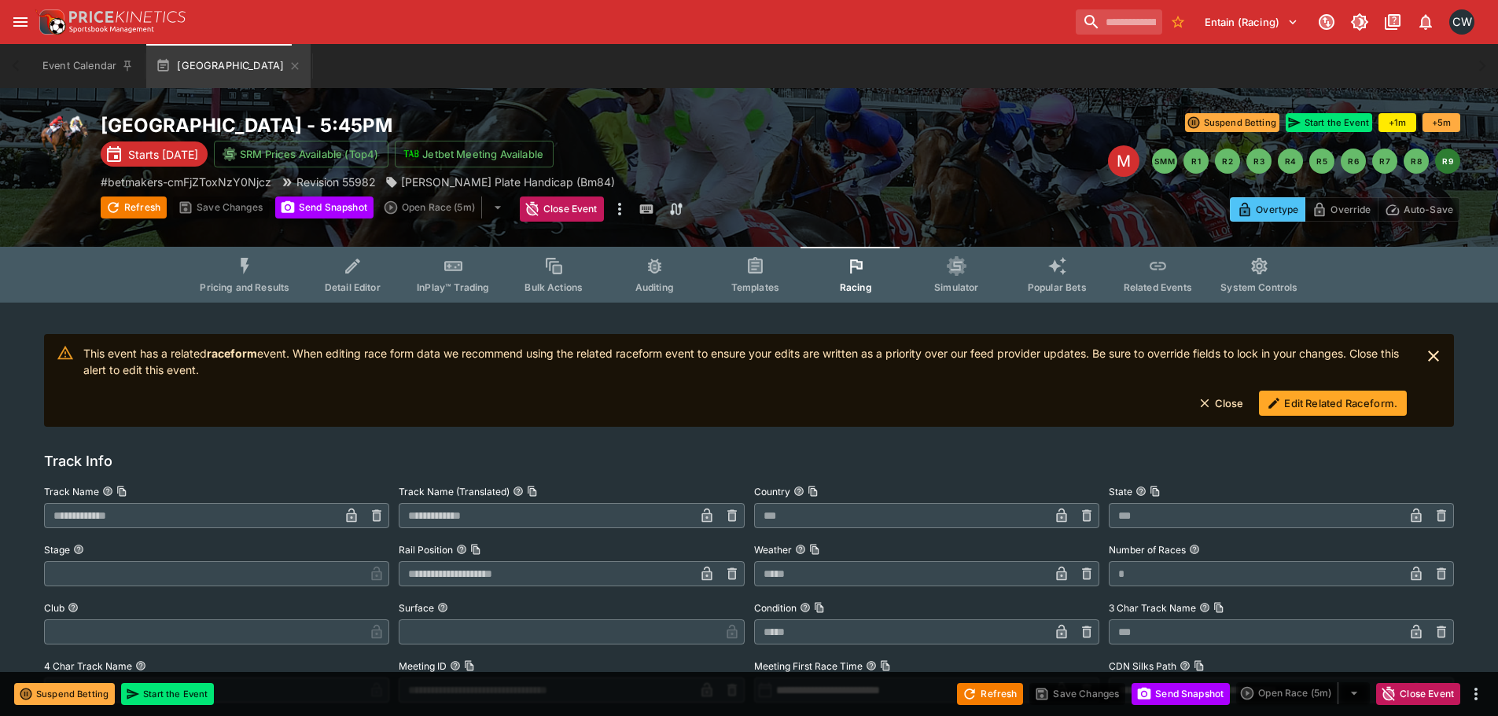
click at [1304, 399] on button "Edit Related Raceform." at bounding box center [1333, 403] width 148 height 25
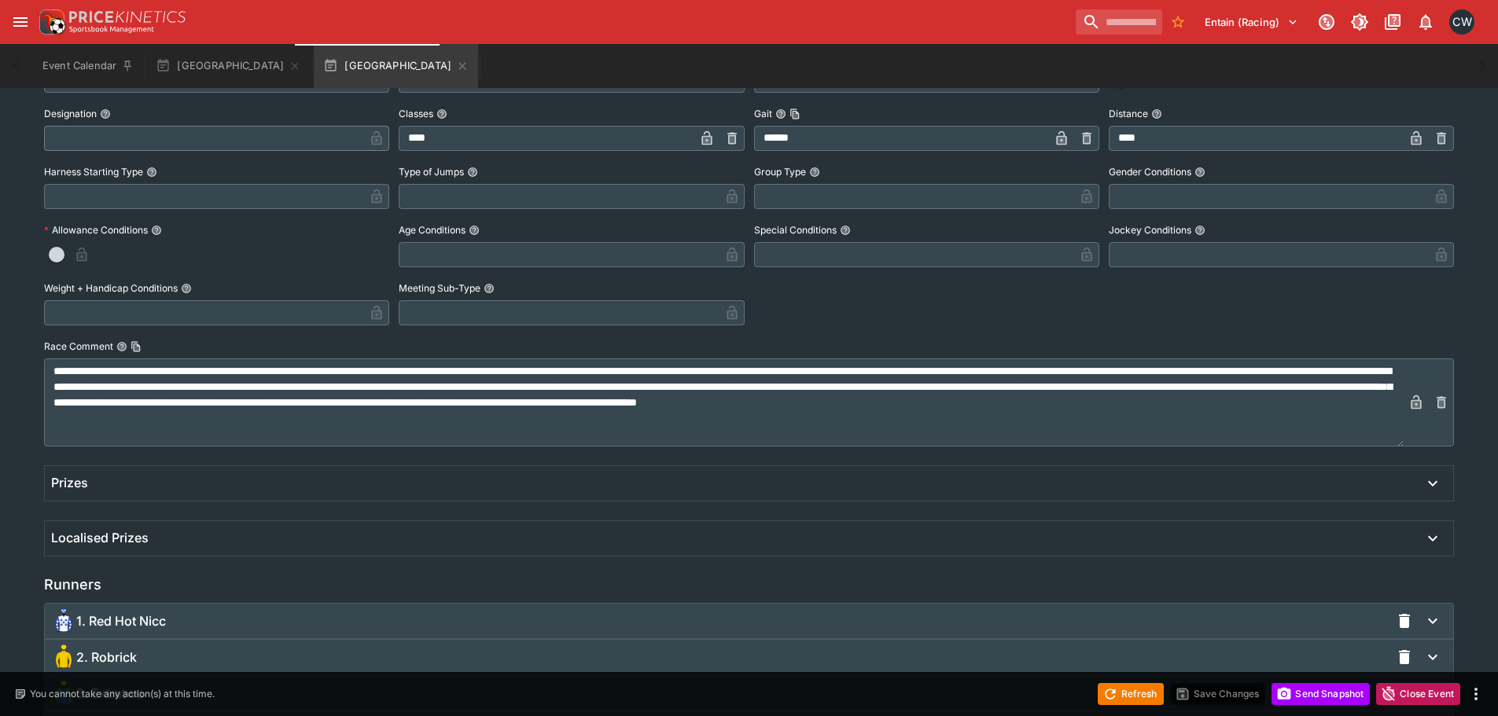
scroll to position [632, 0]
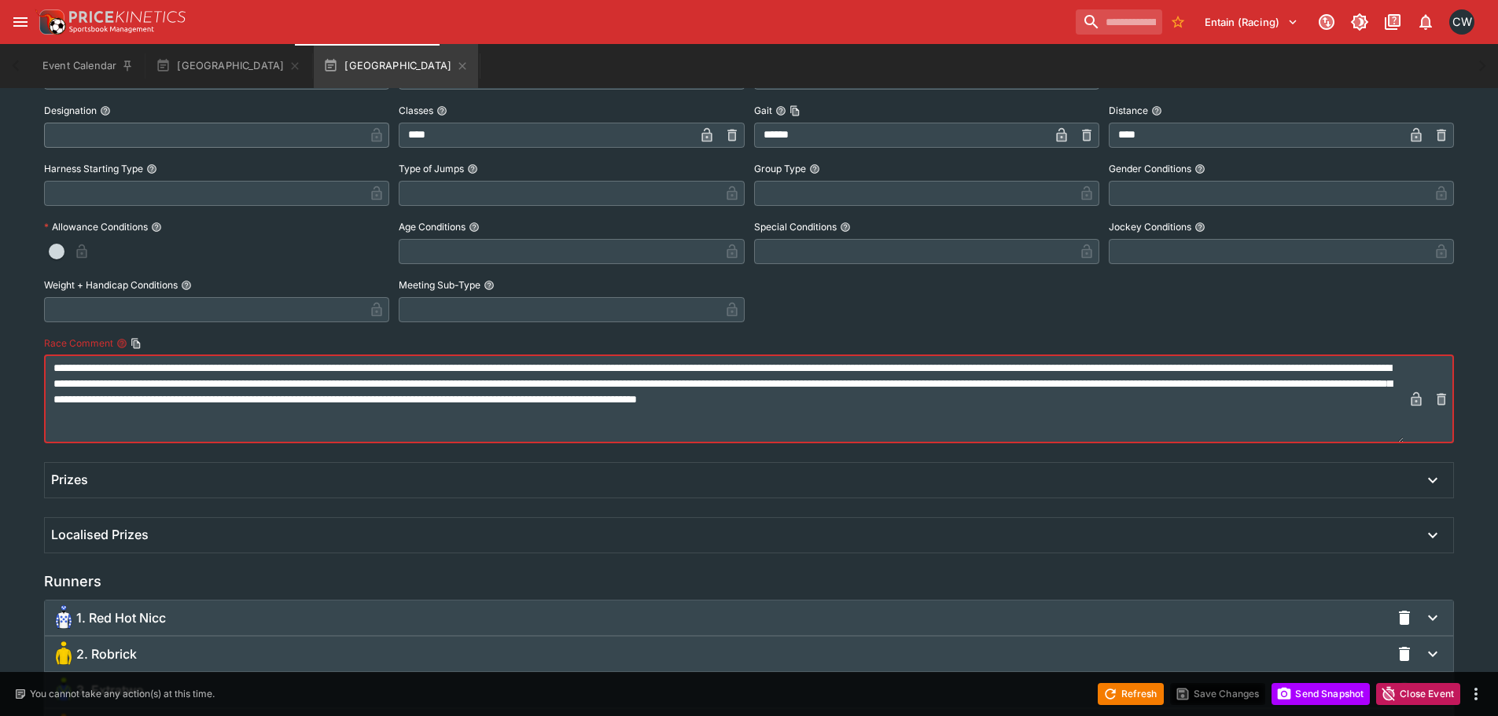
click at [752, 398] on textarea "**********" at bounding box center [723, 399] width 1359 height 88
click at [1360, 384] on textarea "**********" at bounding box center [723, 399] width 1359 height 88
type textarea "**********"
click at [1416, 402] on icon "button" at bounding box center [1416, 398] width 10 height 13
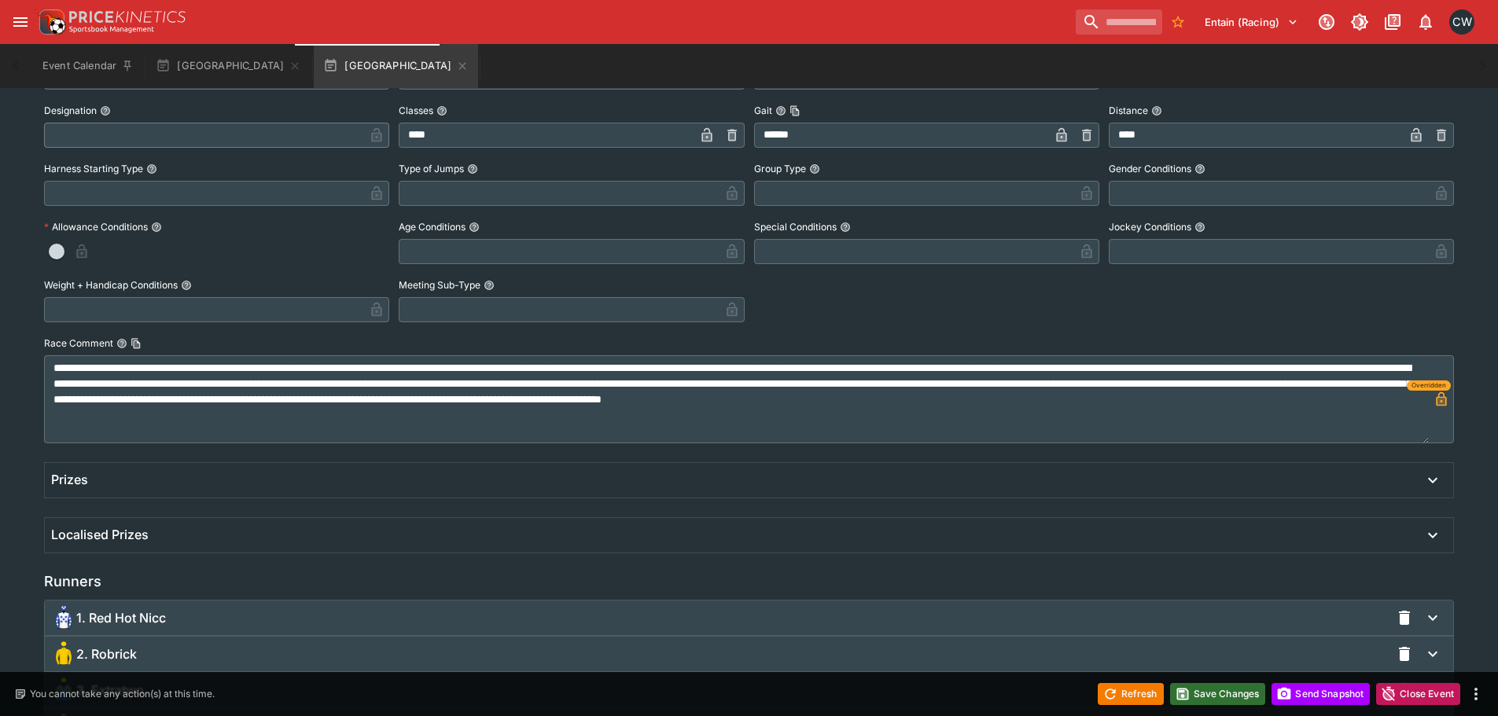
click at [1238, 695] on button "Save Changes" at bounding box center [1218, 694] width 96 height 22
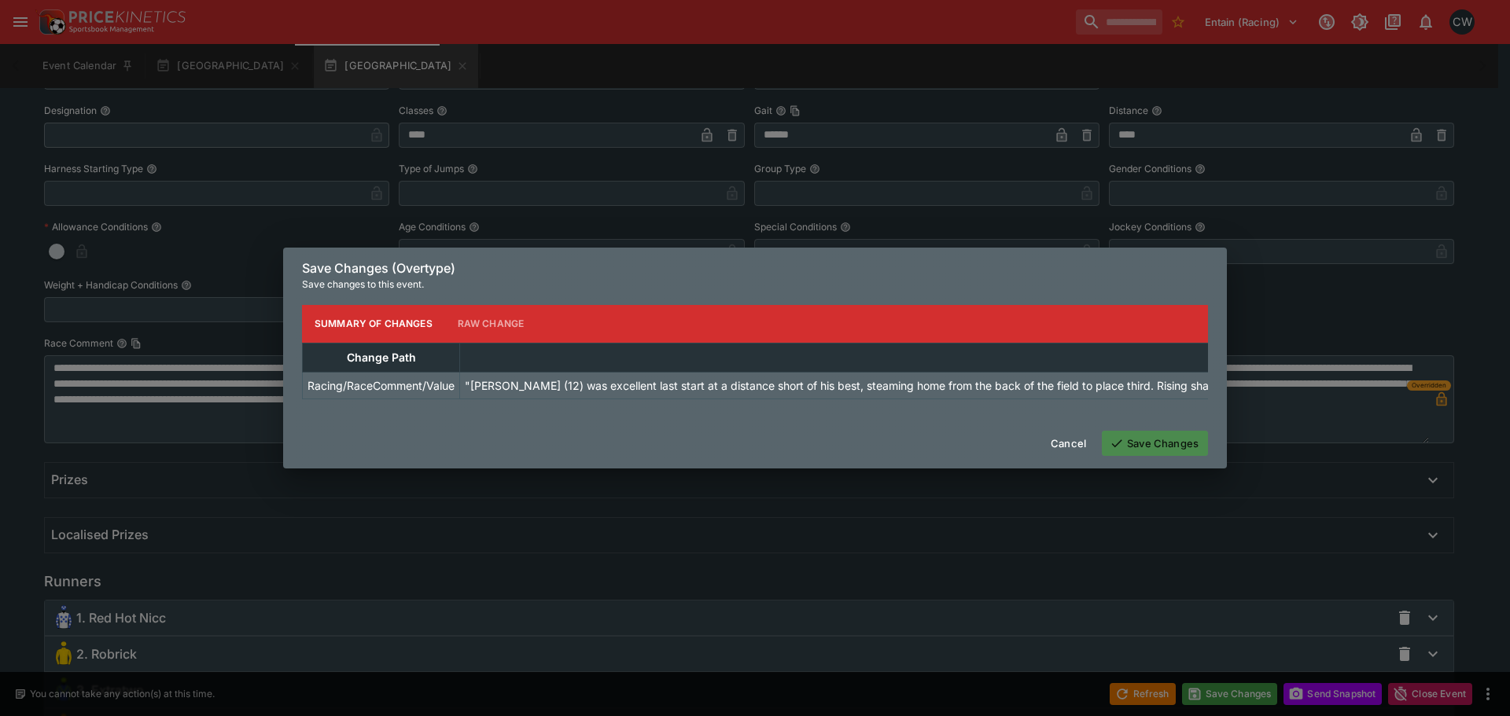
click at [1179, 441] on button "Save Changes" at bounding box center [1155, 443] width 106 height 25
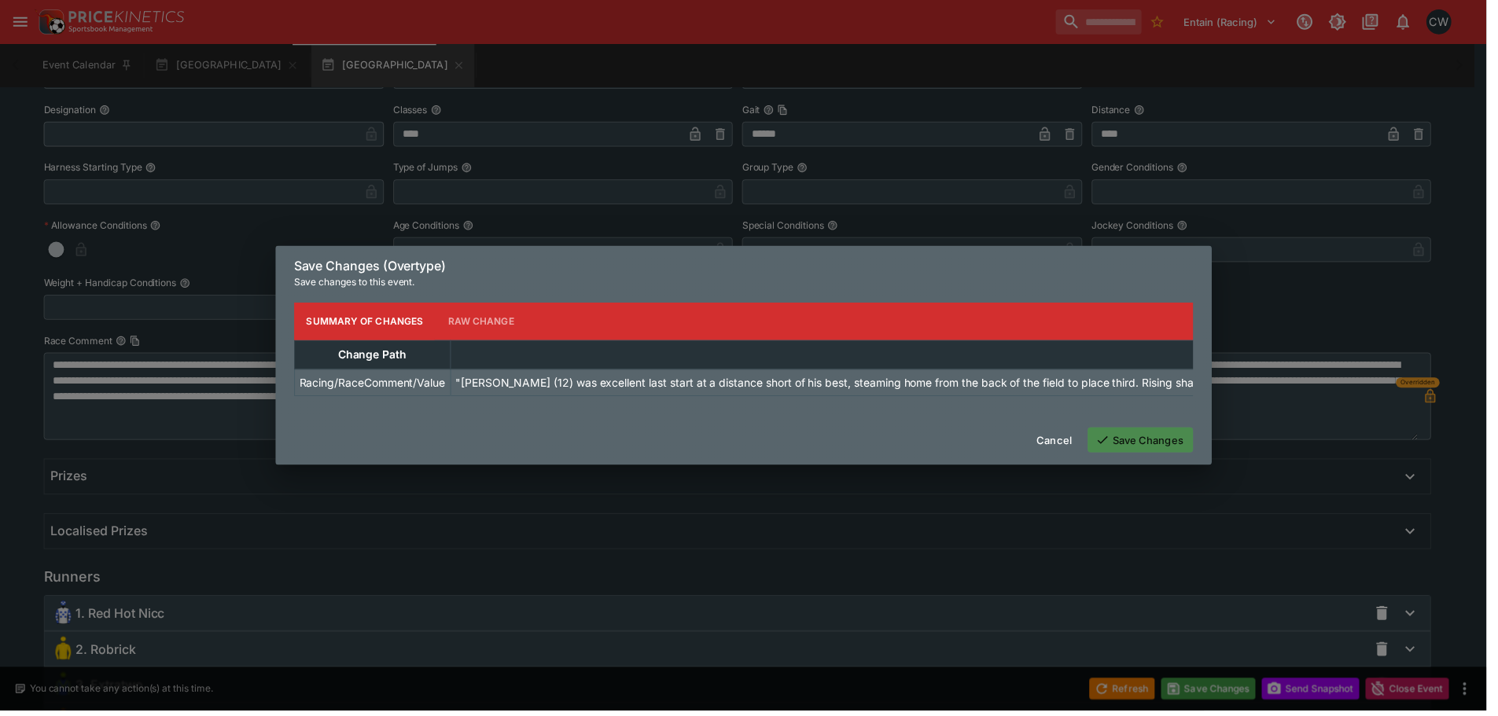
scroll to position [0, 0]
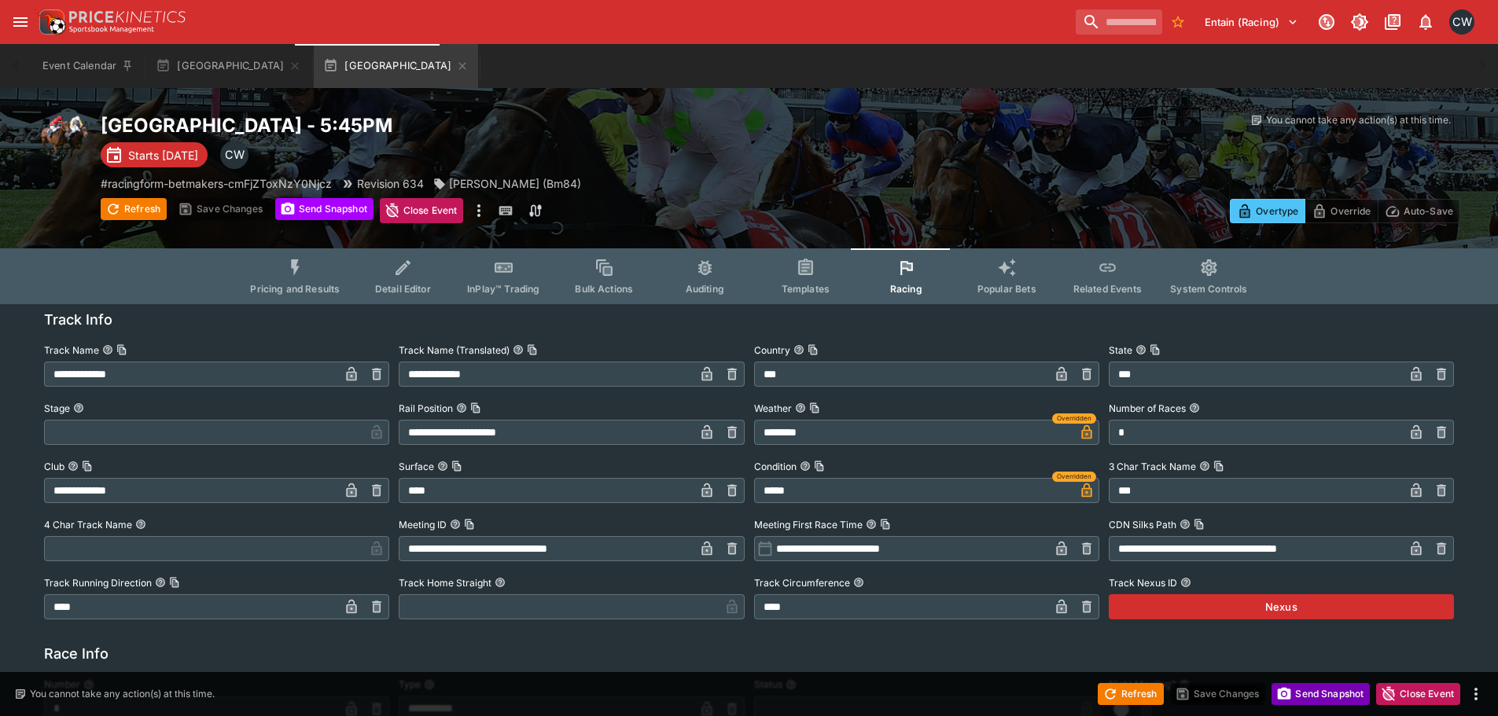
click at [1294, 690] on button "Send Snapshot" at bounding box center [1320, 694] width 98 height 22
